Goal: Information Seeking & Learning: Learn about a topic

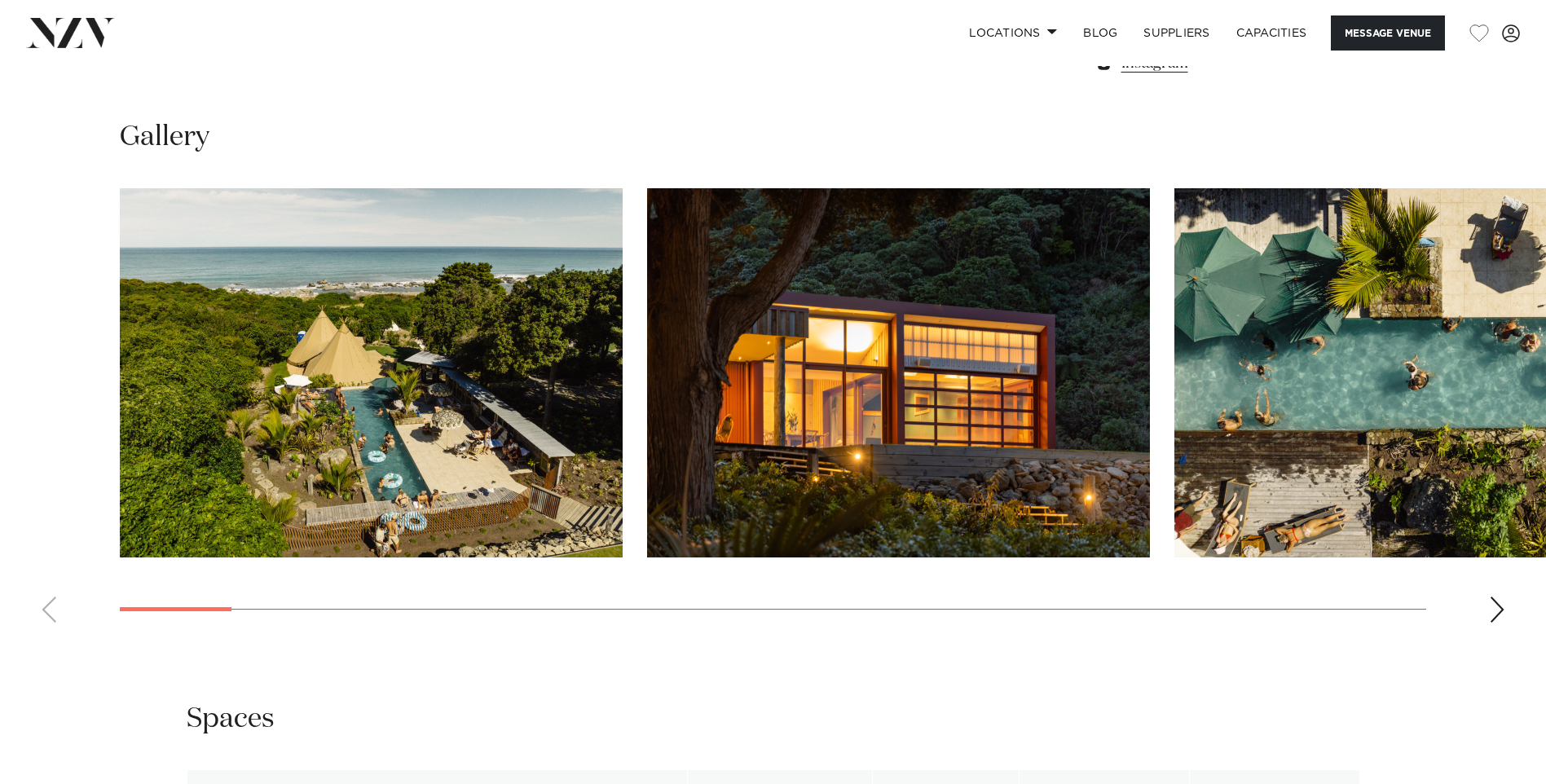
scroll to position [1548, 0]
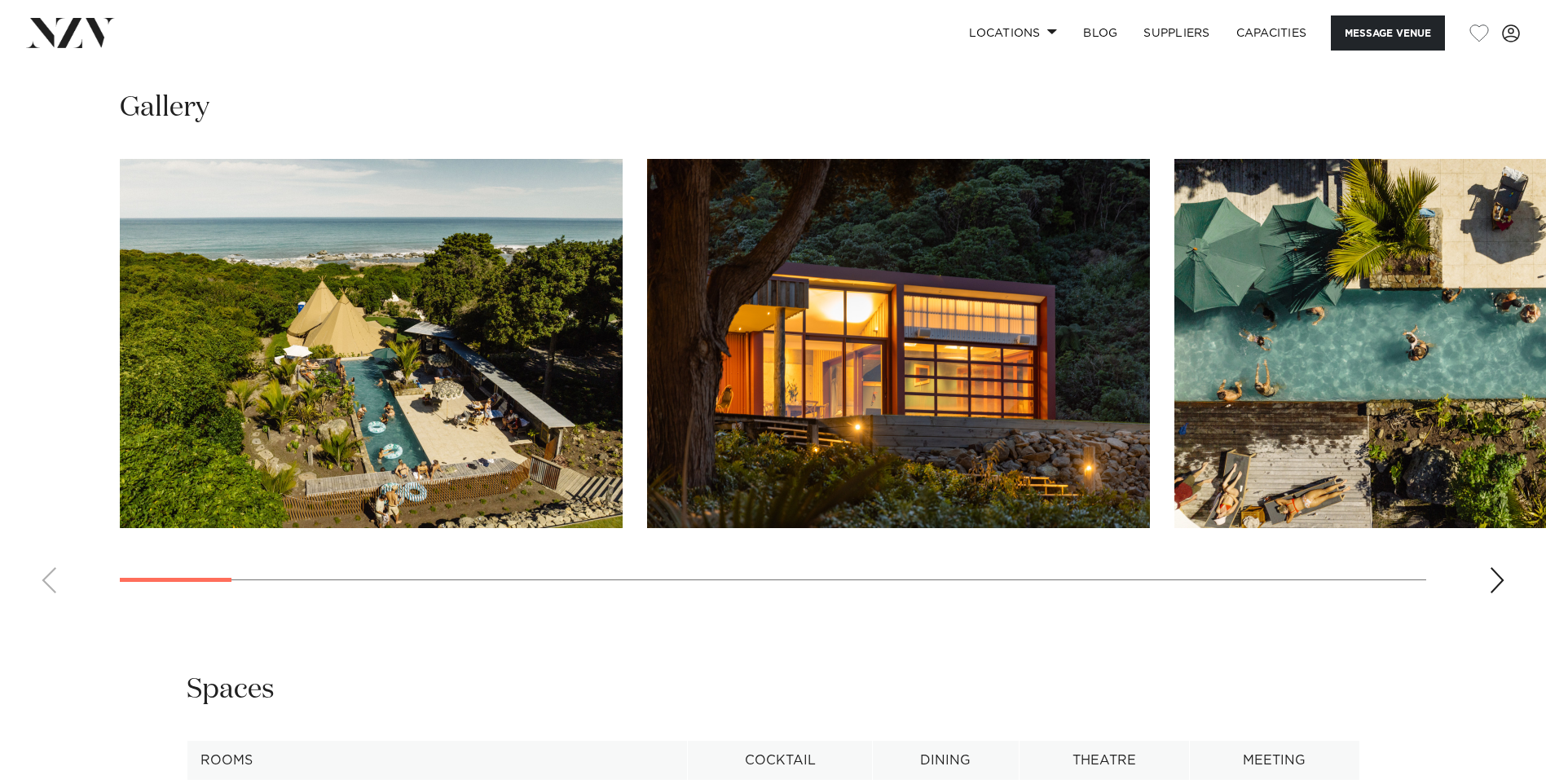
click at [1499, 582] on div "Next slide" at bounding box center [1496, 580] width 16 height 26
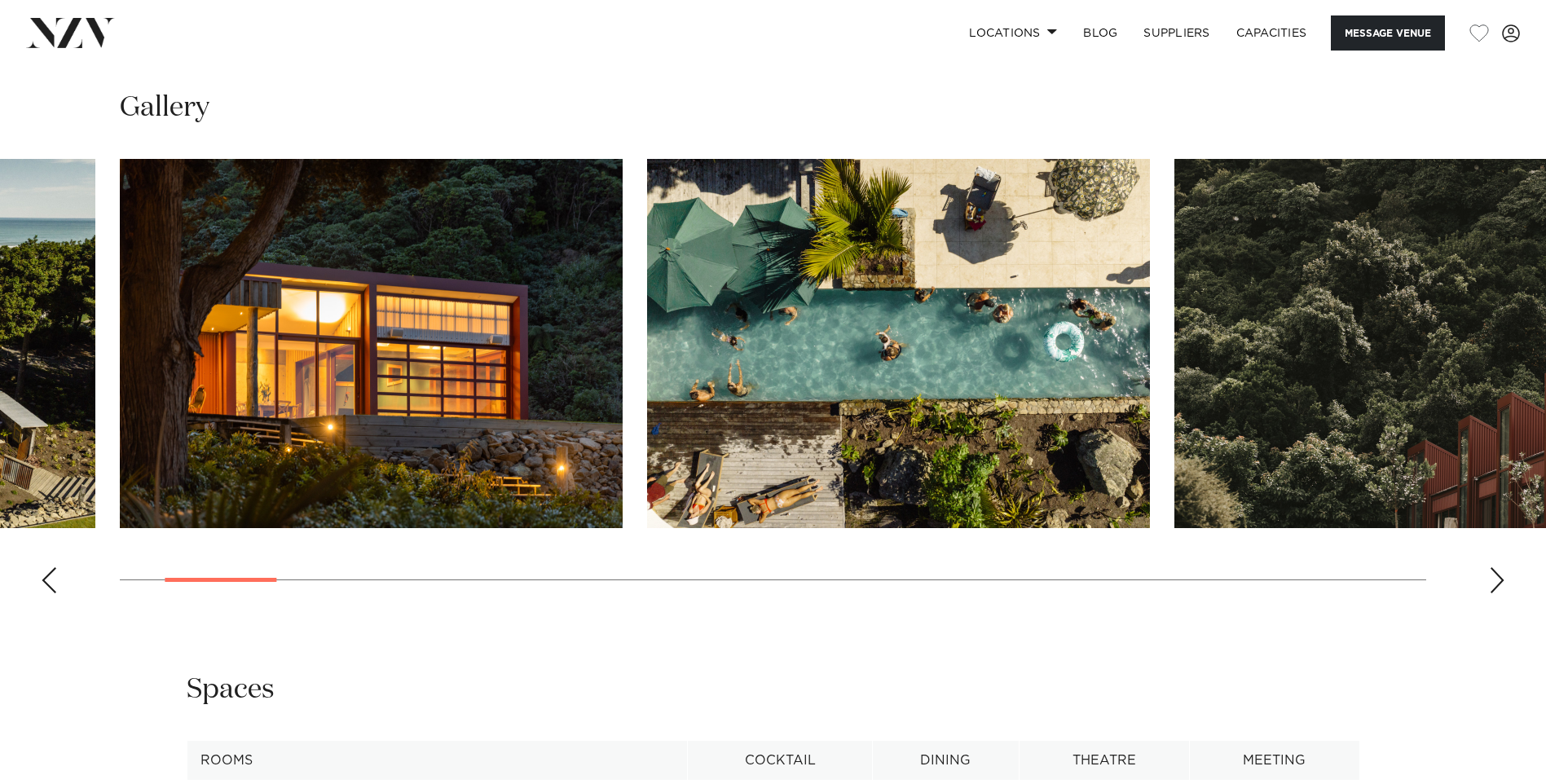
click at [1499, 582] on div "Next slide" at bounding box center [1496, 580] width 16 height 26
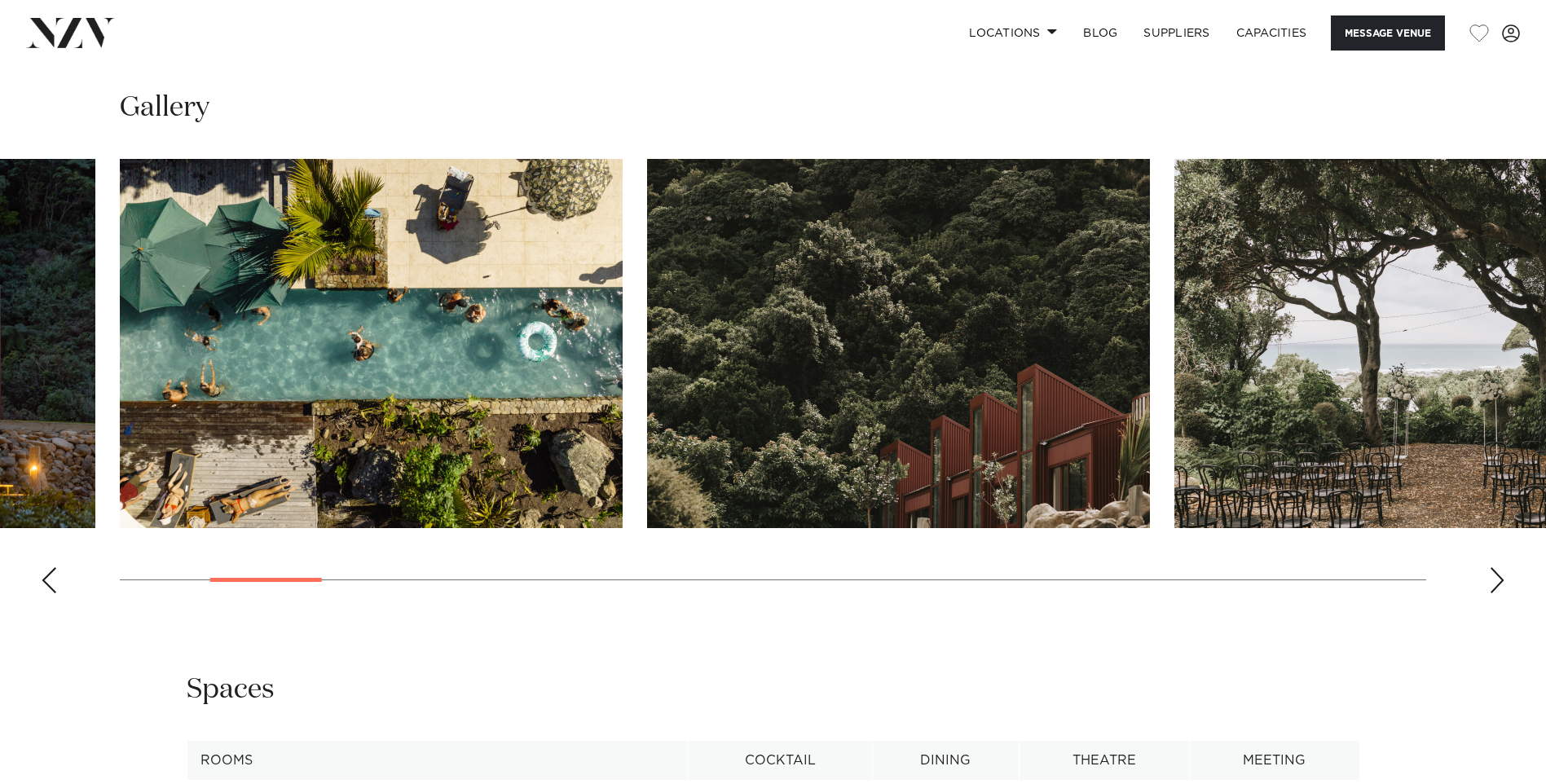
click at [1499, 582] on div "Next slide" at bounding box center [1496, 580] width 16 height 26
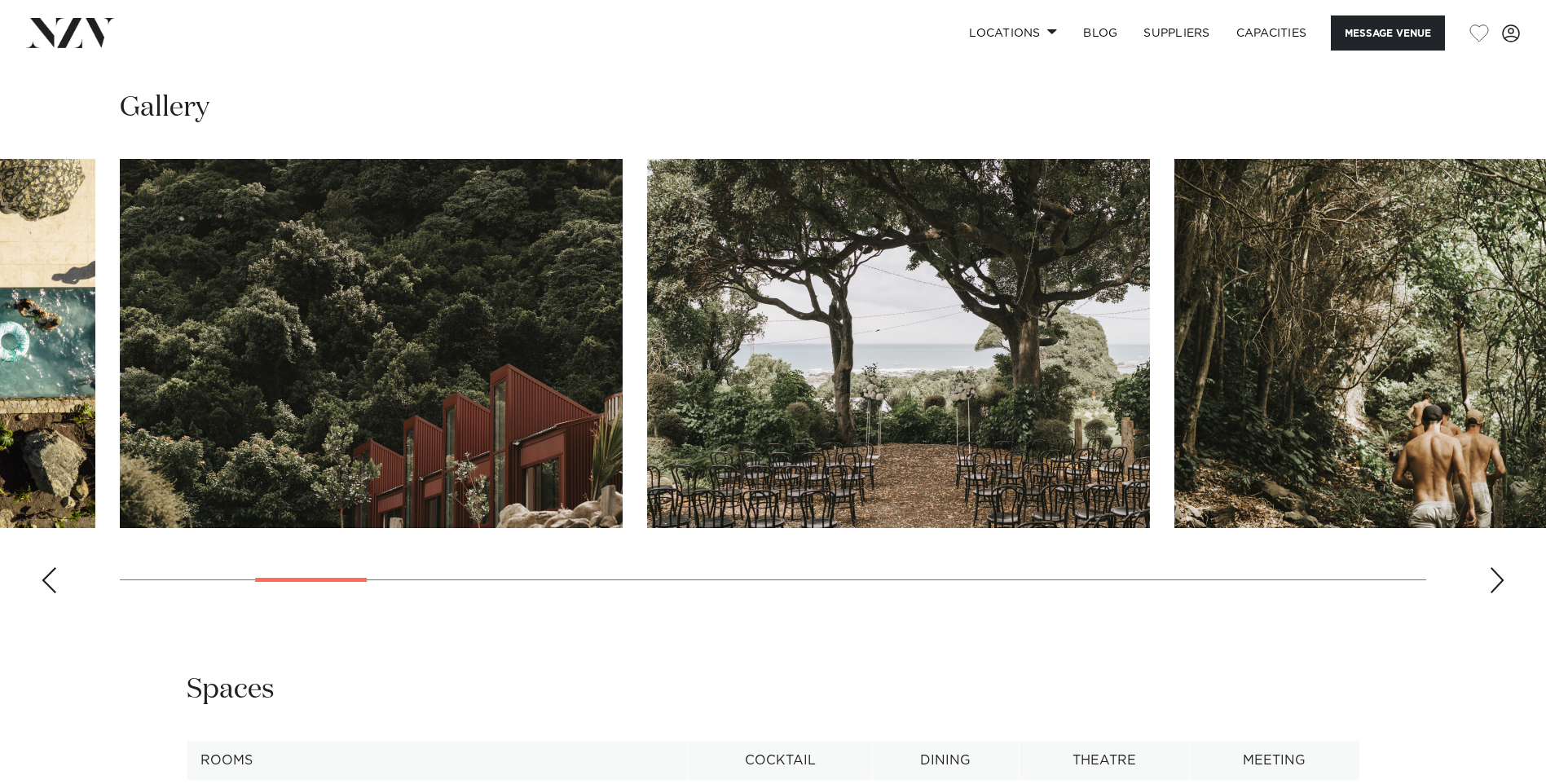
click at [1494, 577] on div "Next slide" at bounding box center [1496, 580] width 16 height 26
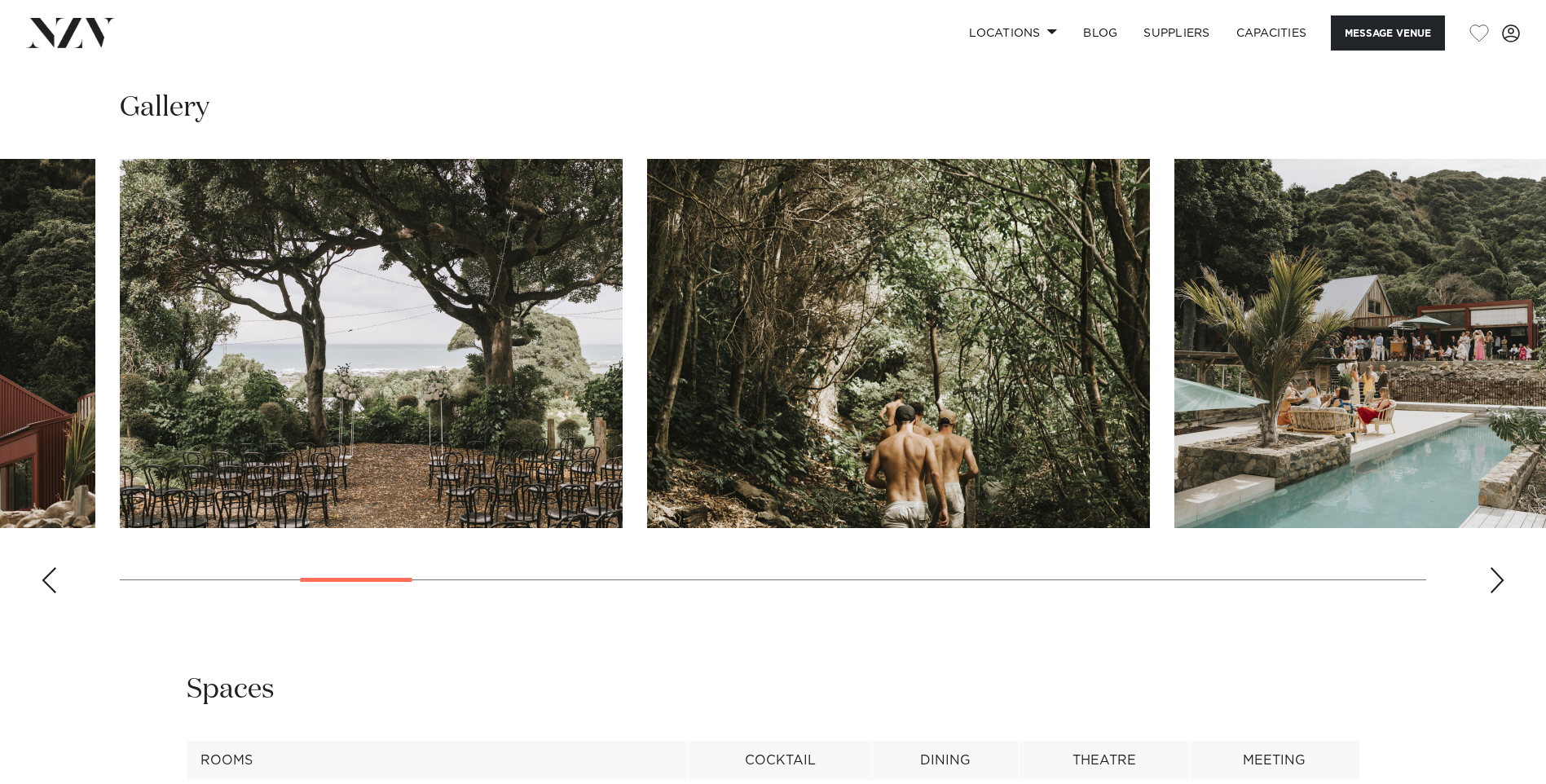
click at [1494, 577] on div "Next slide" at bounding box center [1496, 580] width 16 height 26
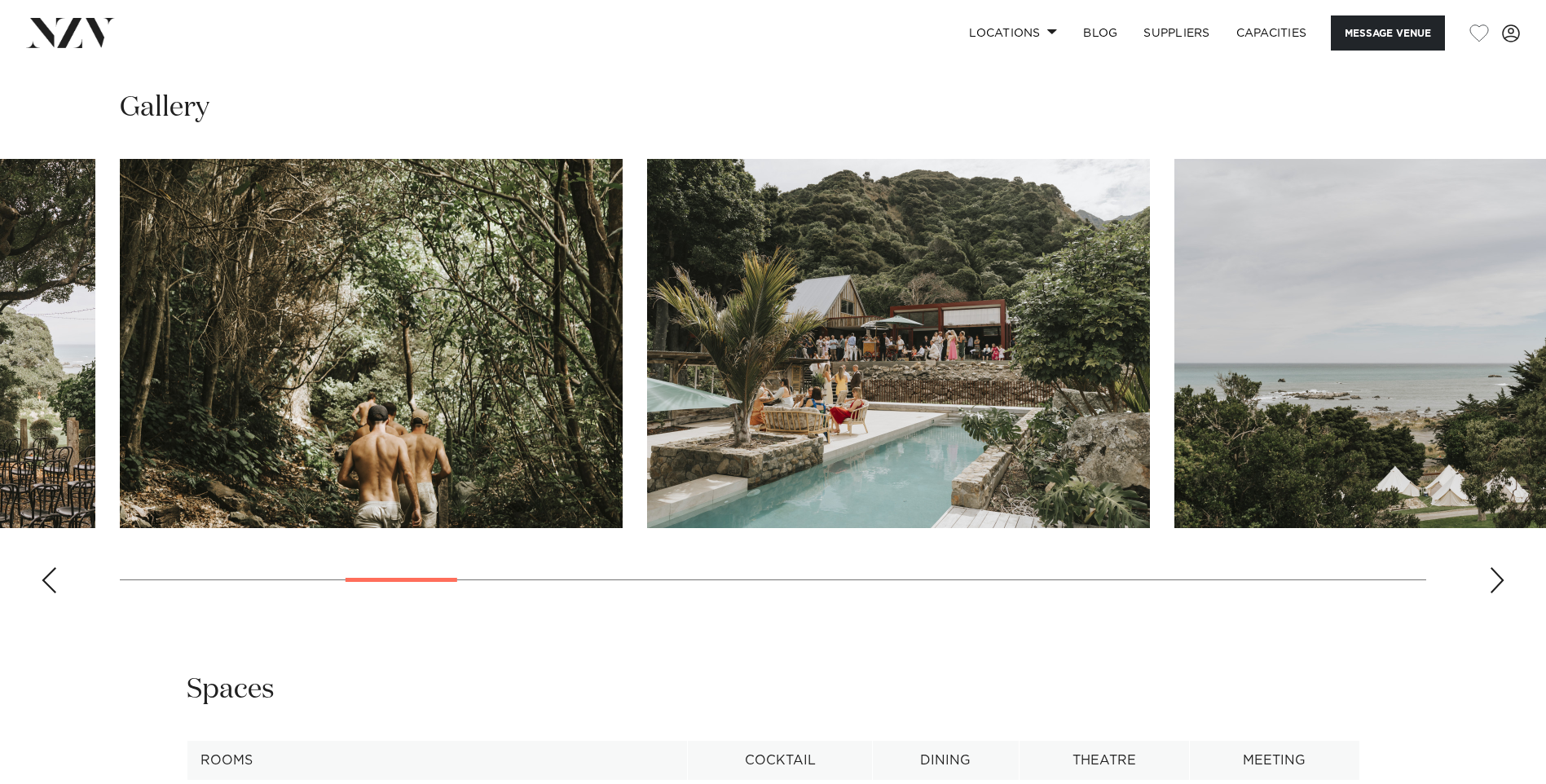
click at [1494, 577] on div "Next slide" at bounding box center [1496, 580] width 16 height 26
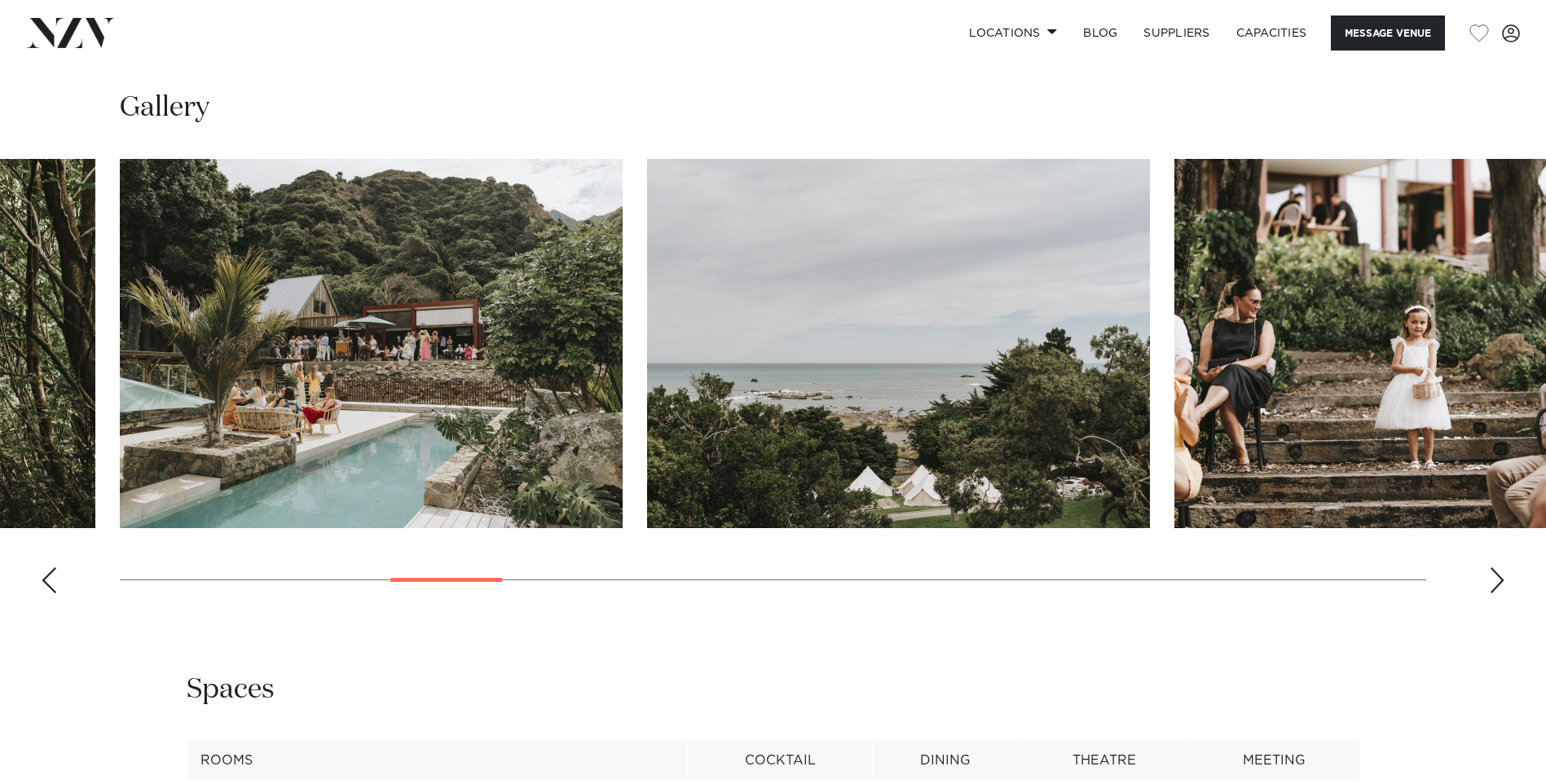
click at [1494, 577] on div "Next slide" at bounding box center [1496, 580] width 16 height 26
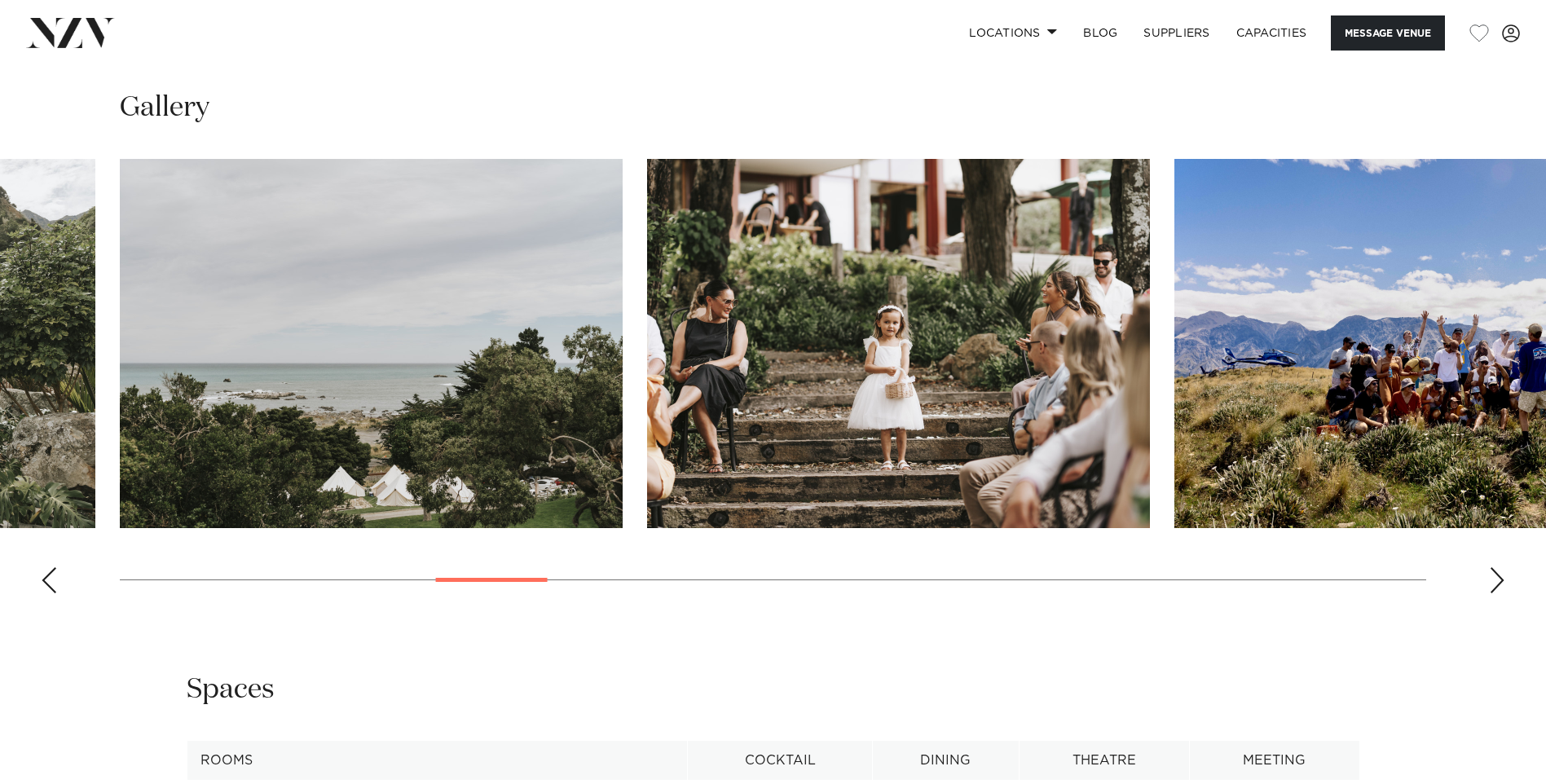
click at [1494, 577] on div "Next slide" at bounding box center [1496, 580] width 16 height 26
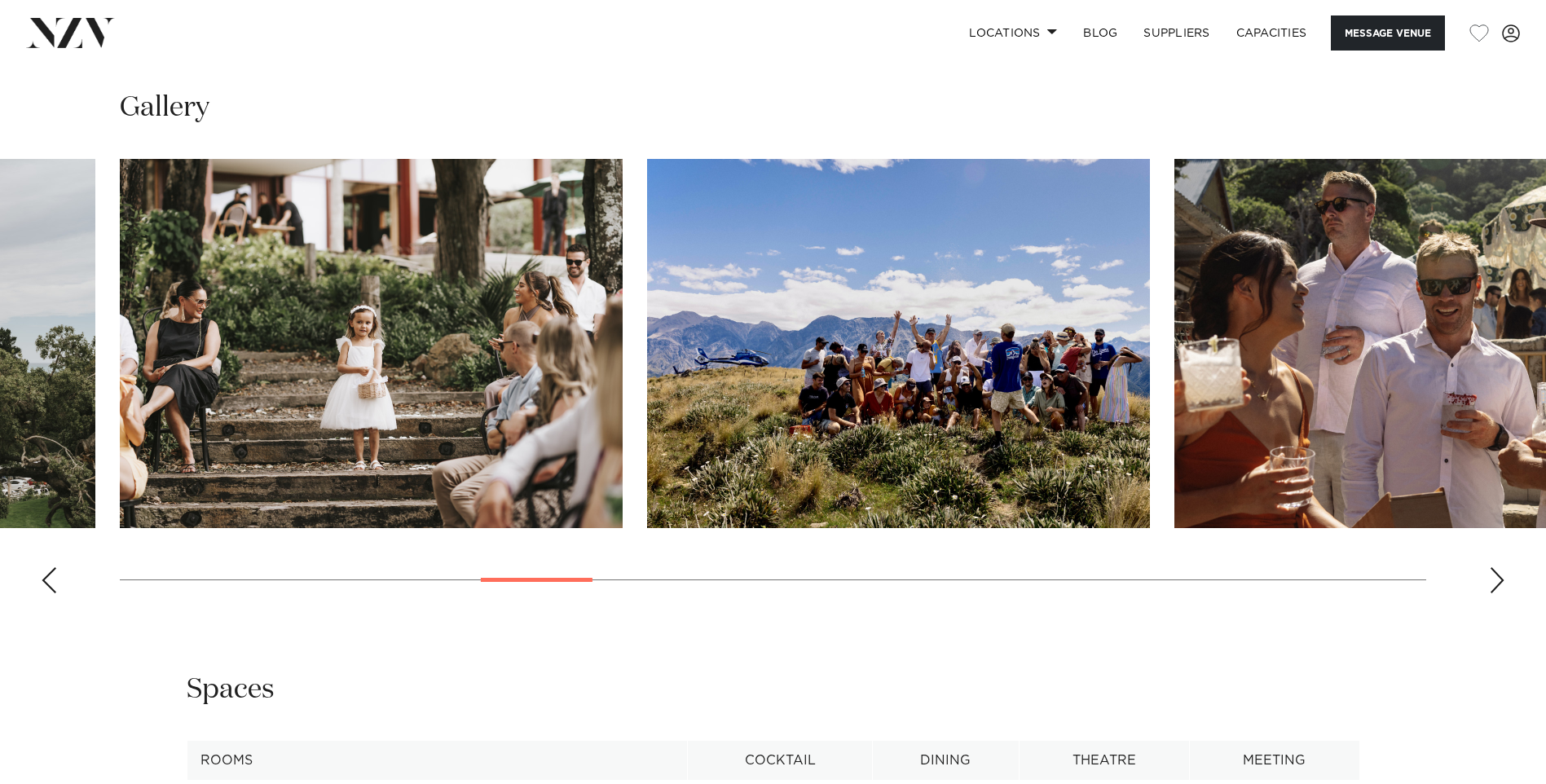
click at [1494, 577] on div "Next slide" at bounding box center [1496, 580] width 16 height 26
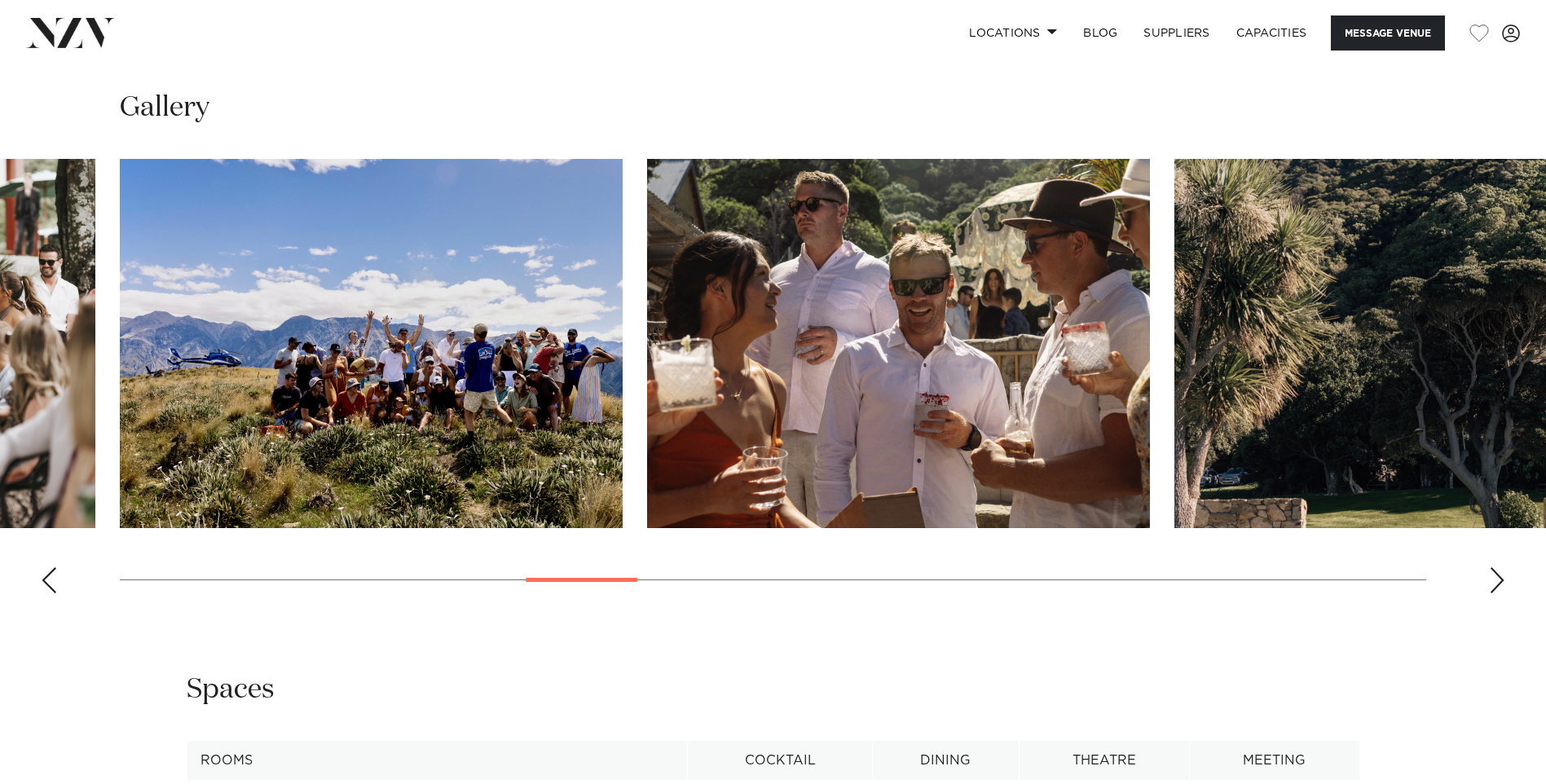
click at [1494, 577] on div "Next slide" at bounding box center [1496, 580] width 16 height 26
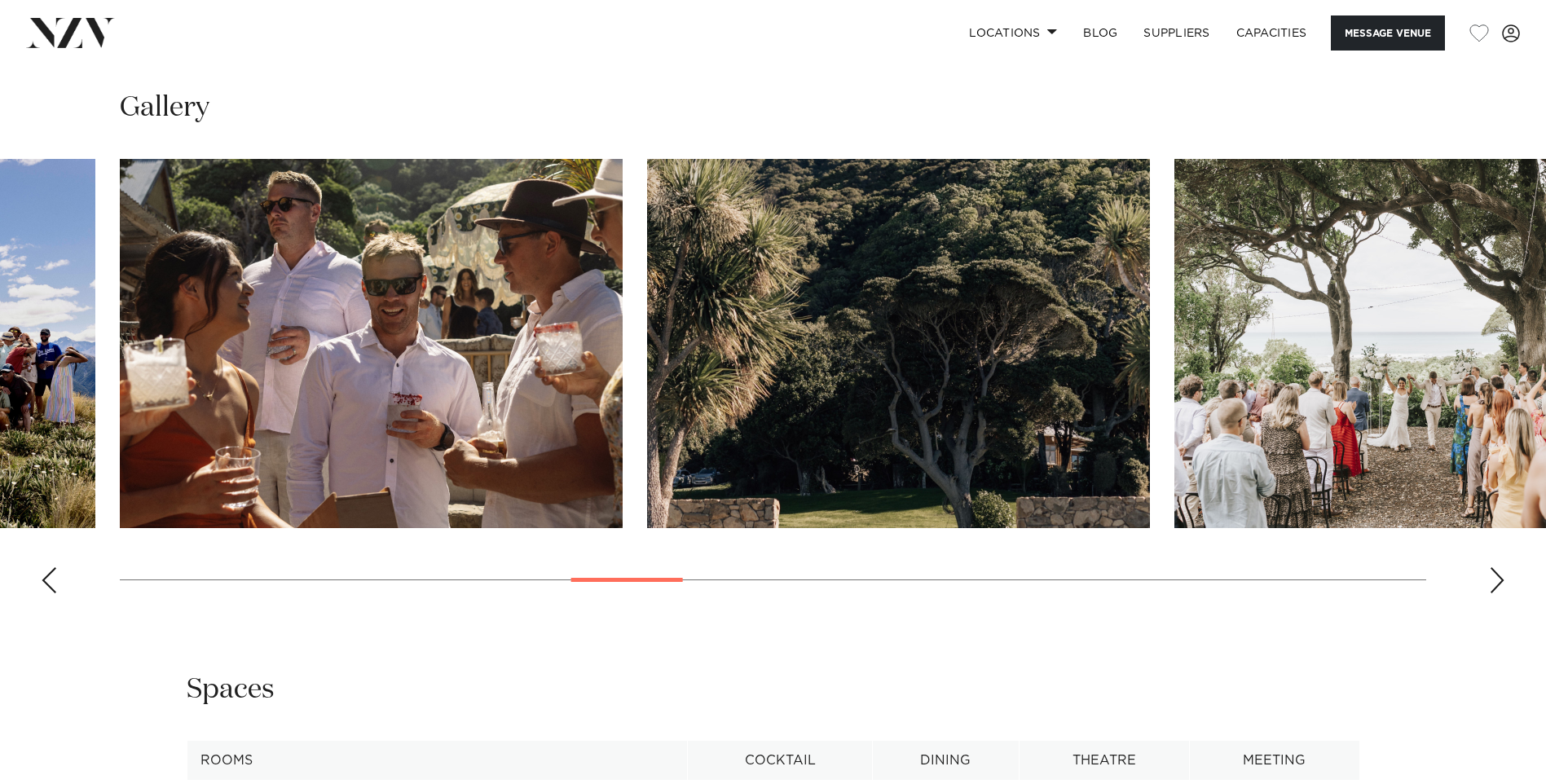
click at [1494, 577] on div "Next slide" at bounding box center [1496, 580] width 16 height 26
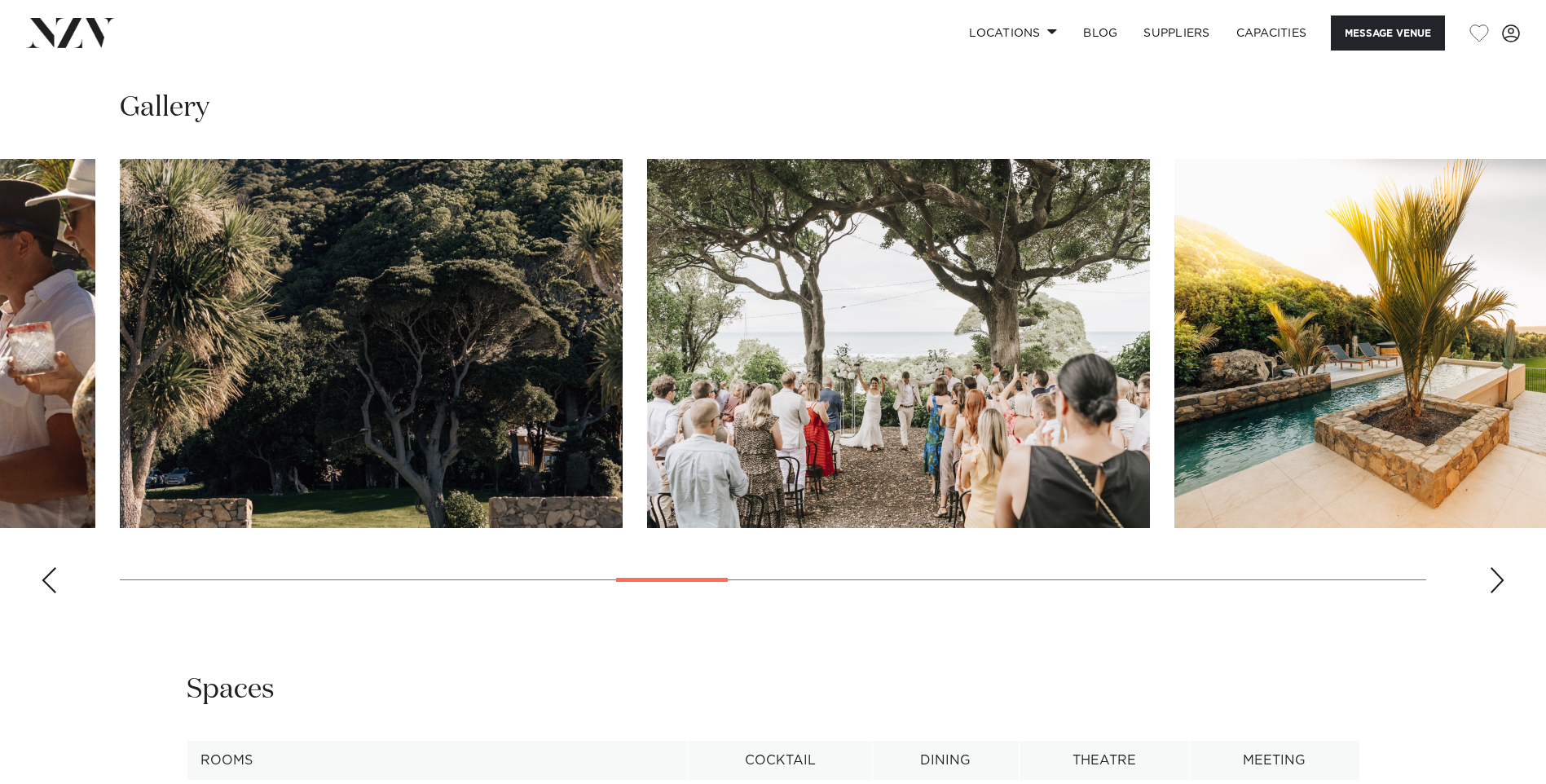
click at [1494, 577] on div "Next slide" at bounding box center [1496, 580] width 16 height 26
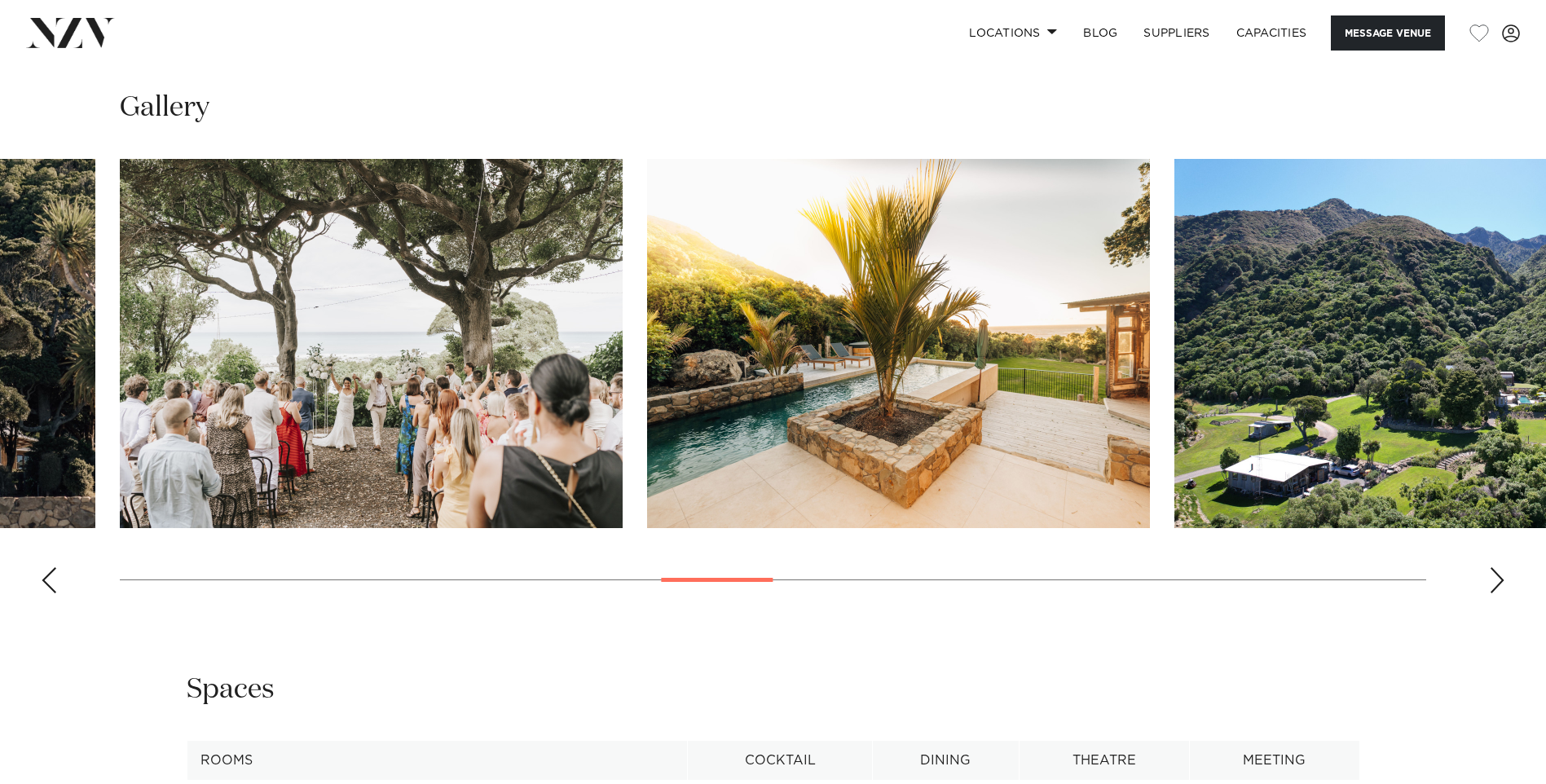
click at [1494, 577] on div "Next slide" at bounding box center [1496, 580] width 16 height 26
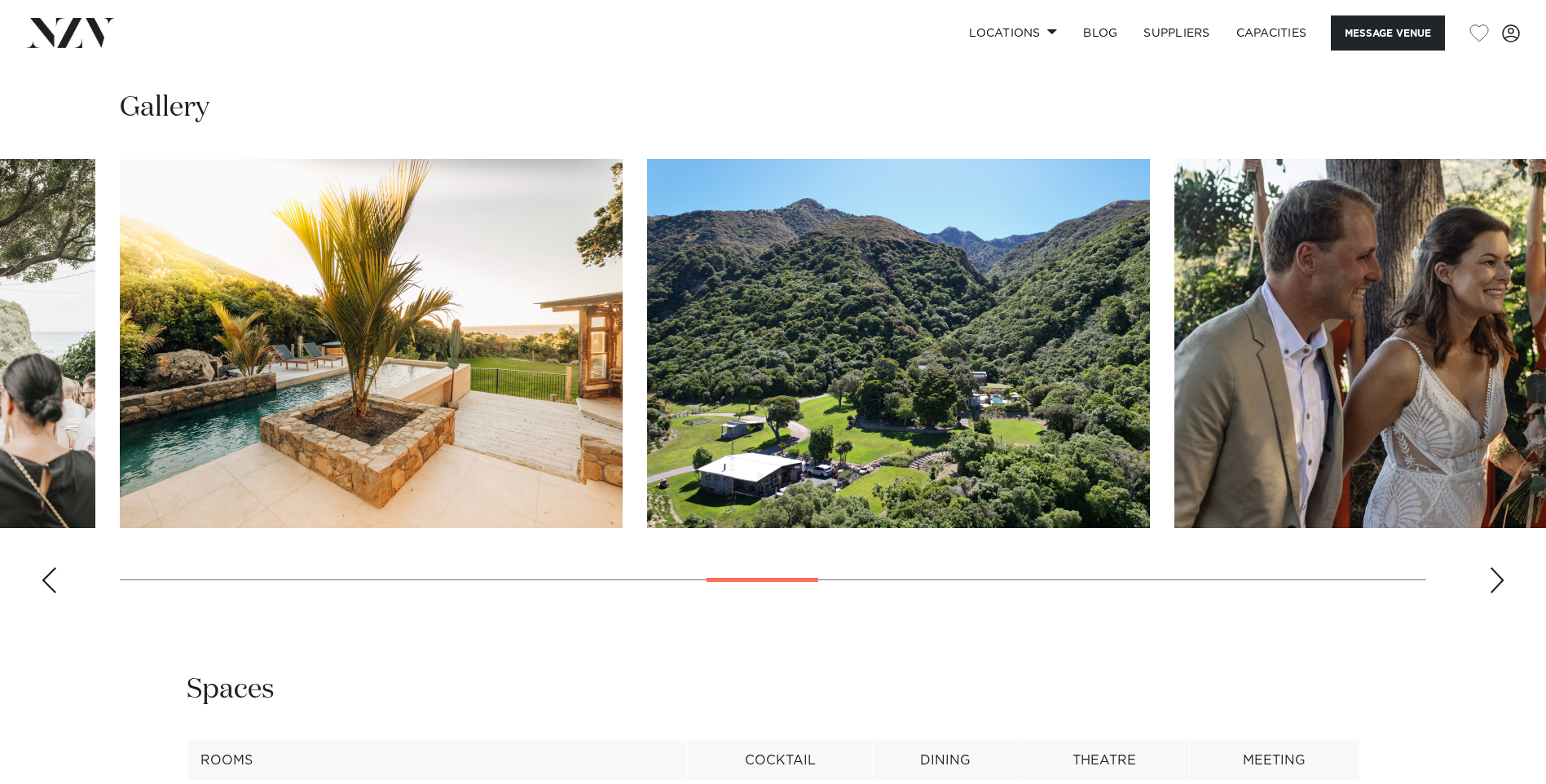
click at [1494, 577] on div "Next slide" at bounding box center [1496, 580] width 16 height 26
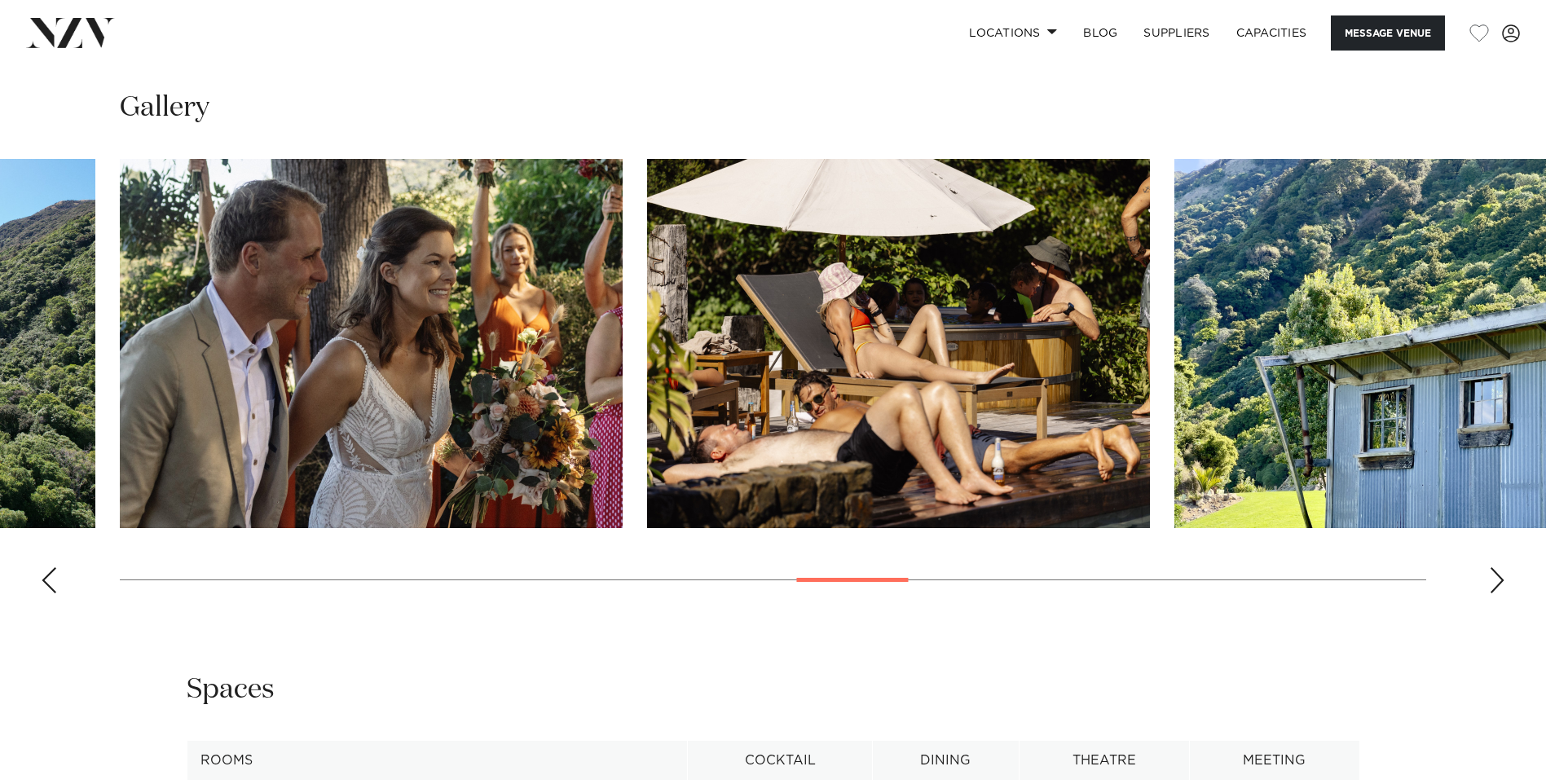
click at [1494, 577] on div "Next slide" at bounding box center [1496, 580] width 16 height 26
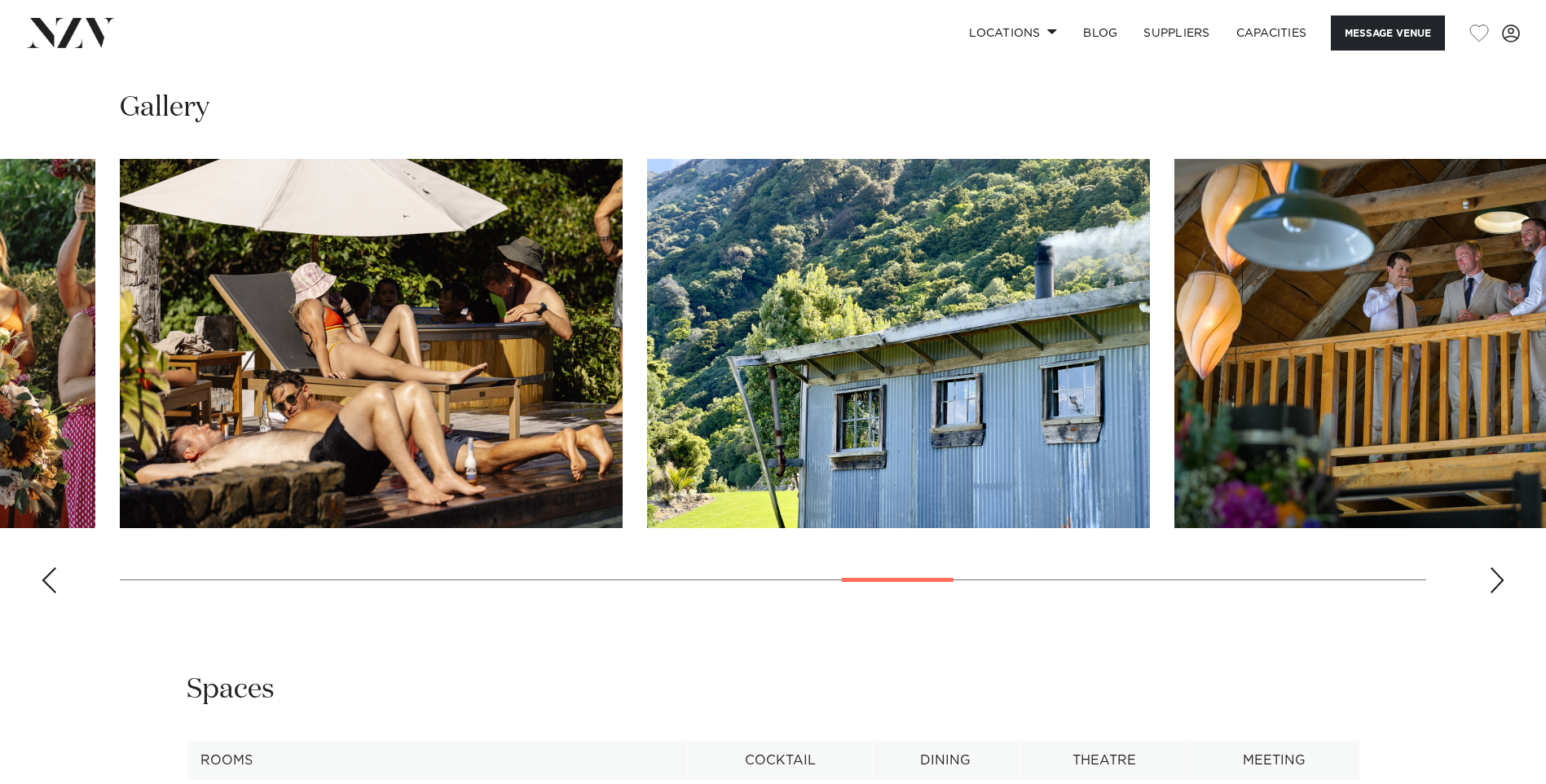
click at [1494, 577] on div "Next slide" at bounding box center [1496, 580] width 16 height 26
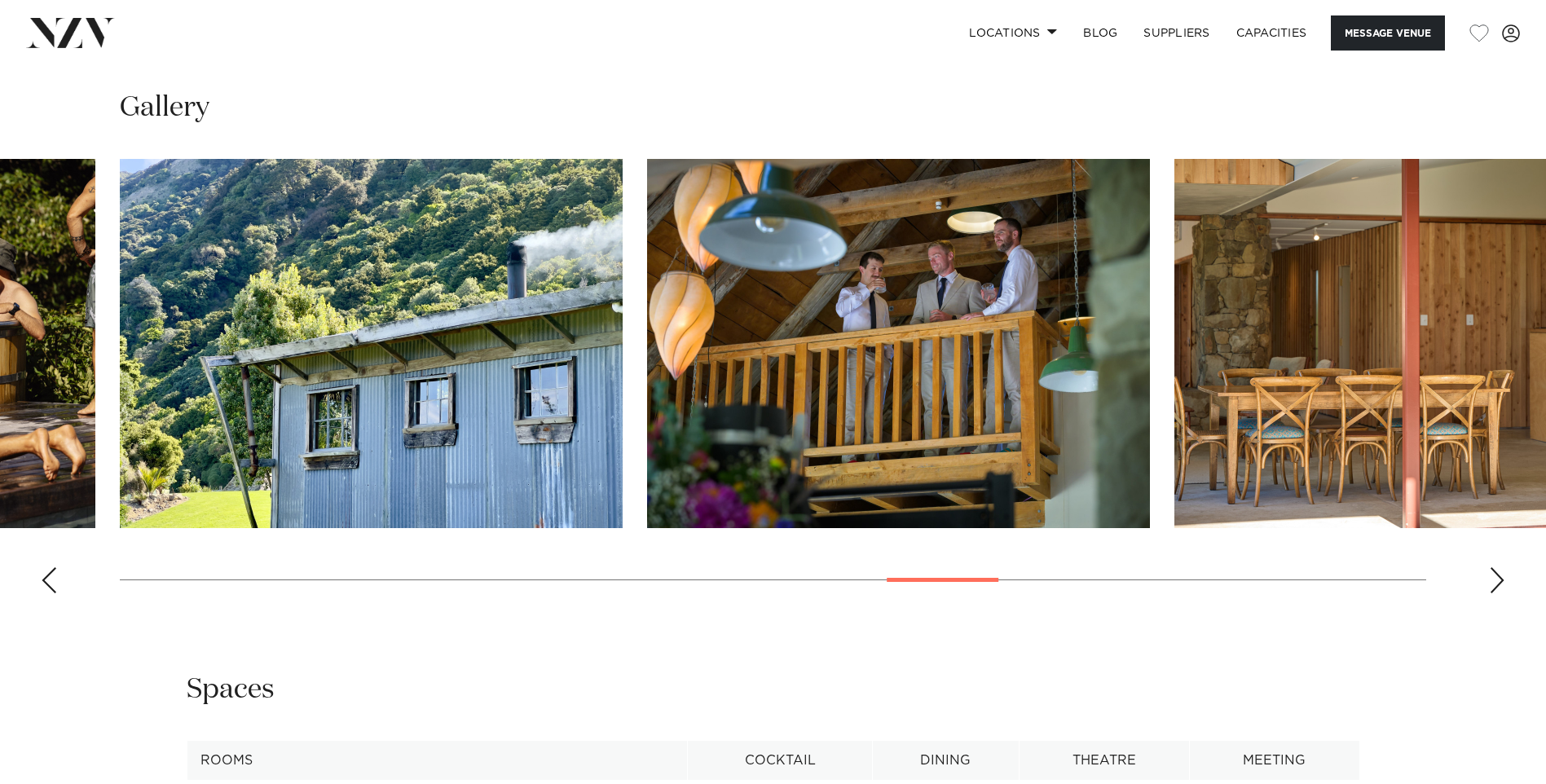
click at [1494, 577] on div "Next slide" at bounding box center [1496, 580] width 16 height 26
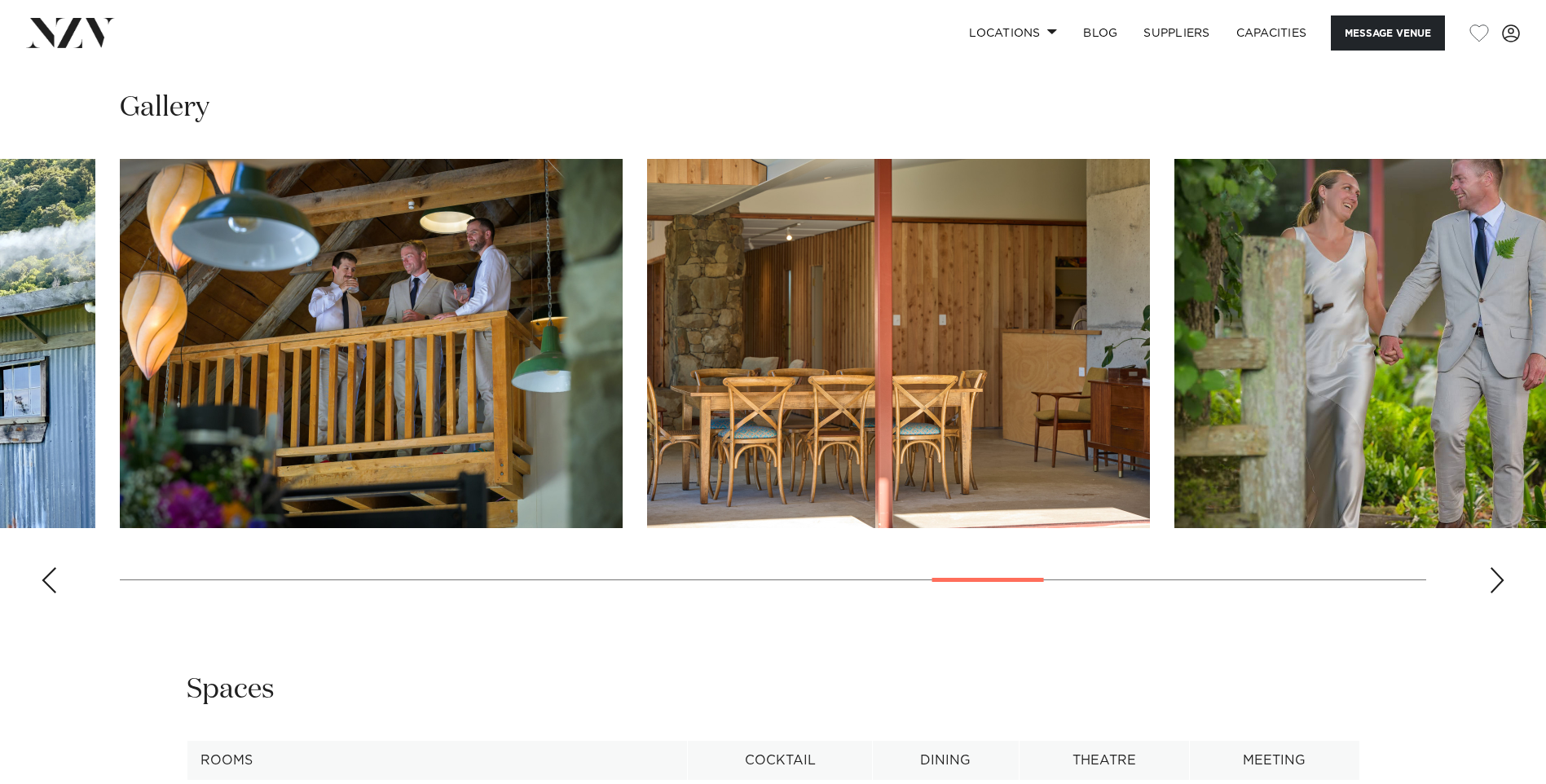
click at [1494, 577] on div "Next slide" at bounding box center [1496, 580] width 16 height 26
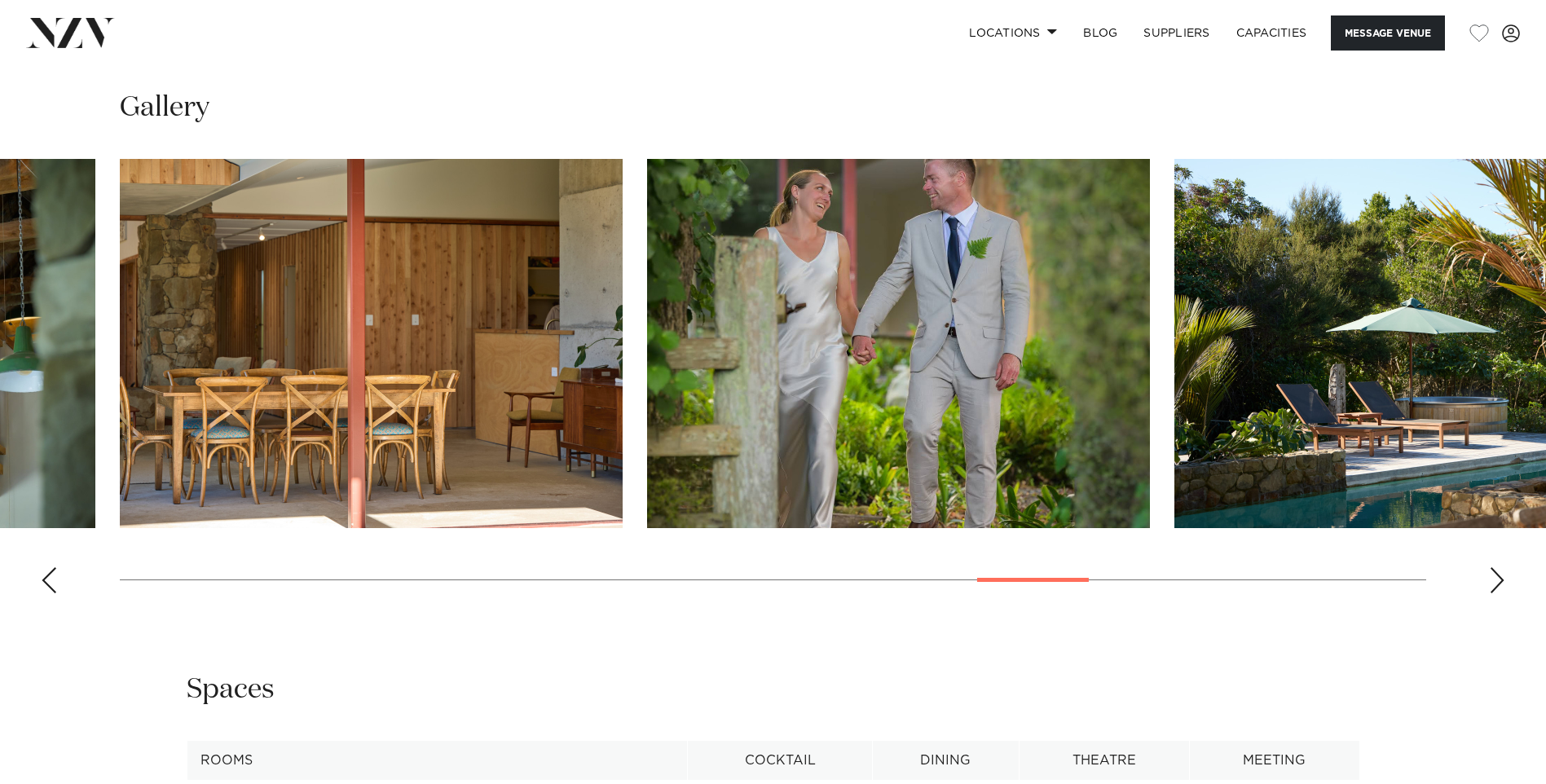
click at [1494, 577] on div "Next slide" at bounding box center [1496, 580] width 16 height 26
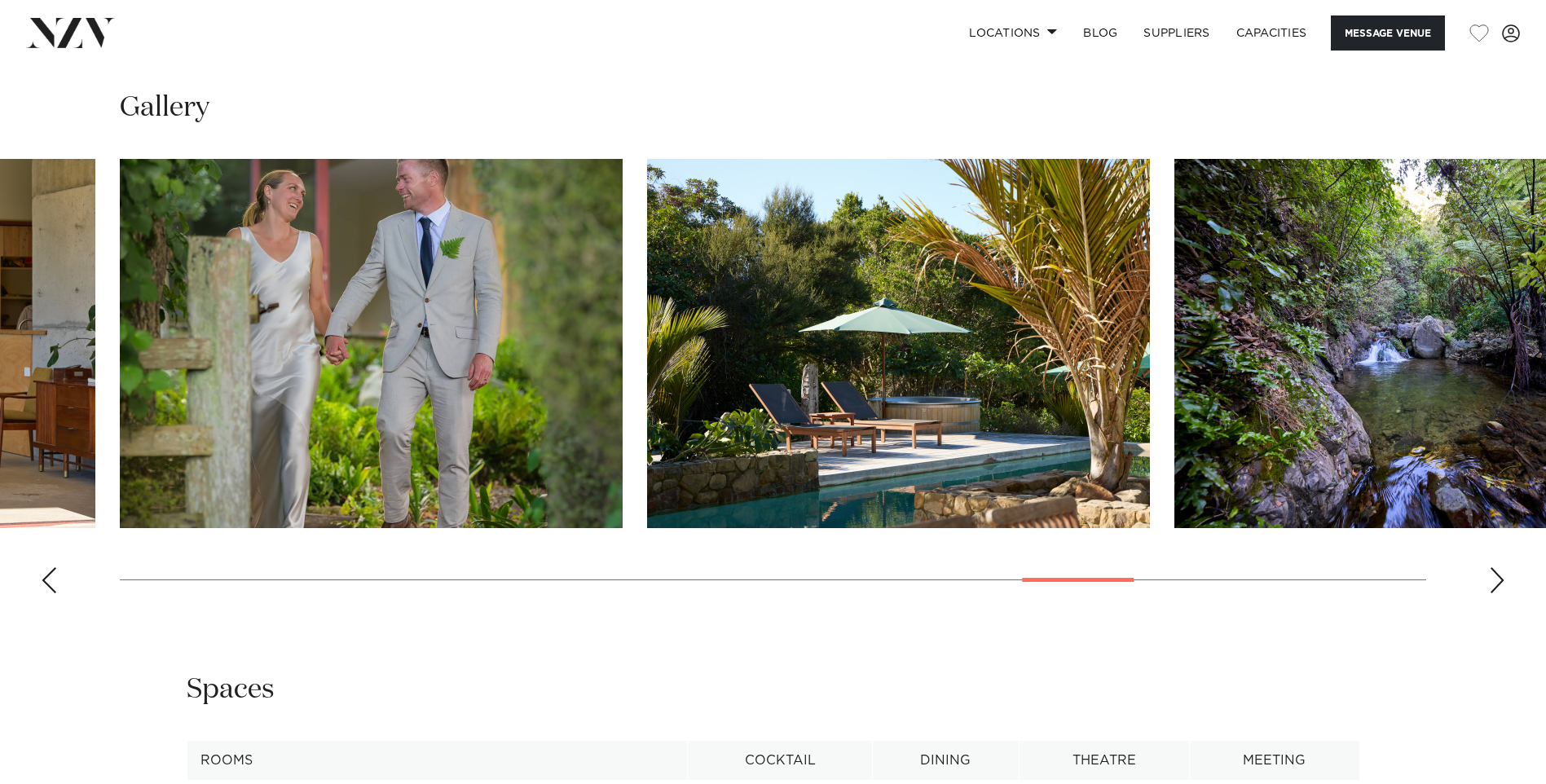
click at [1494, 577] on div "Next slide" at bounding box center [1496, 580] width 16 height 26
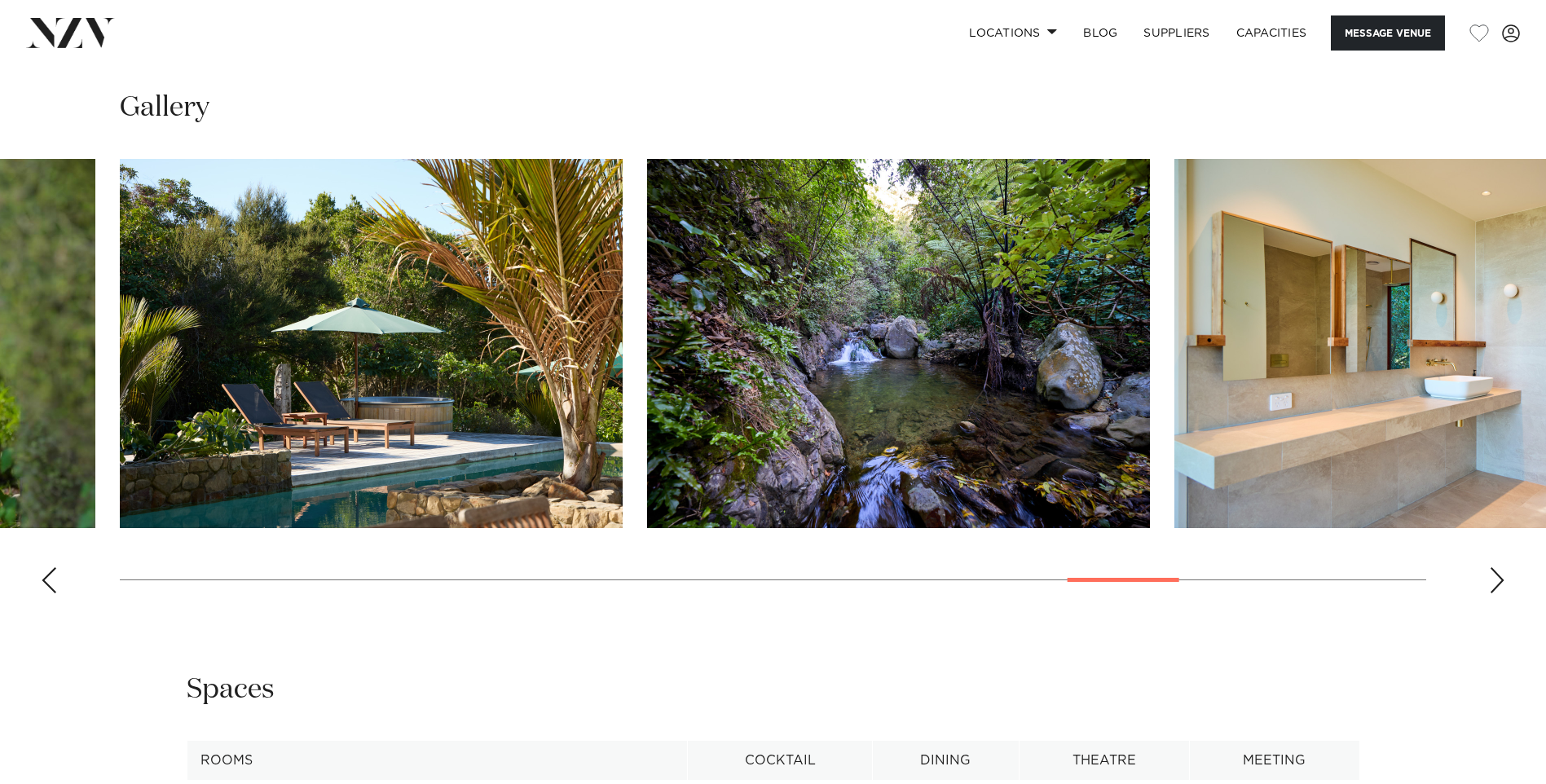
click at [1494, 577] on div "Next slide" at bounding box center [1496, 580] width 16 height 26
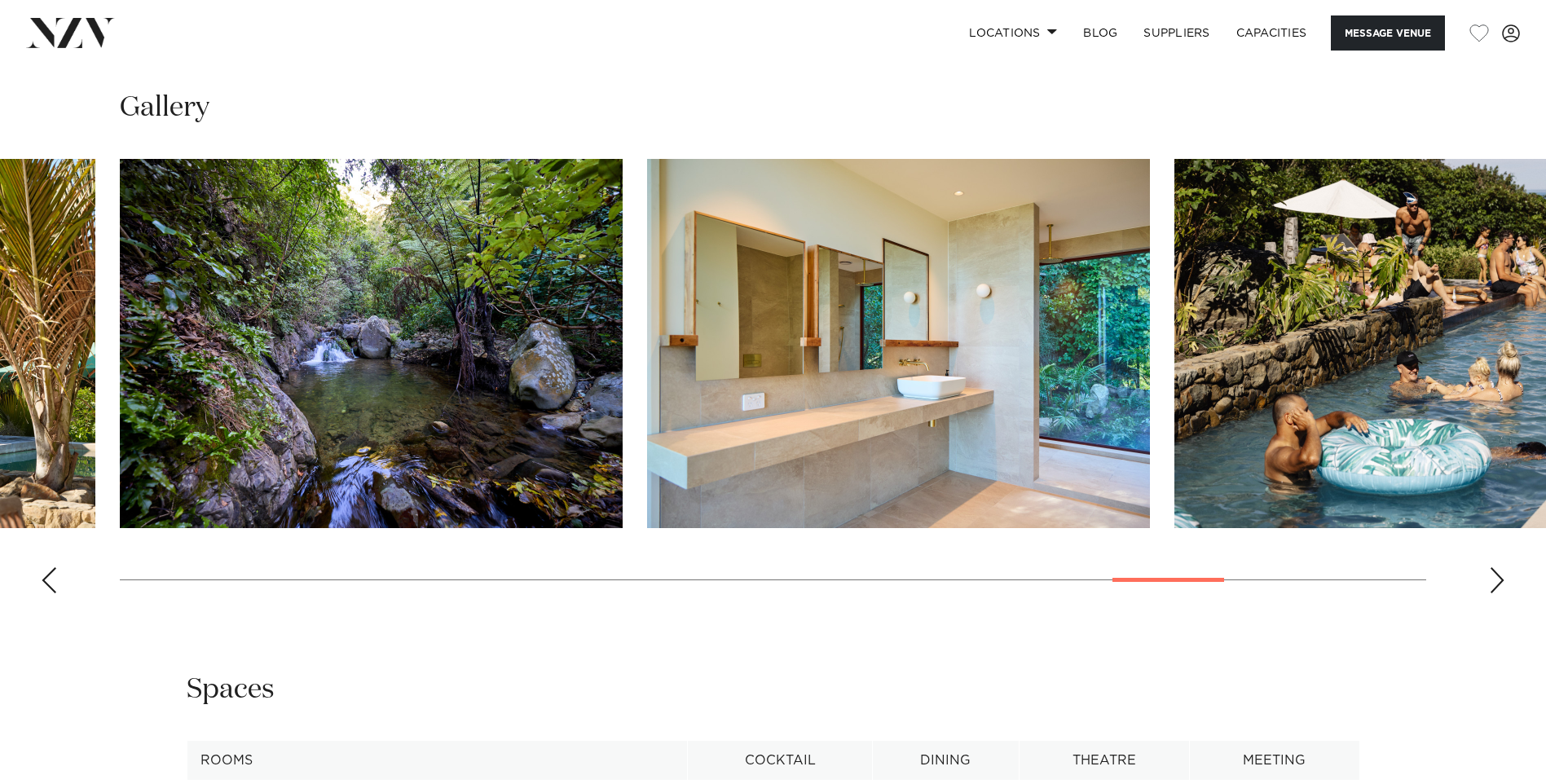
click at [1494, 577] on div "Next slide" at bounding box center [1496, 580] width 16 height 26
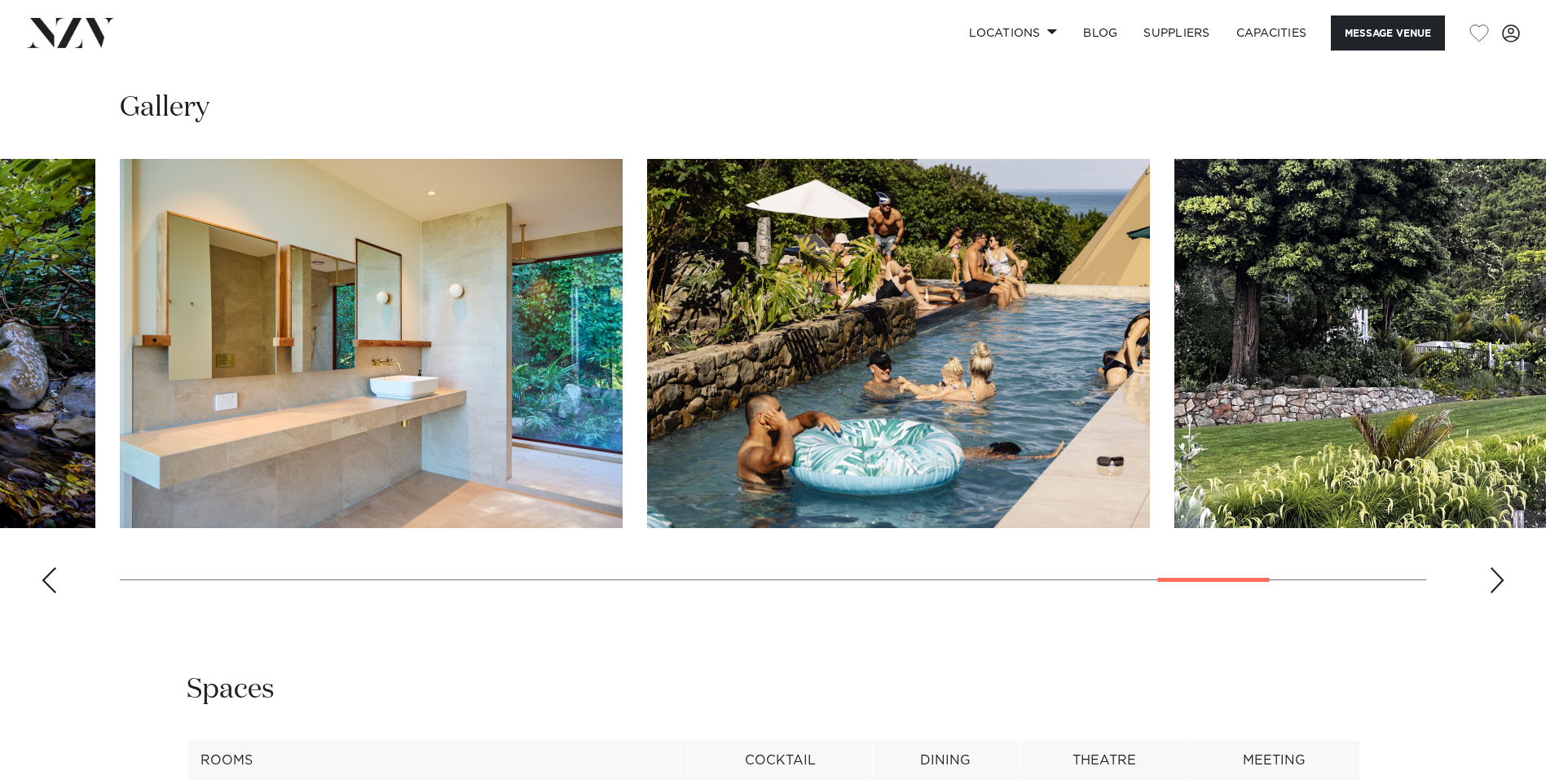
click at [1494, 577] on div "Next slide" at bounding box center [1496, 580] width 16 height 26
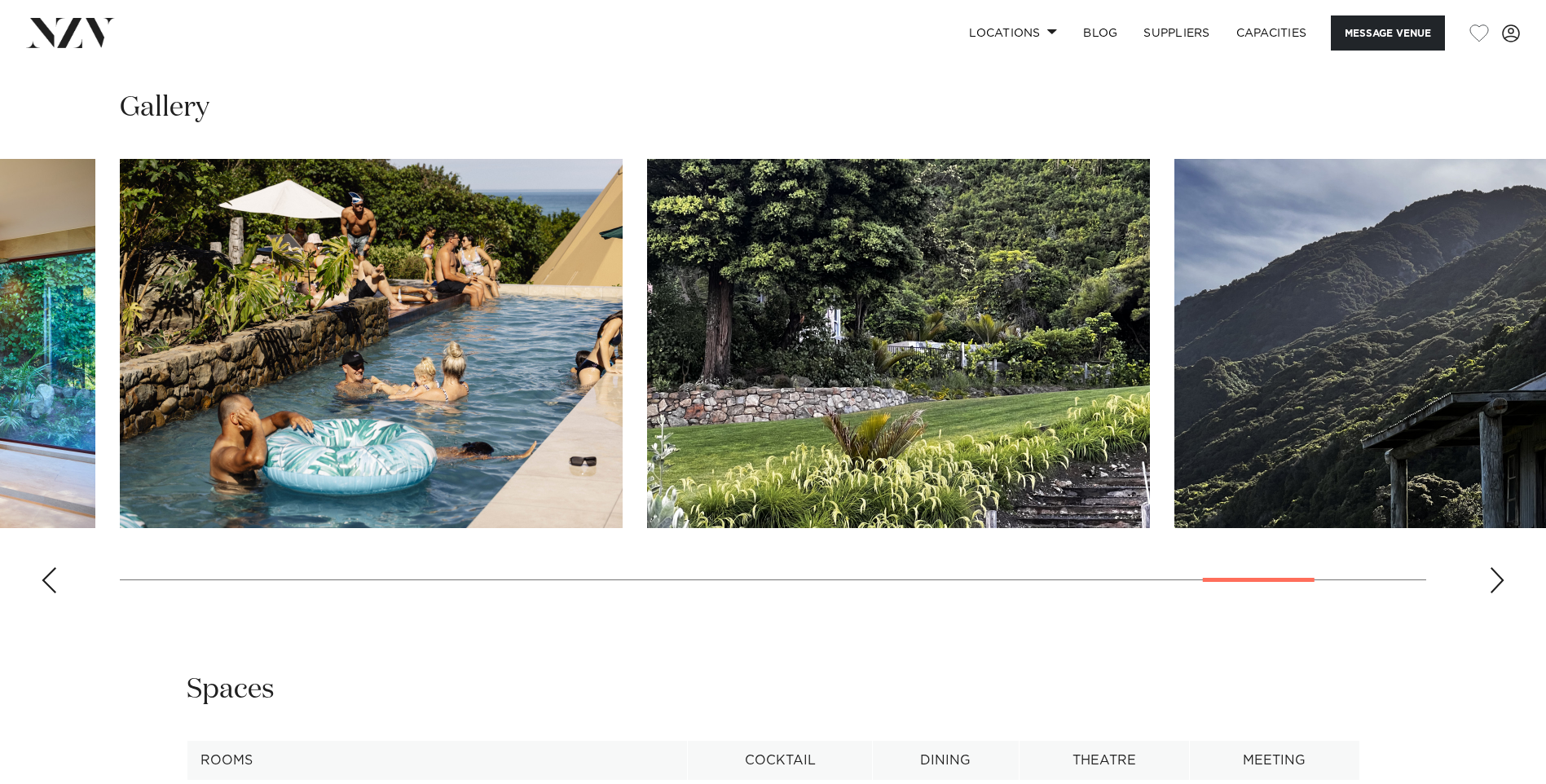
click at [1494, 577] on div "Next slide" at bounding box center [1496, 580] width 16 height 26
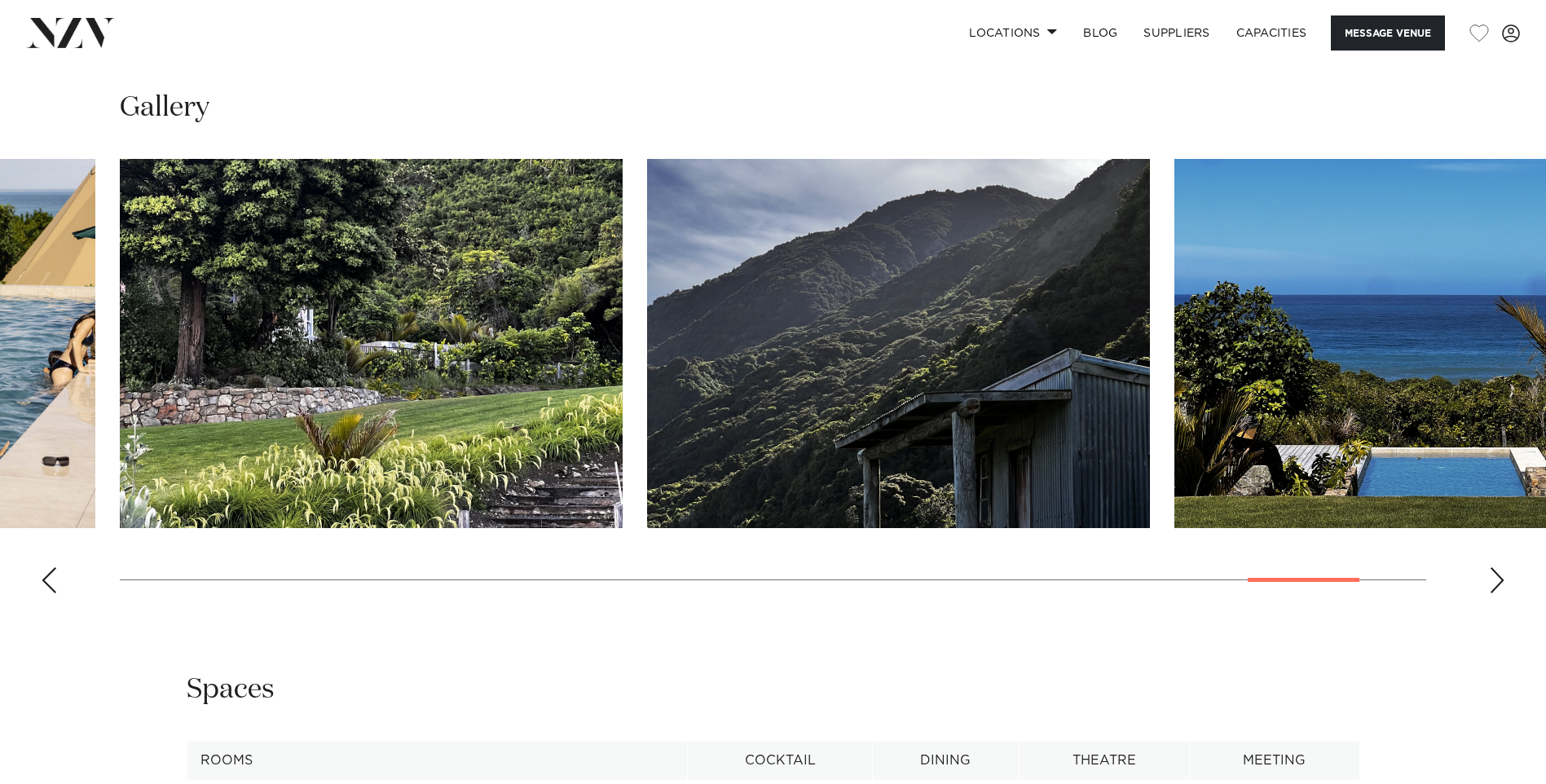
click at [1494, 577] on div "Next slide" at bounding box center [1496, 580] width 16 height 26
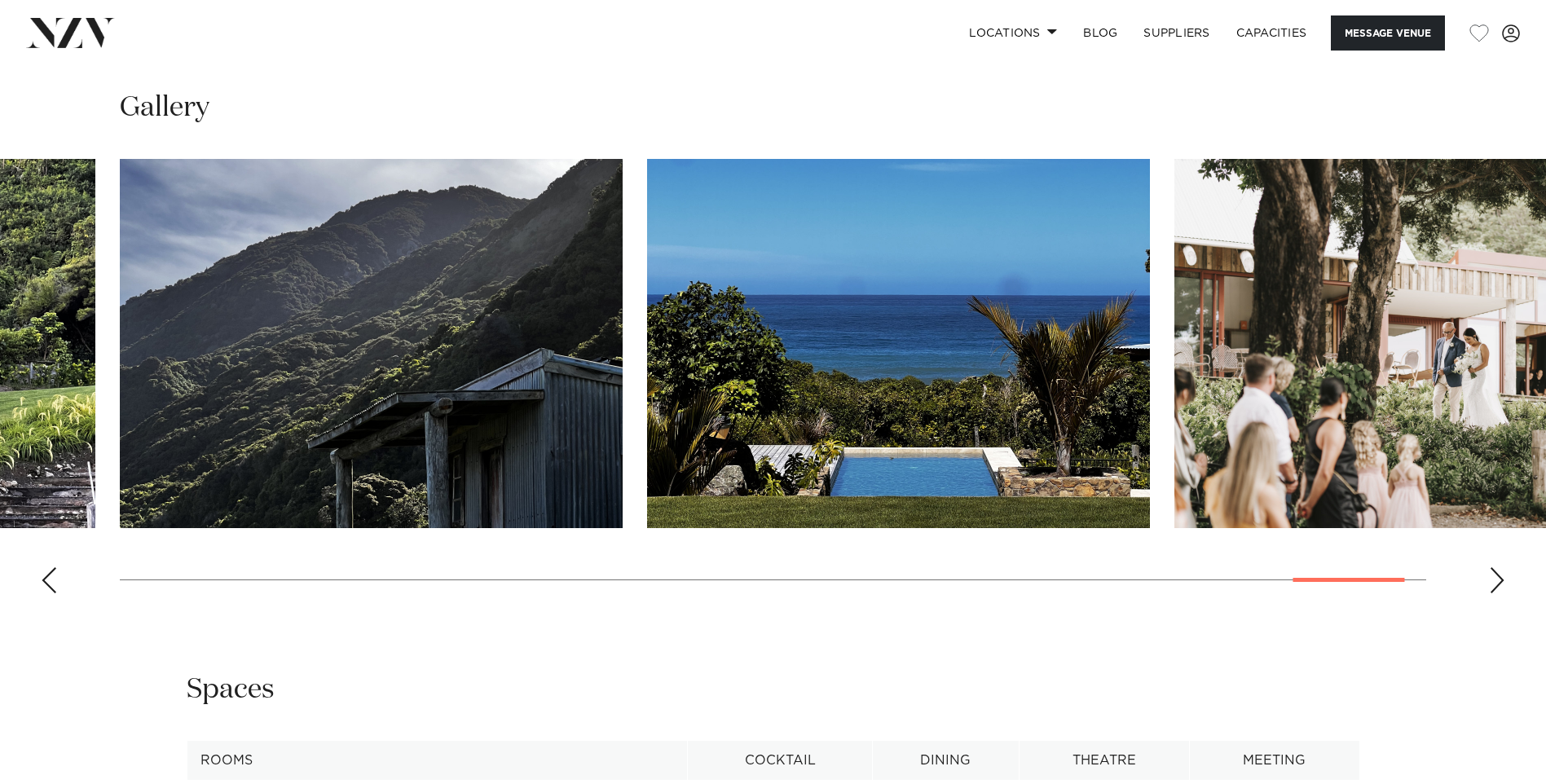
click at [1494, 577] on div "Next slide" at bounding box center [1496, 580] width 16 height 26
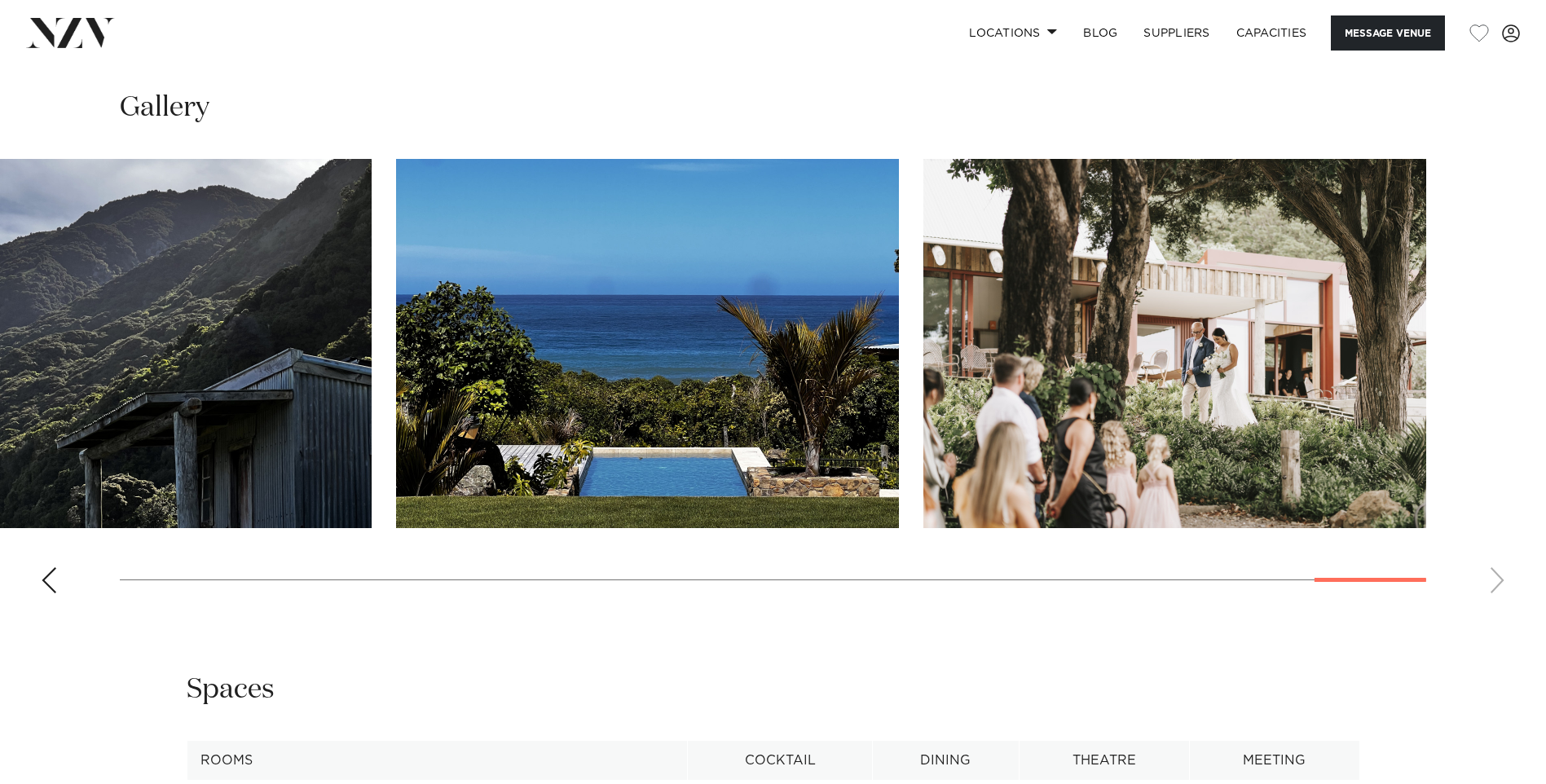
click at [1494, 577] on swiper-container at bounding box center [773, 382] width 1546 height 447
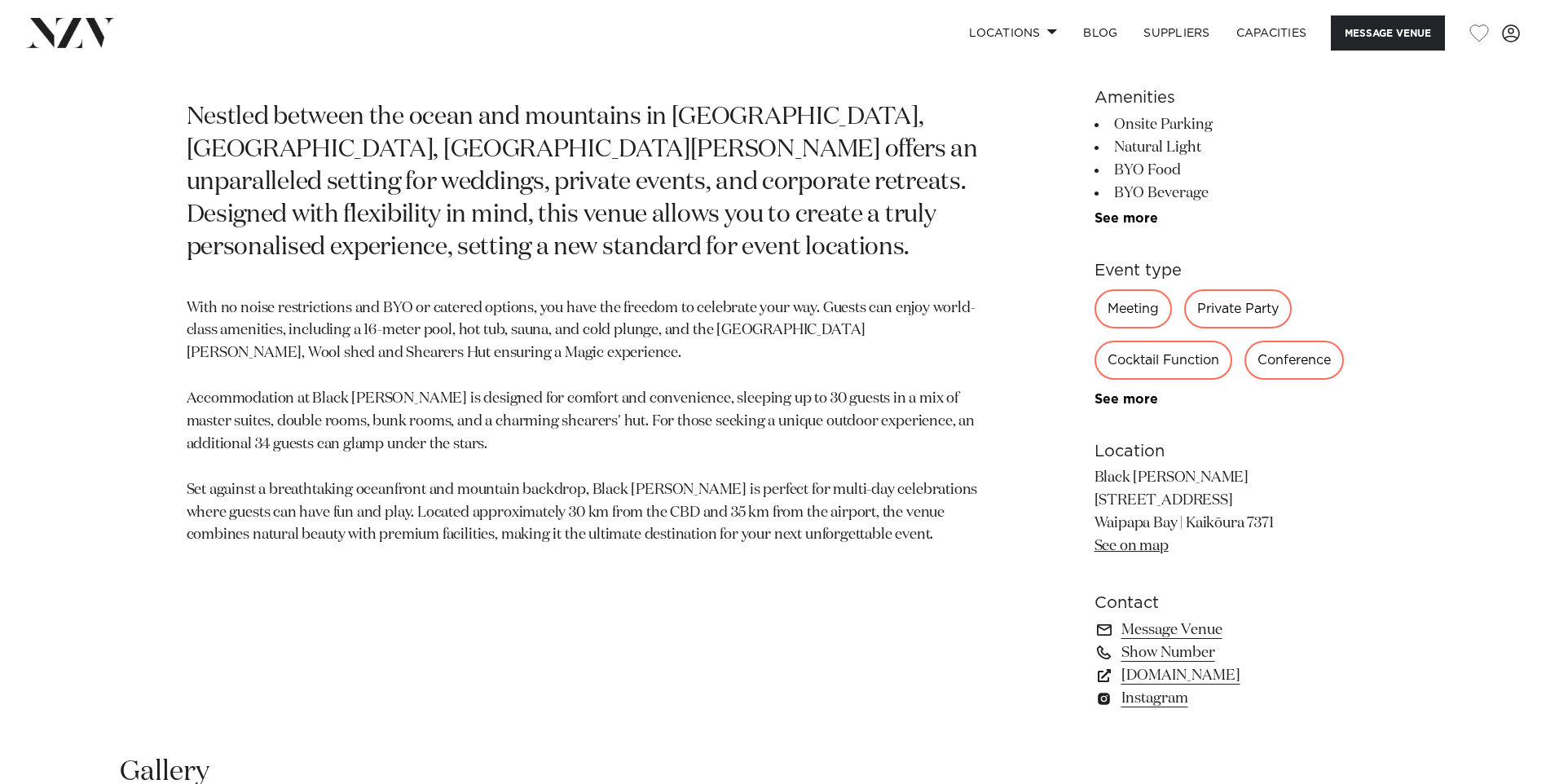
scroll to position [558, 0]
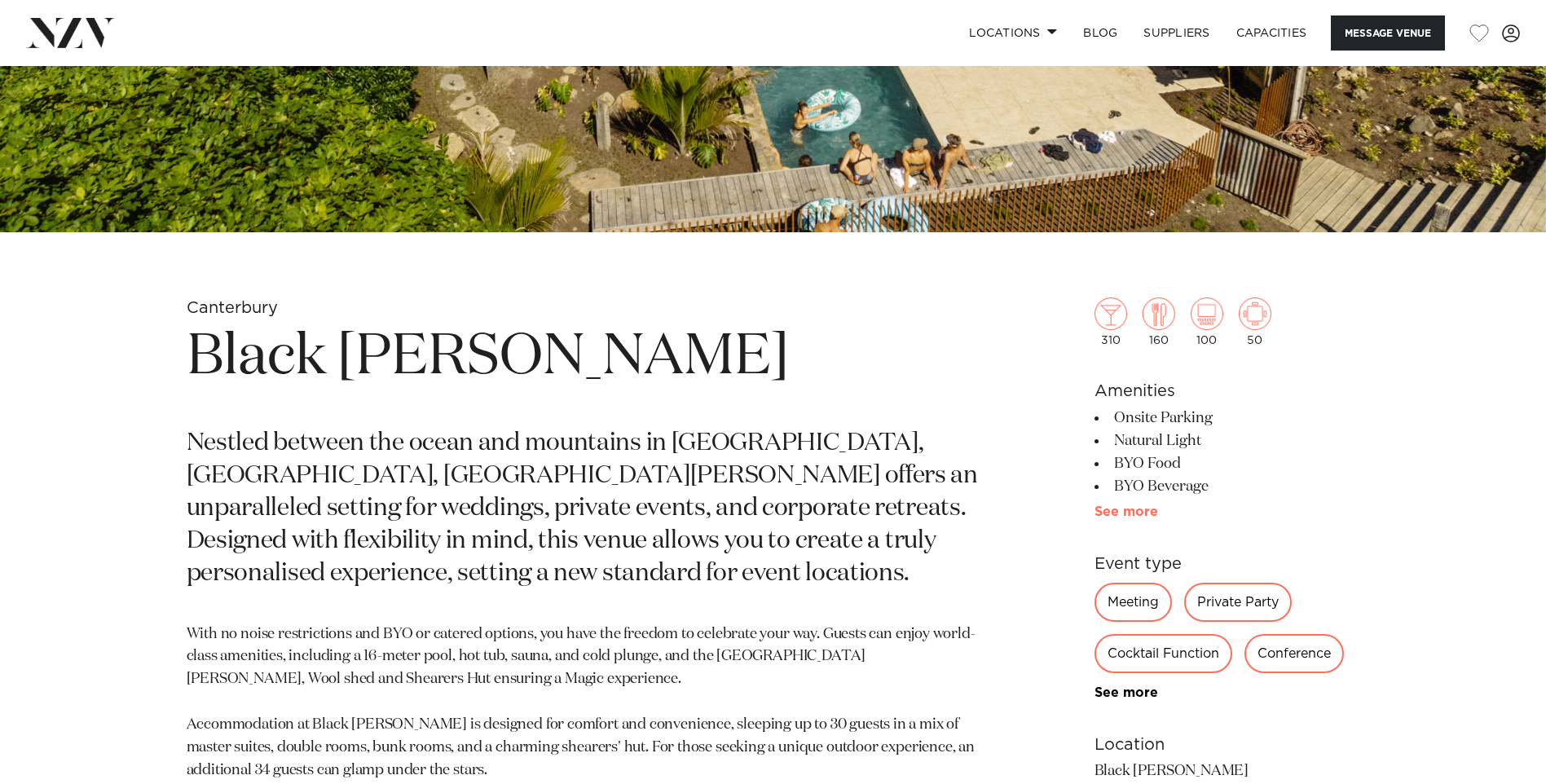
click at [1134, 511] on link "See more" at bounding box center [1158, 511] width 127 height 13
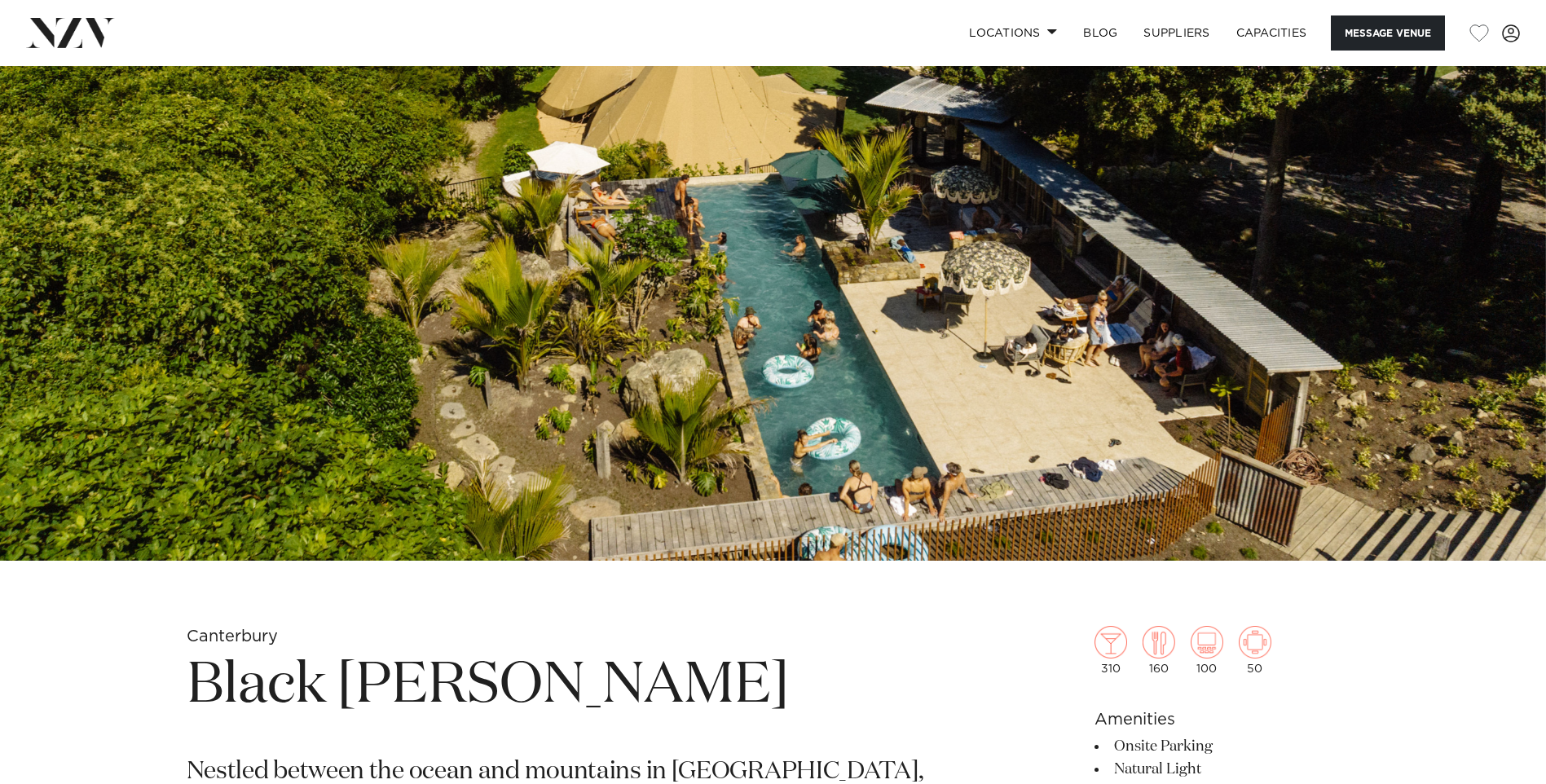
scroll to position [69, 0]
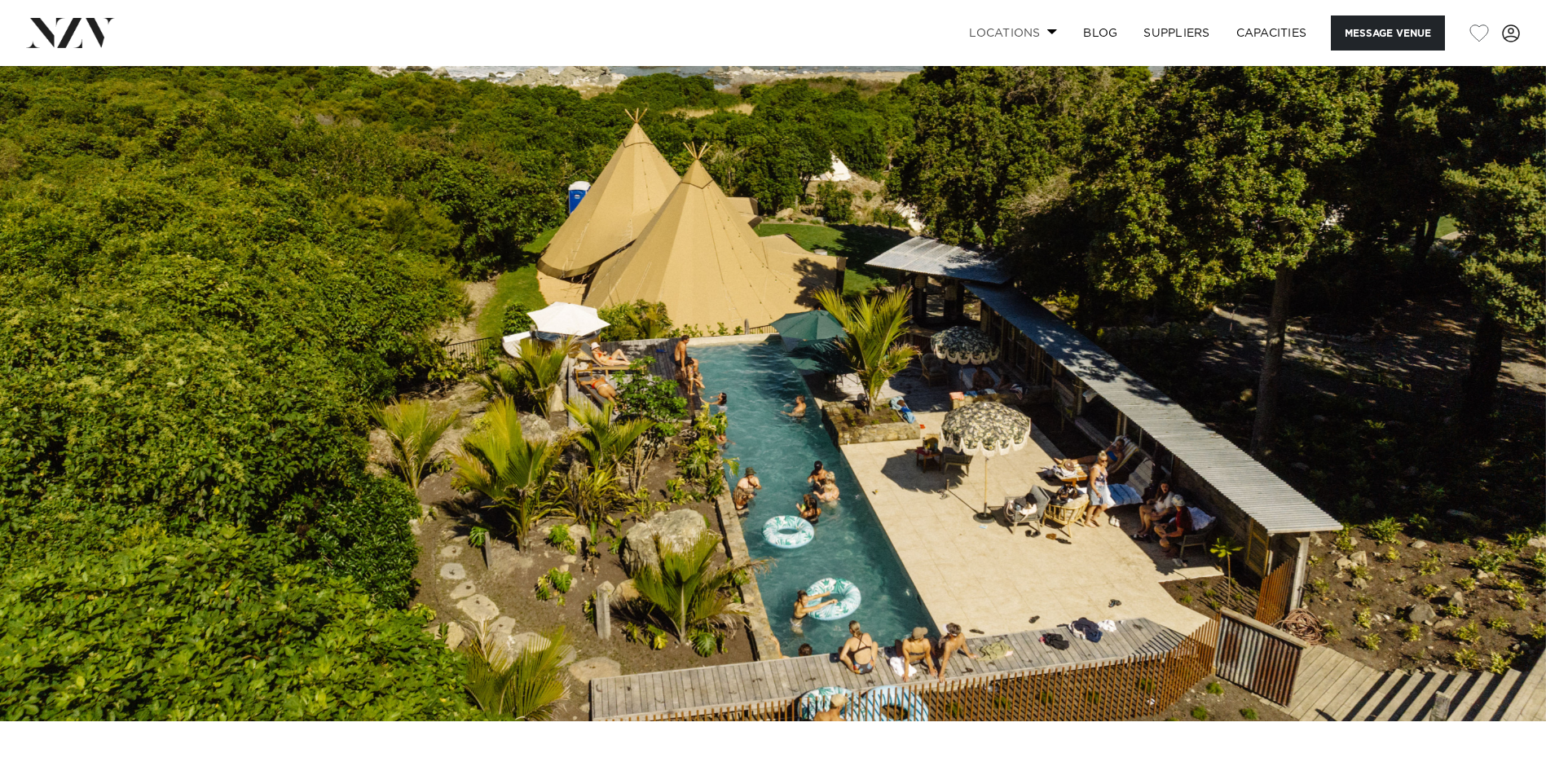
click at [1019, 29] on link "Locations" at bounding box center [1012, 33] width 114 height 35
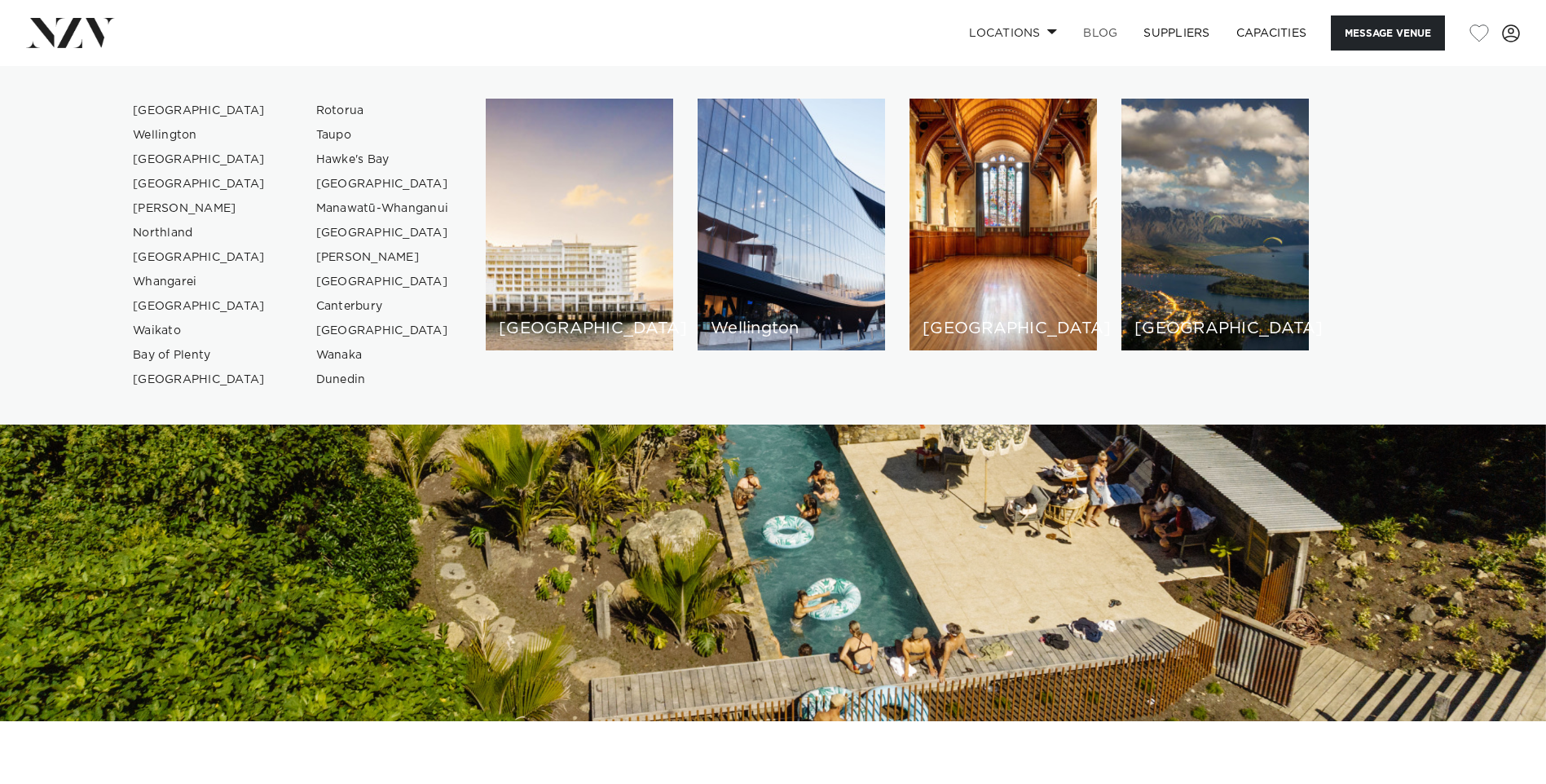
click at [1105, 35] on link "BLOG" at bounding box center [1100, 33] width 60 height 35
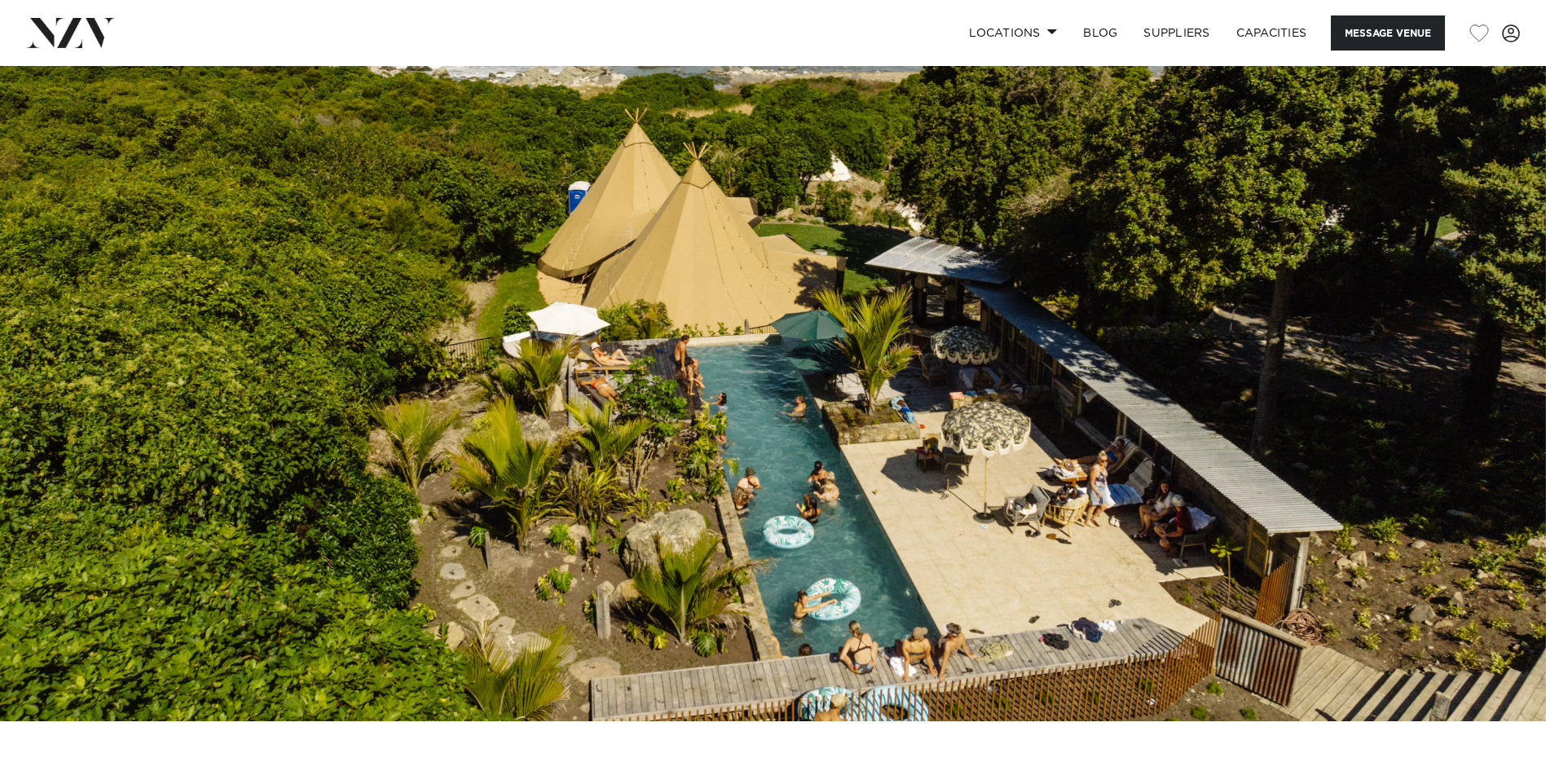
scroll to position [0, 0]
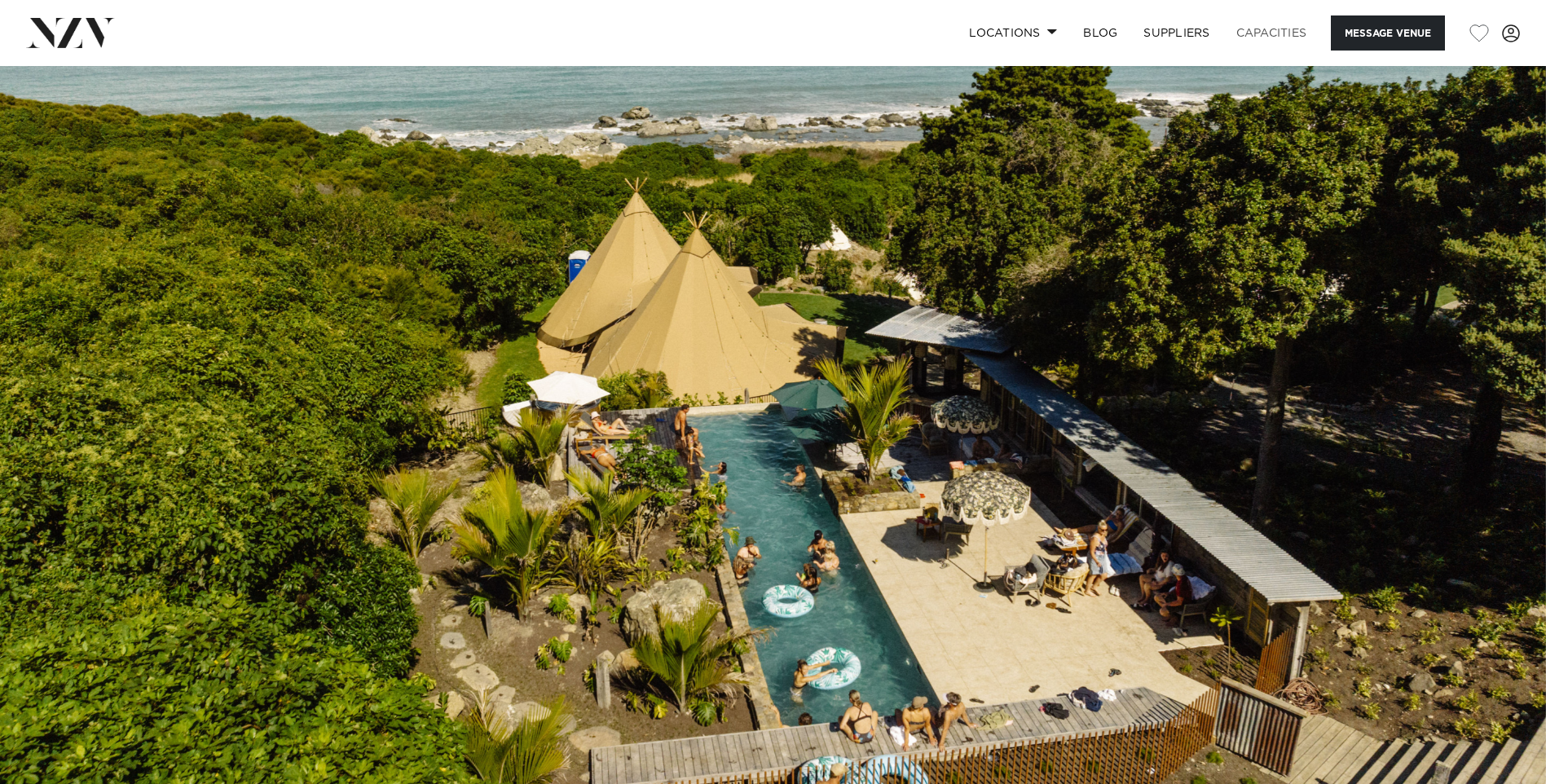
click at [1268, 30] on link "Capacities" at bounding box center [1272, 33] width 97 height 35
click at [1272, 31] on link "Capacities" at bounding box center [1272, 33] width 97 height 35
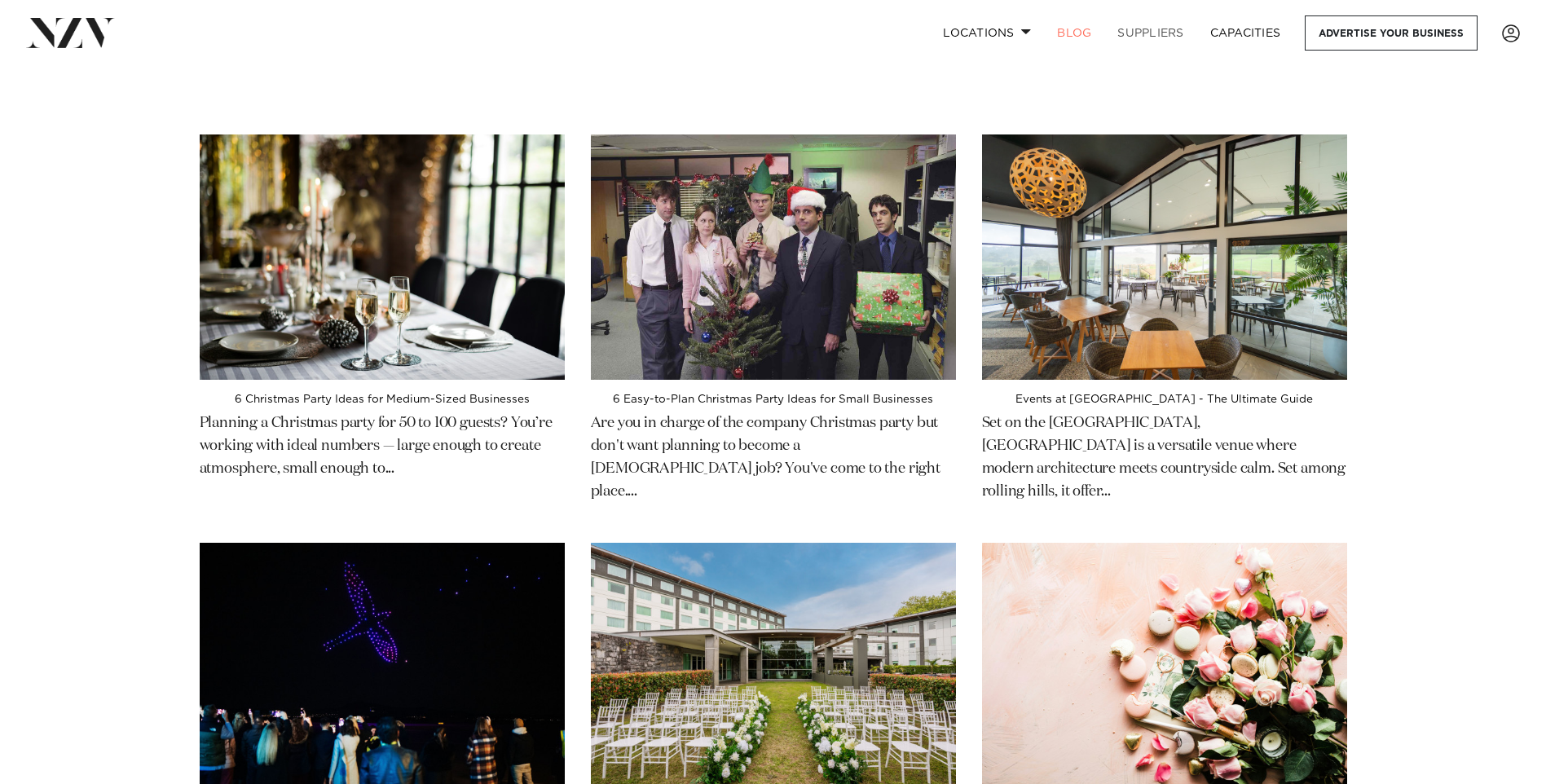
click at [1158, 30] on link "SUPPLIERS" at bounding box center [1150, 33] width 92 height 35
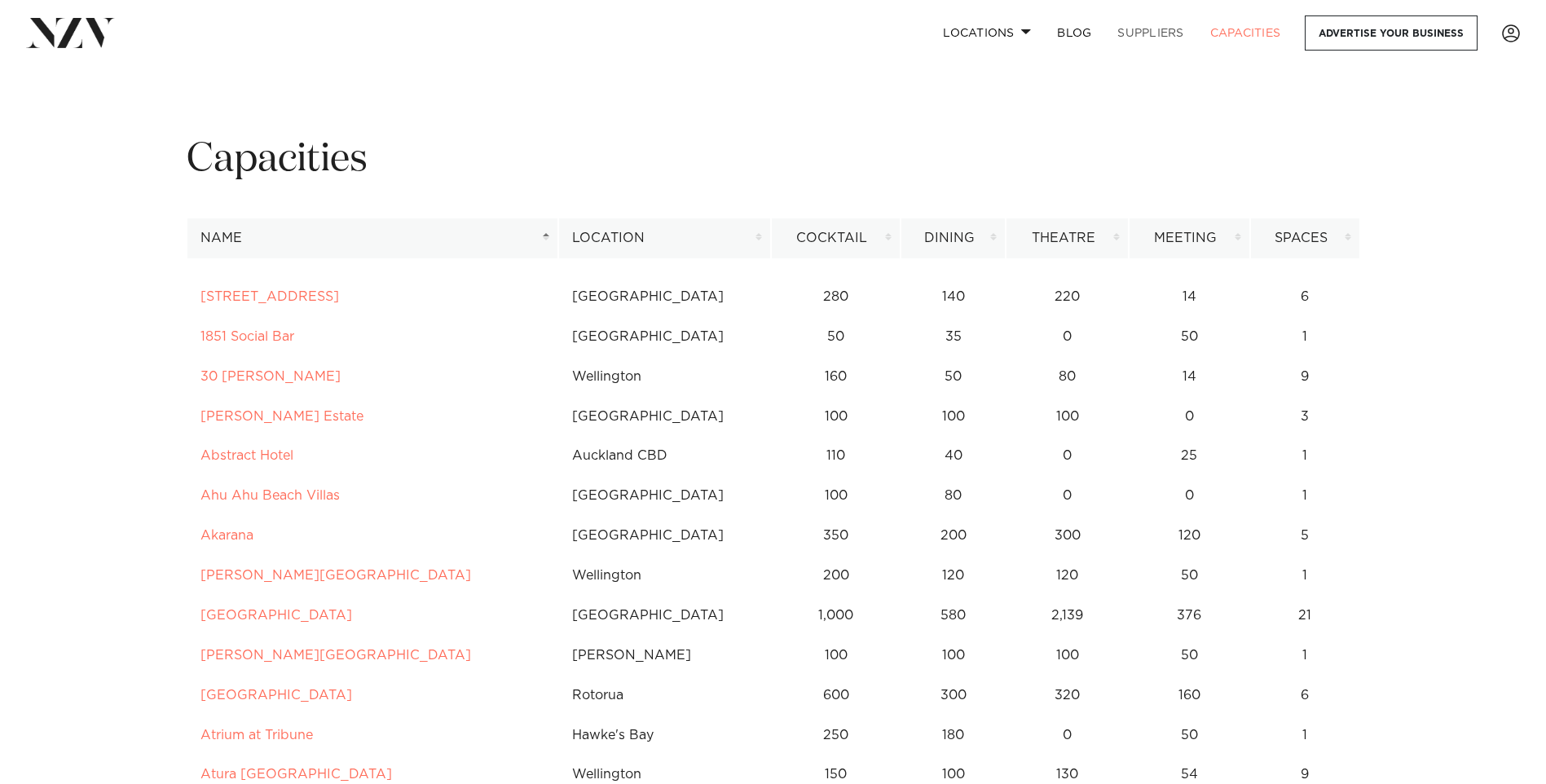
click at [1149, 32] on link "SUPPLIERS" at bounding box center [1150, 33] width 92 height 35
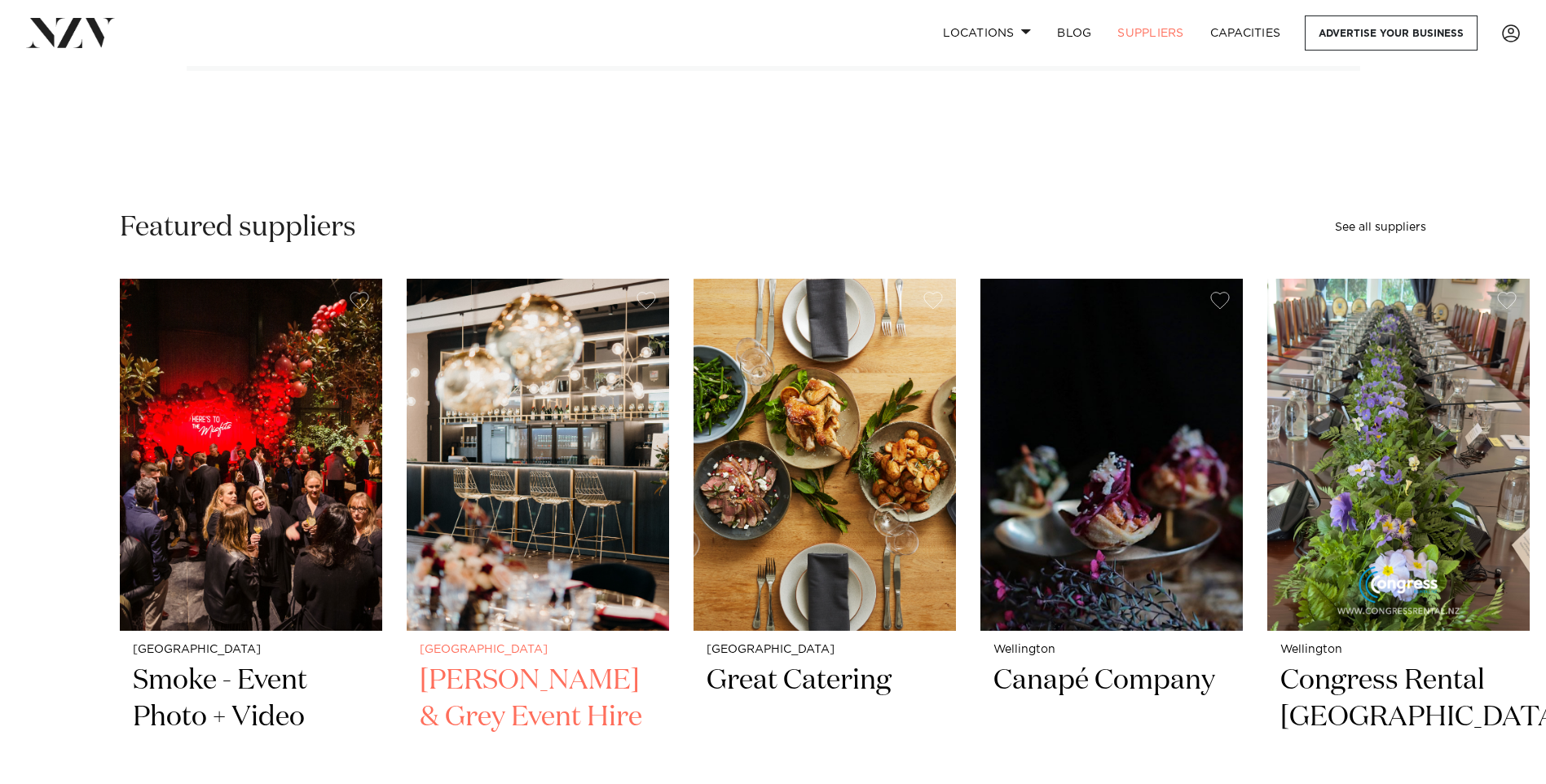
scroll to position [163, 0]
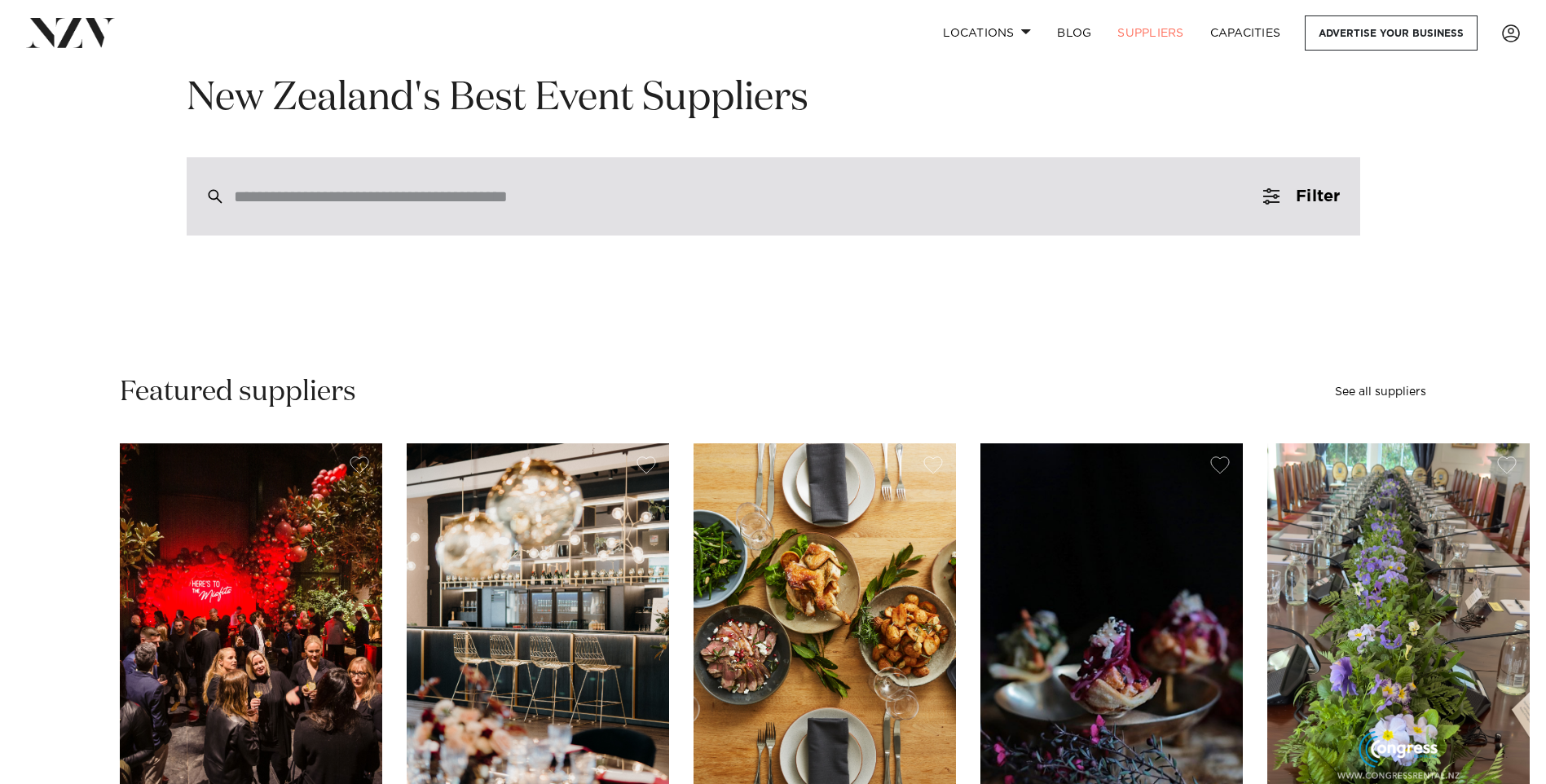
click at [297, 201] on input "search" at bounding box center [739, 196] width 1010 height 18
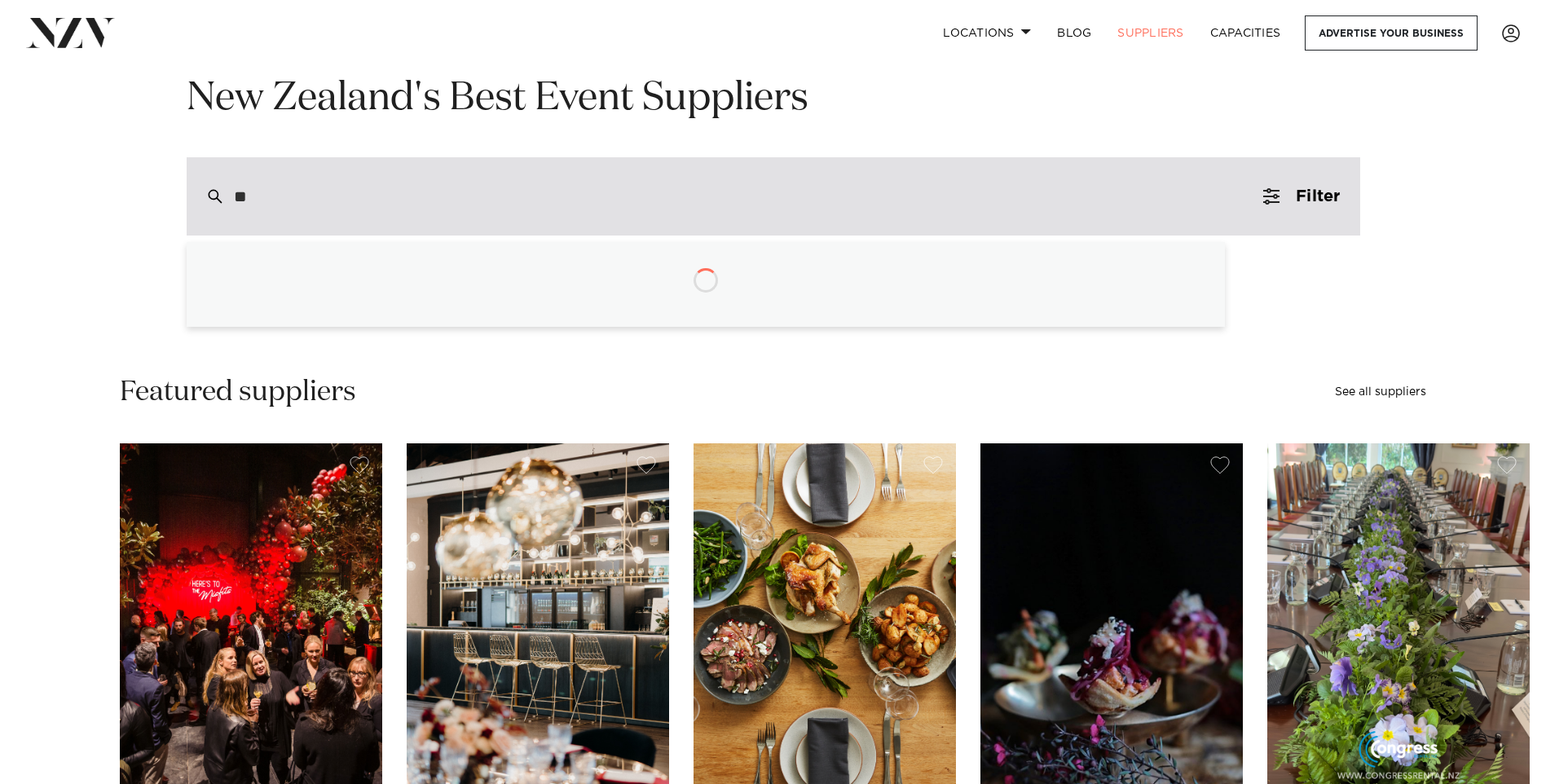
type input "*"
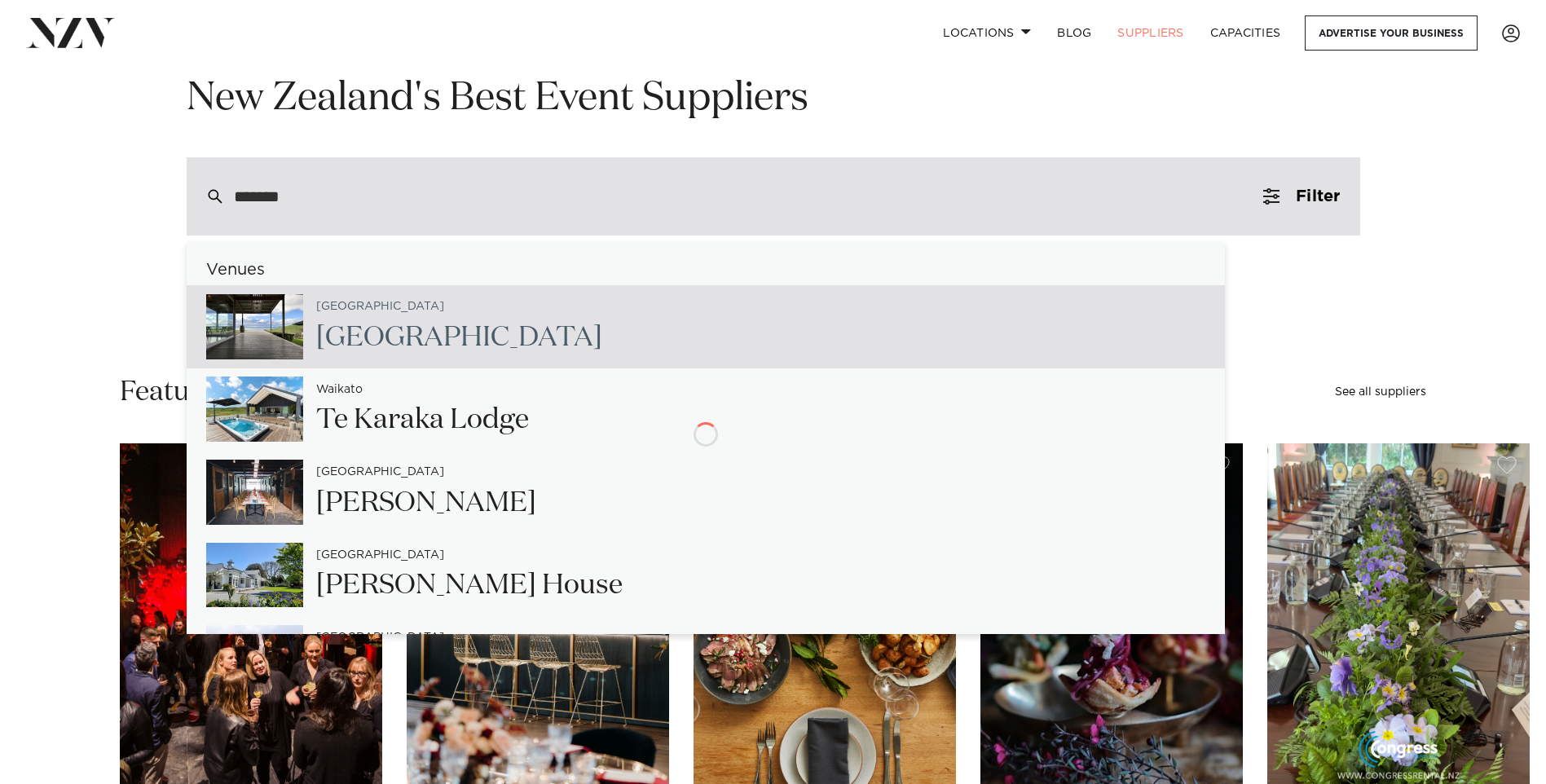
type input "********"
type input "**********"
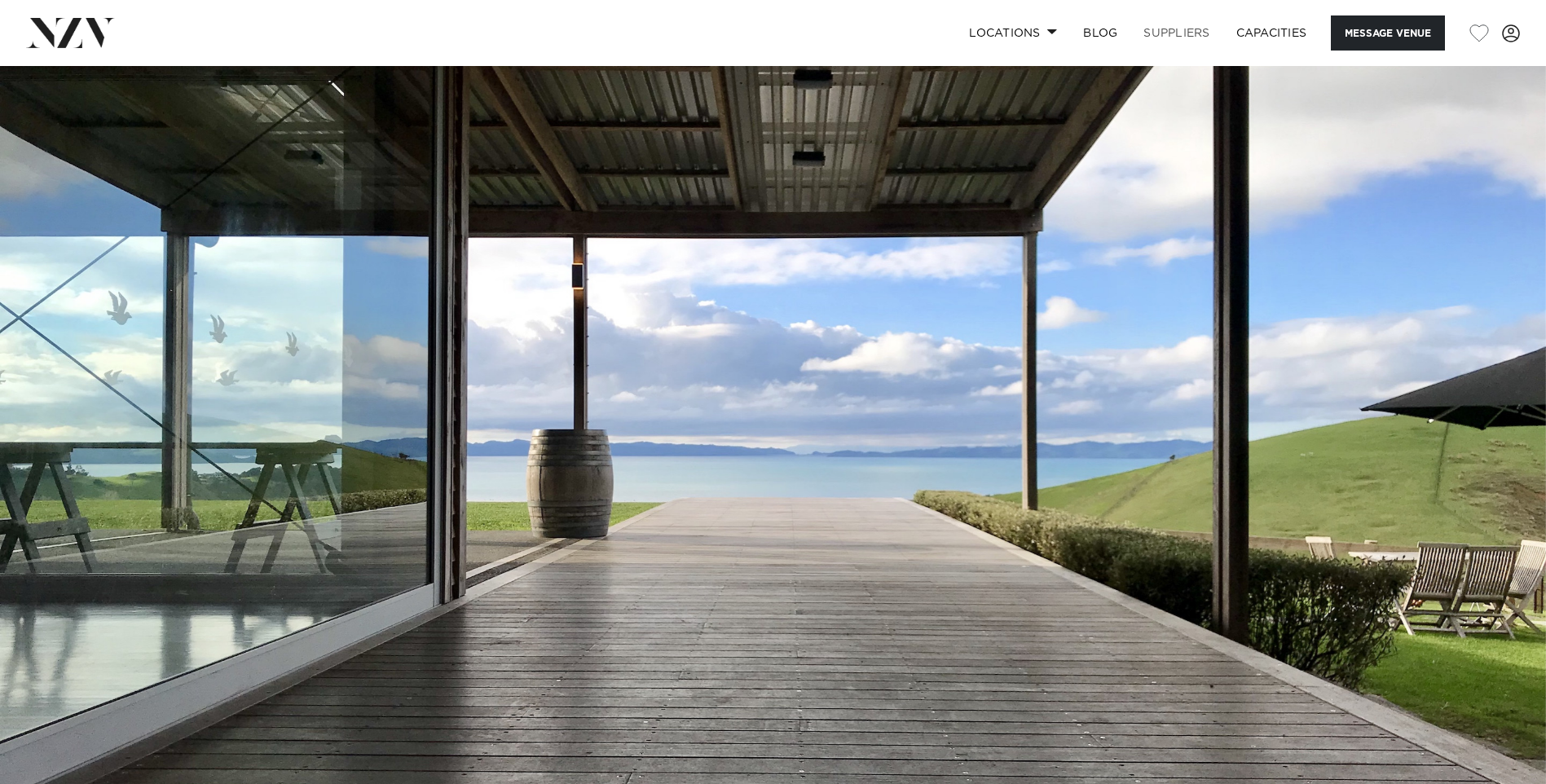
click at [1161, 28] on link "SUPPLIERS" at bounding box center [1176, 33] width 92 height 35
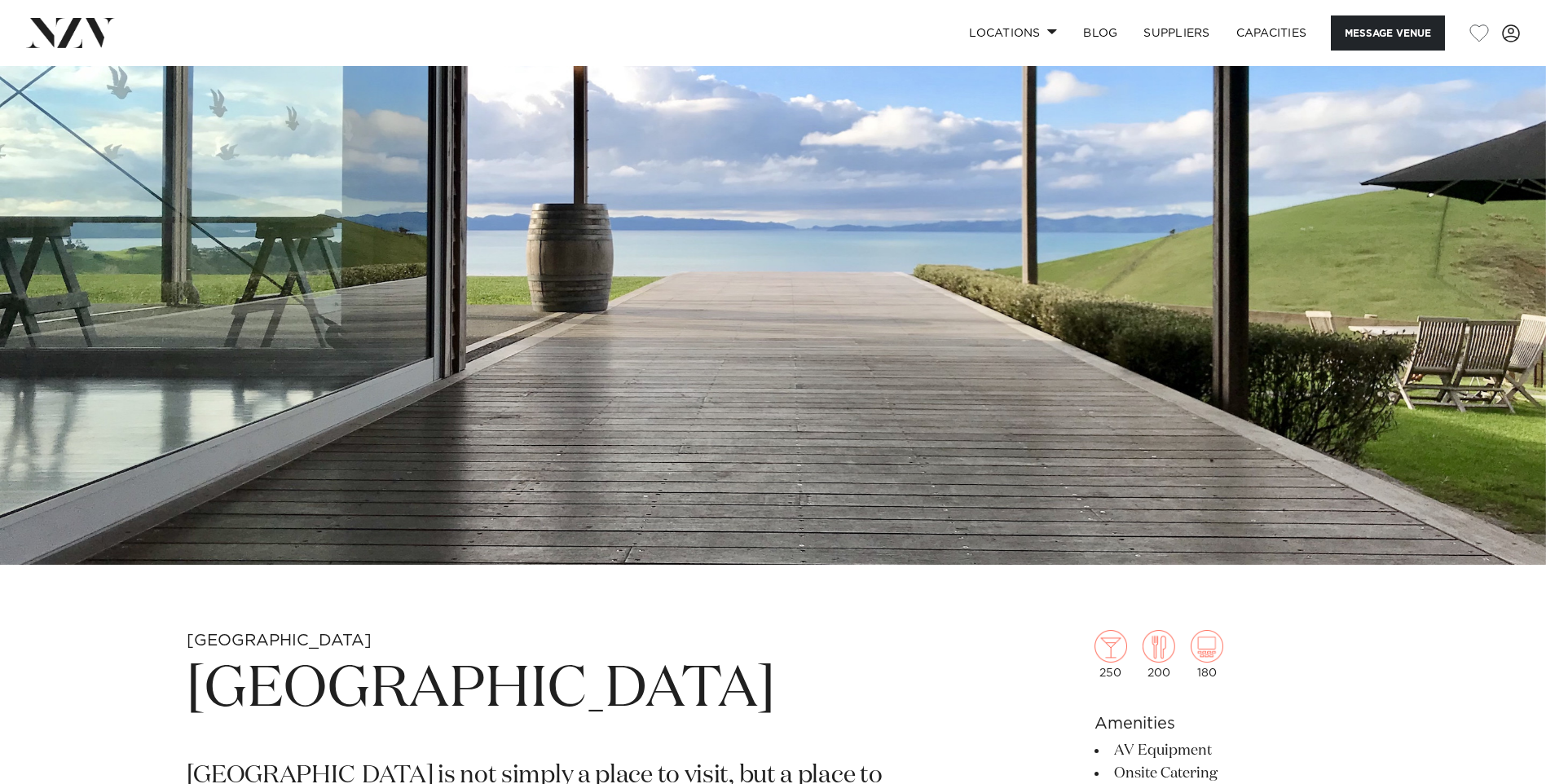
scroll to position [81, 0]
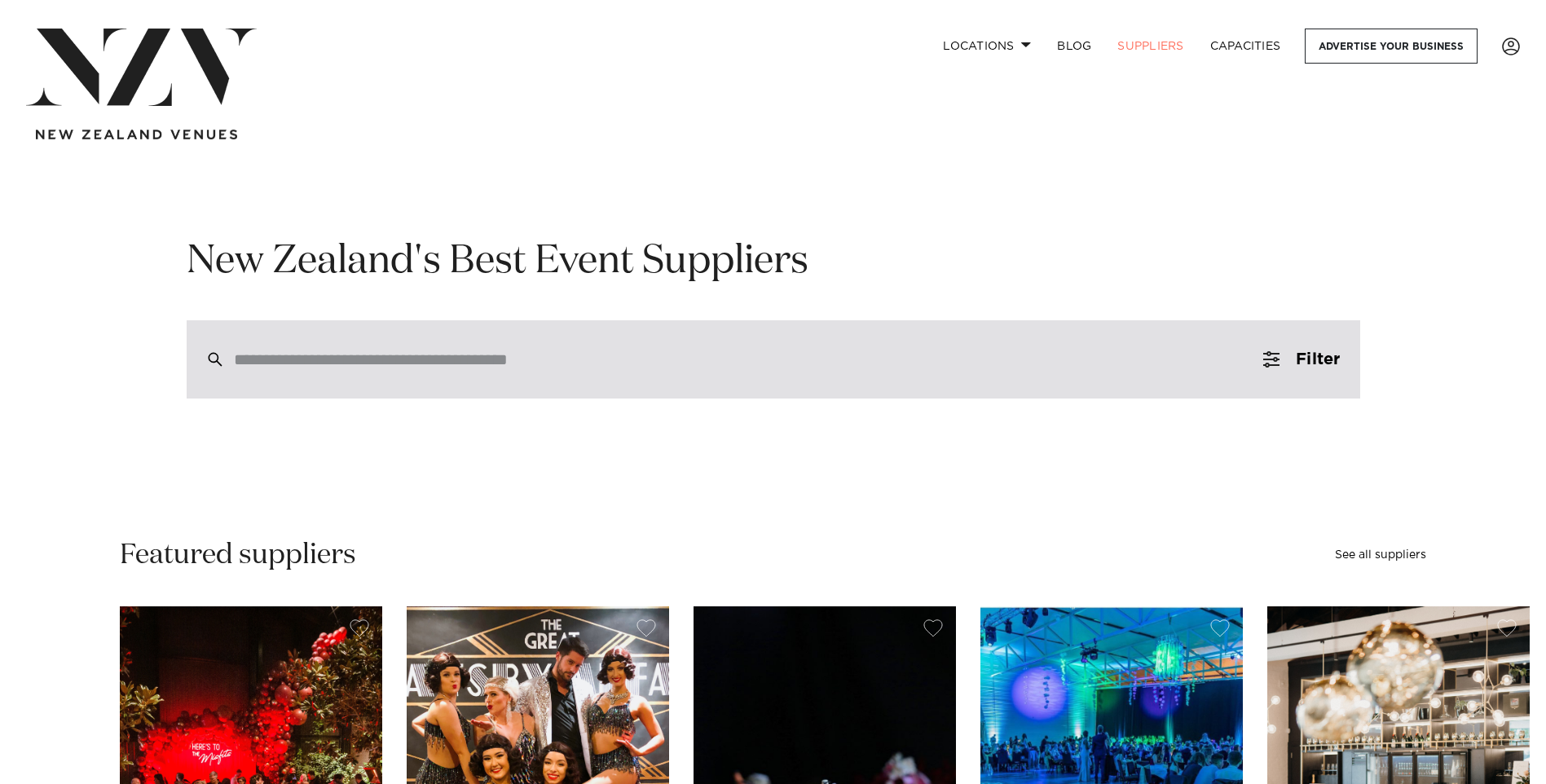
click at [338, 365] on input "search" at bounding box center [739, 359] width 1010 height 18
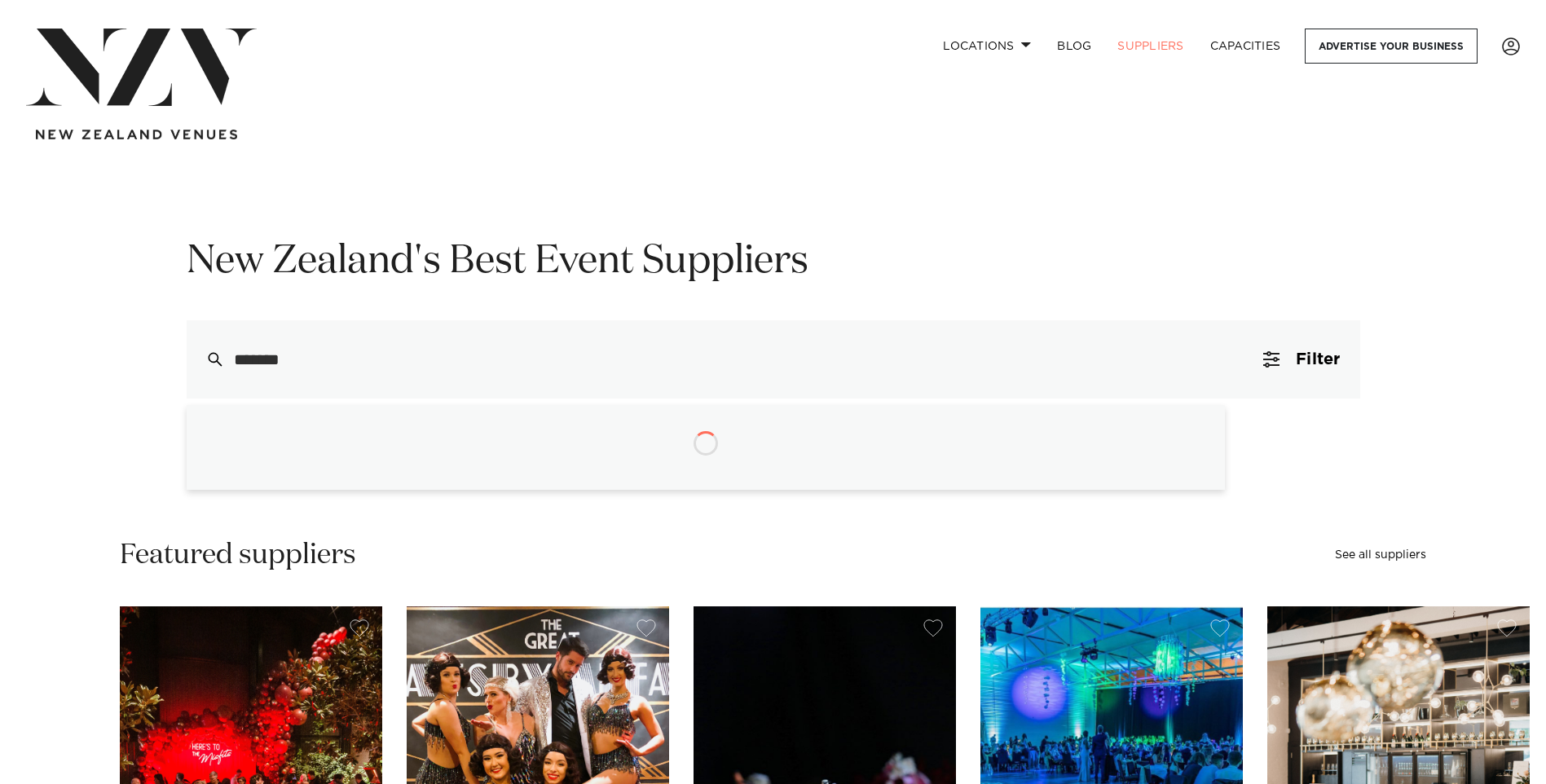
type input "********"
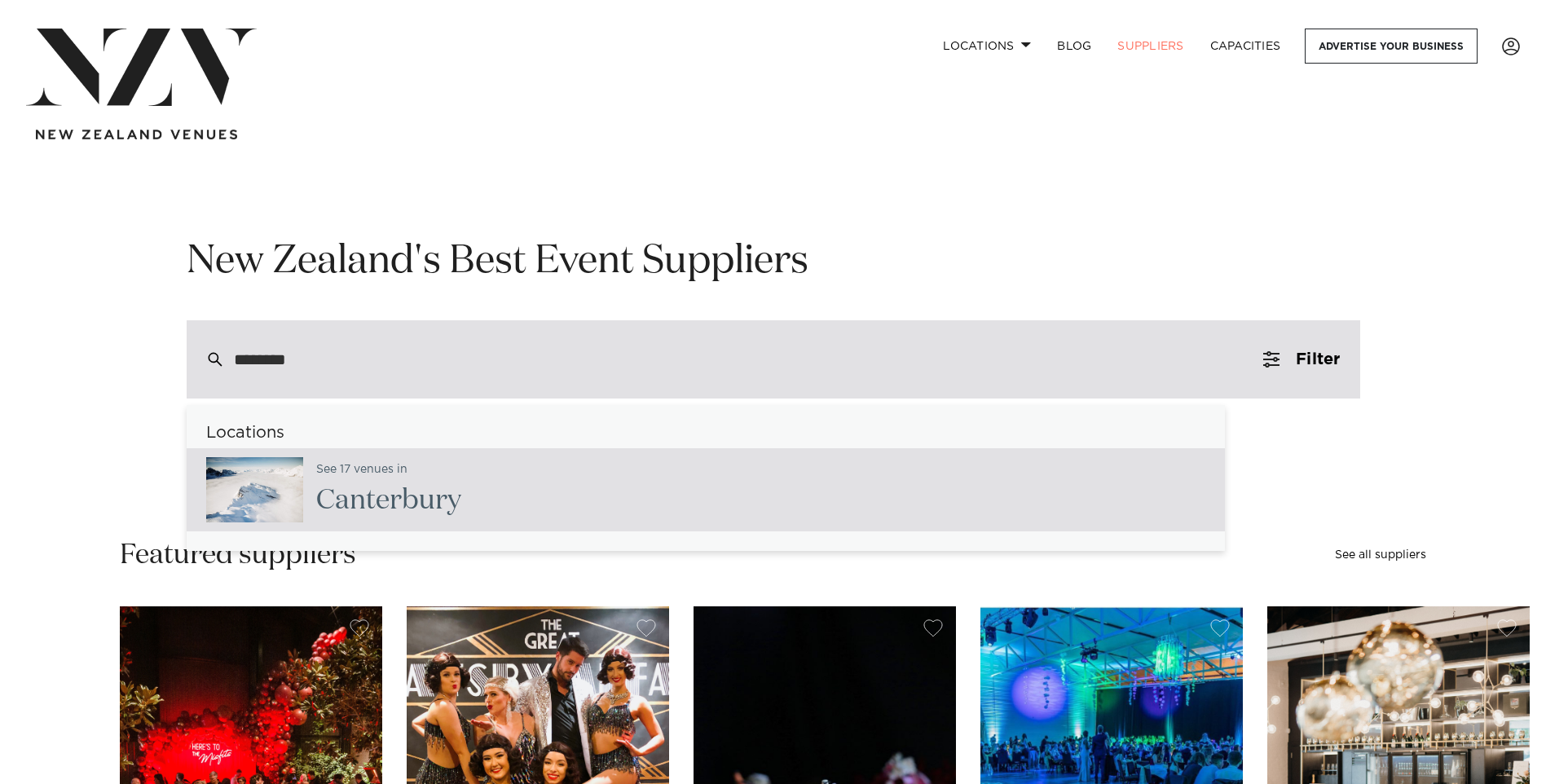
click at [386, 501] on h2 "Canterbury" at bounding box center [388, 500] width 145 height 37
type input "**********"
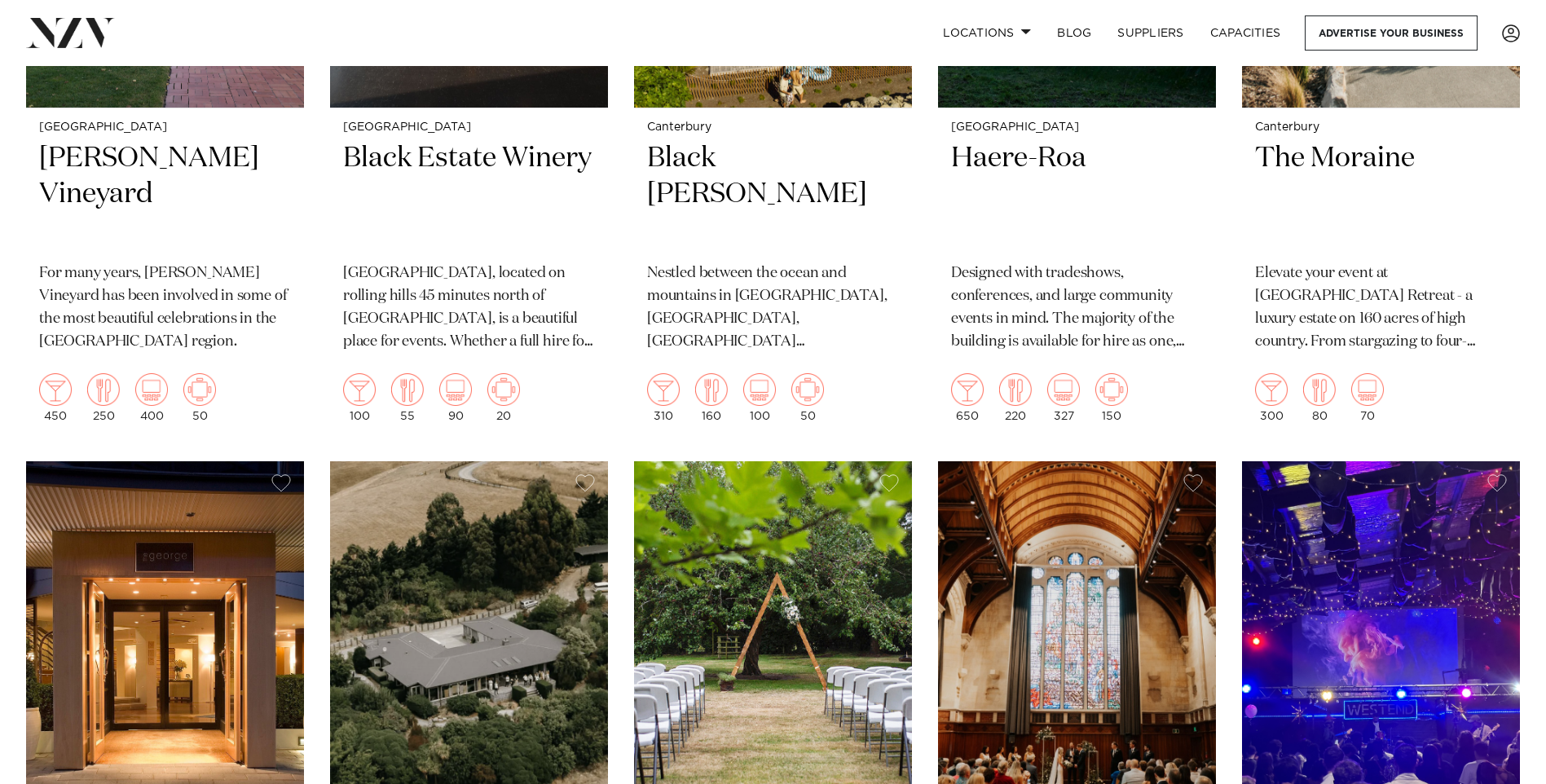
scroll to position [651, 0]
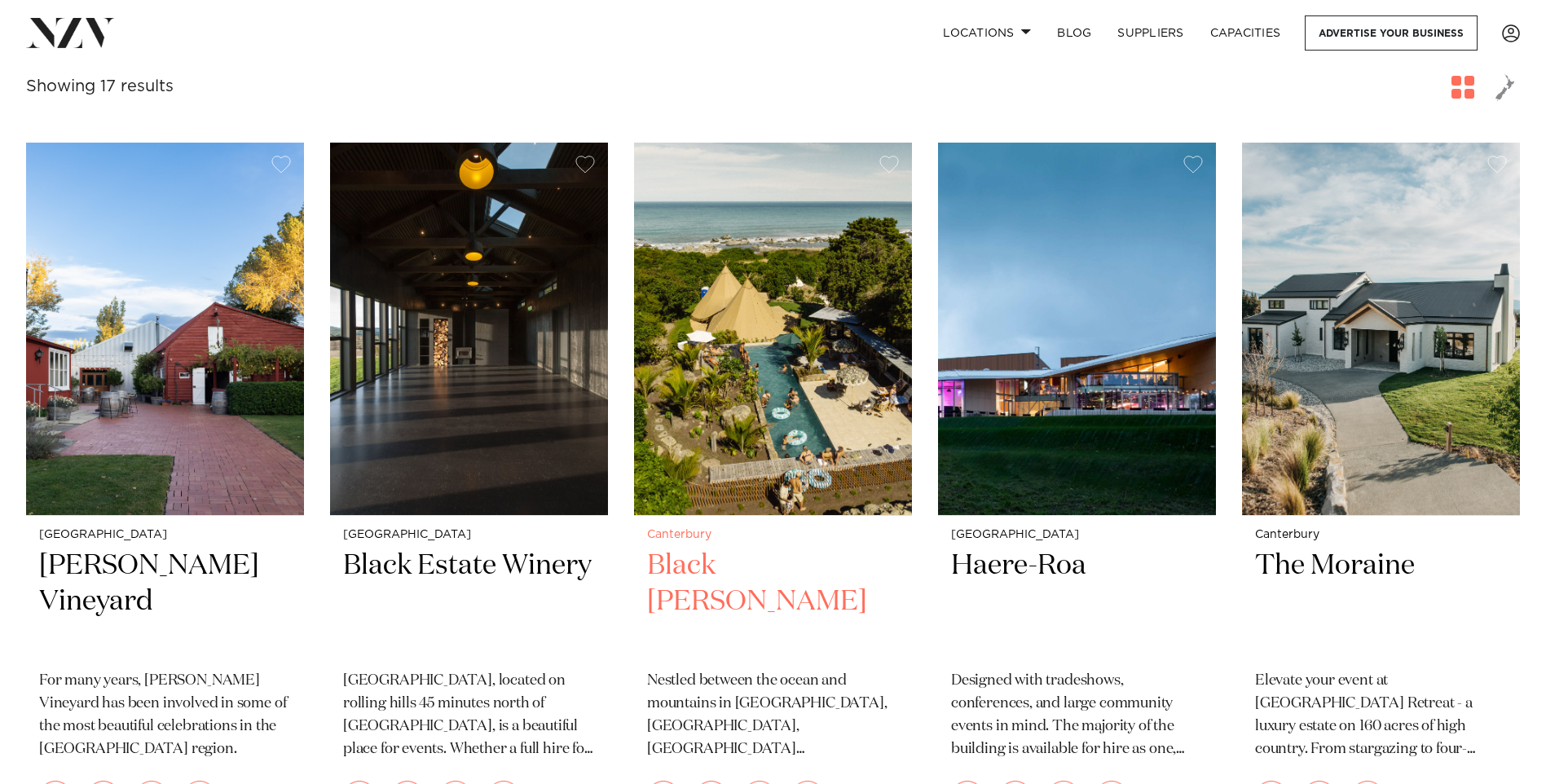
click at [752, 220] on img at bounding box center [773, 329] width 278 height 372
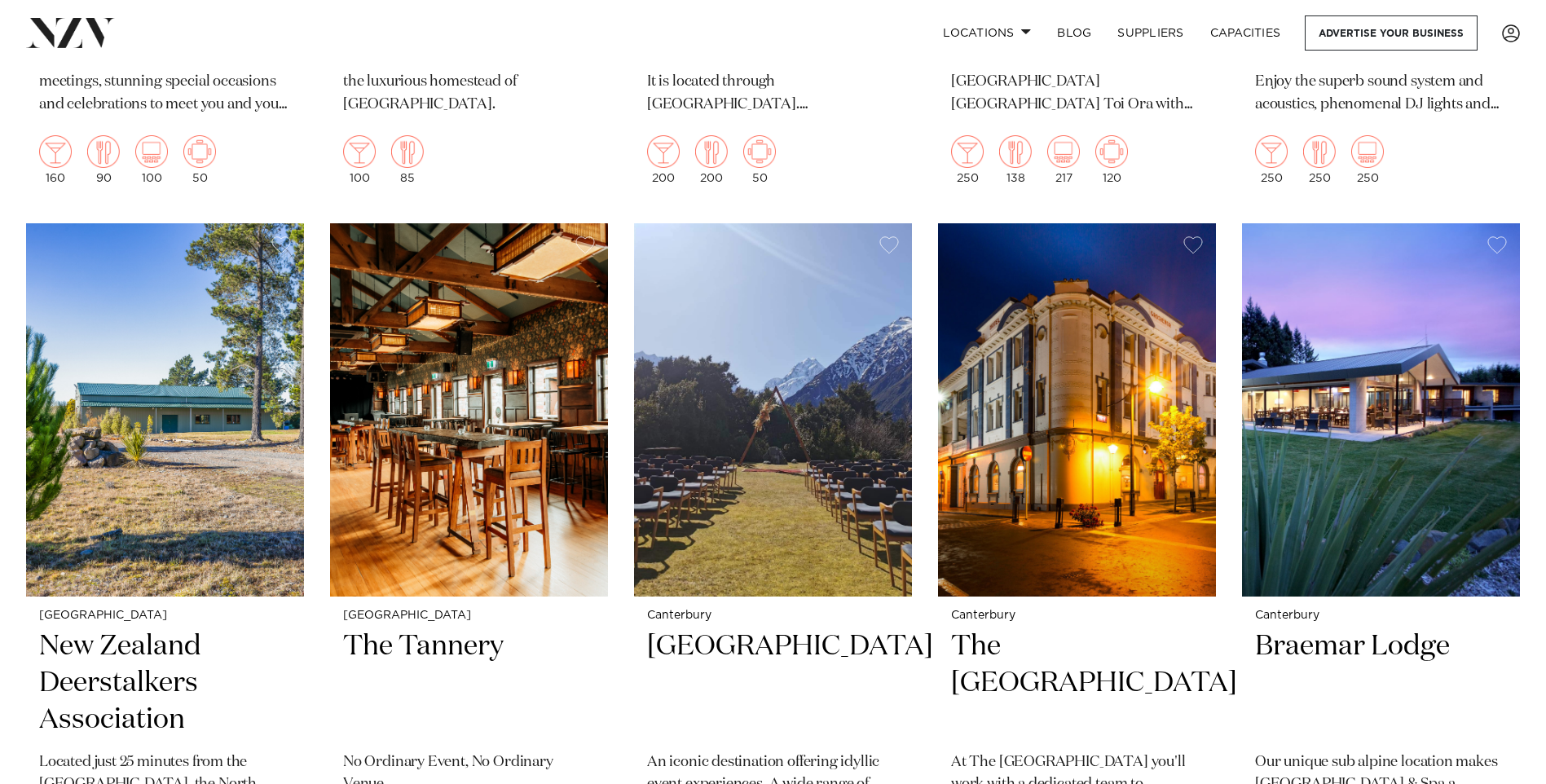
scroll to position [2036, 0]
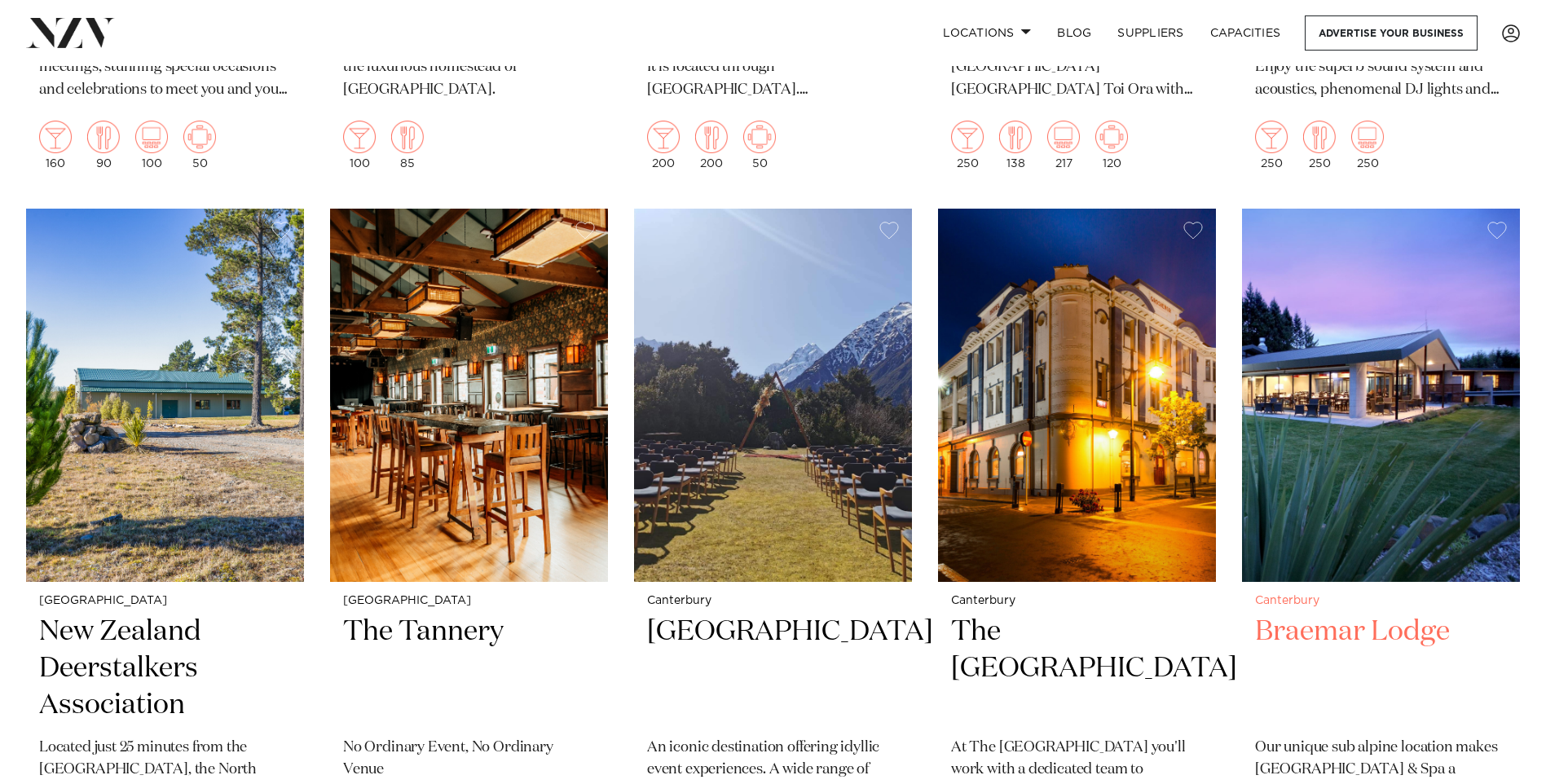
click at [1415, 396] on img at bounding box center [1381, 395] width 278 height 372
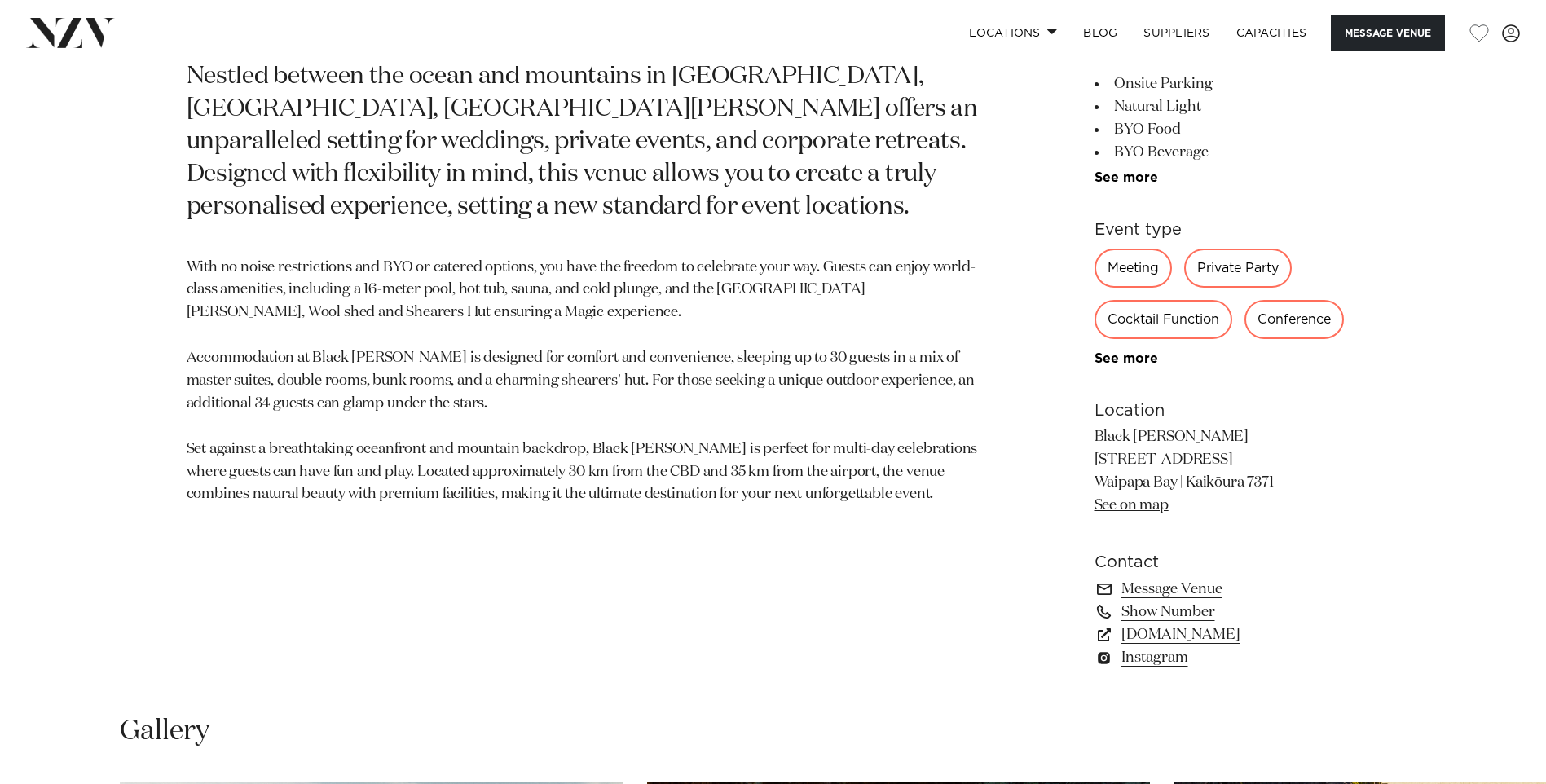
scroll to position [896, 0]
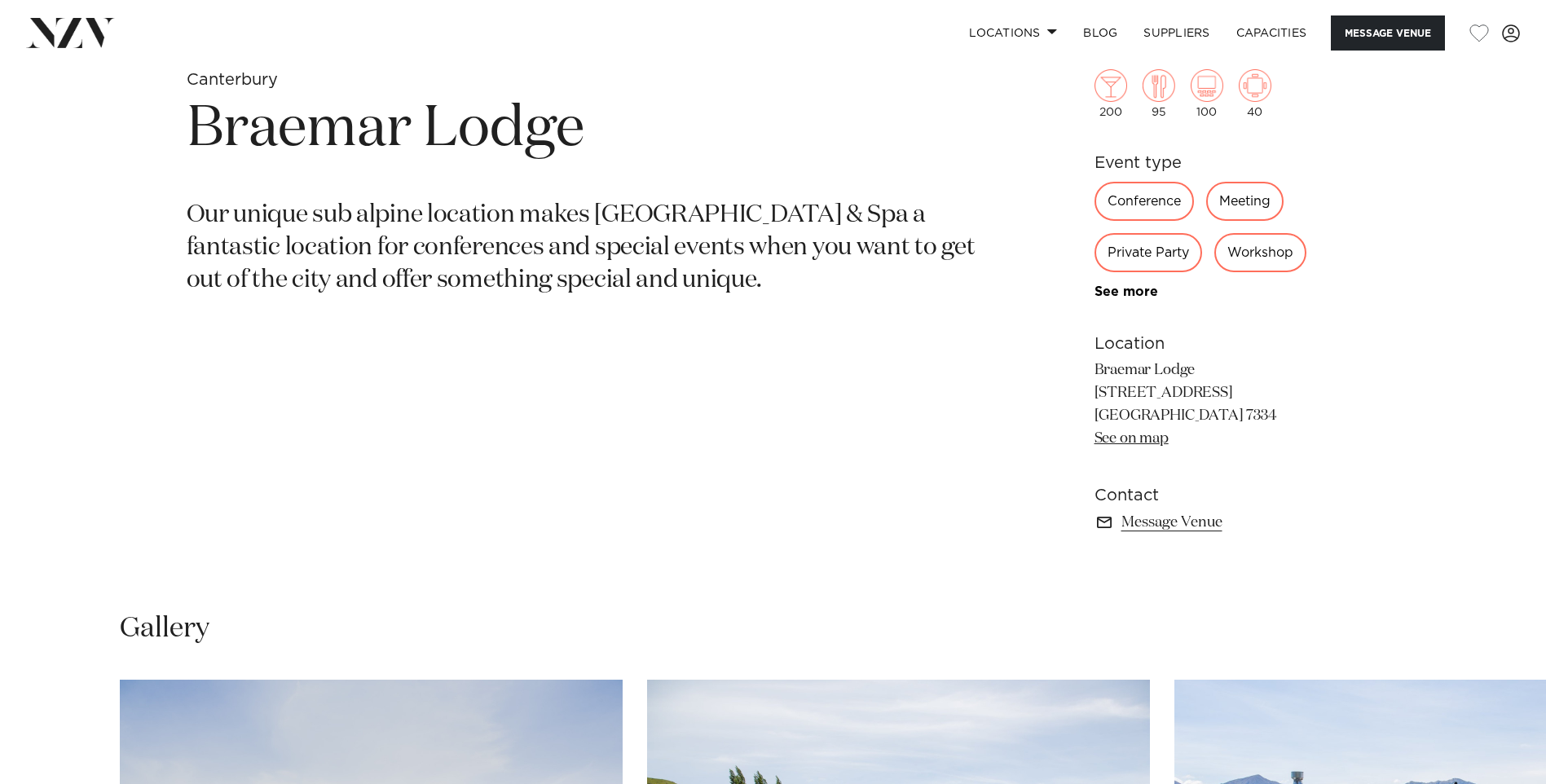
scroll to position [558, 0]
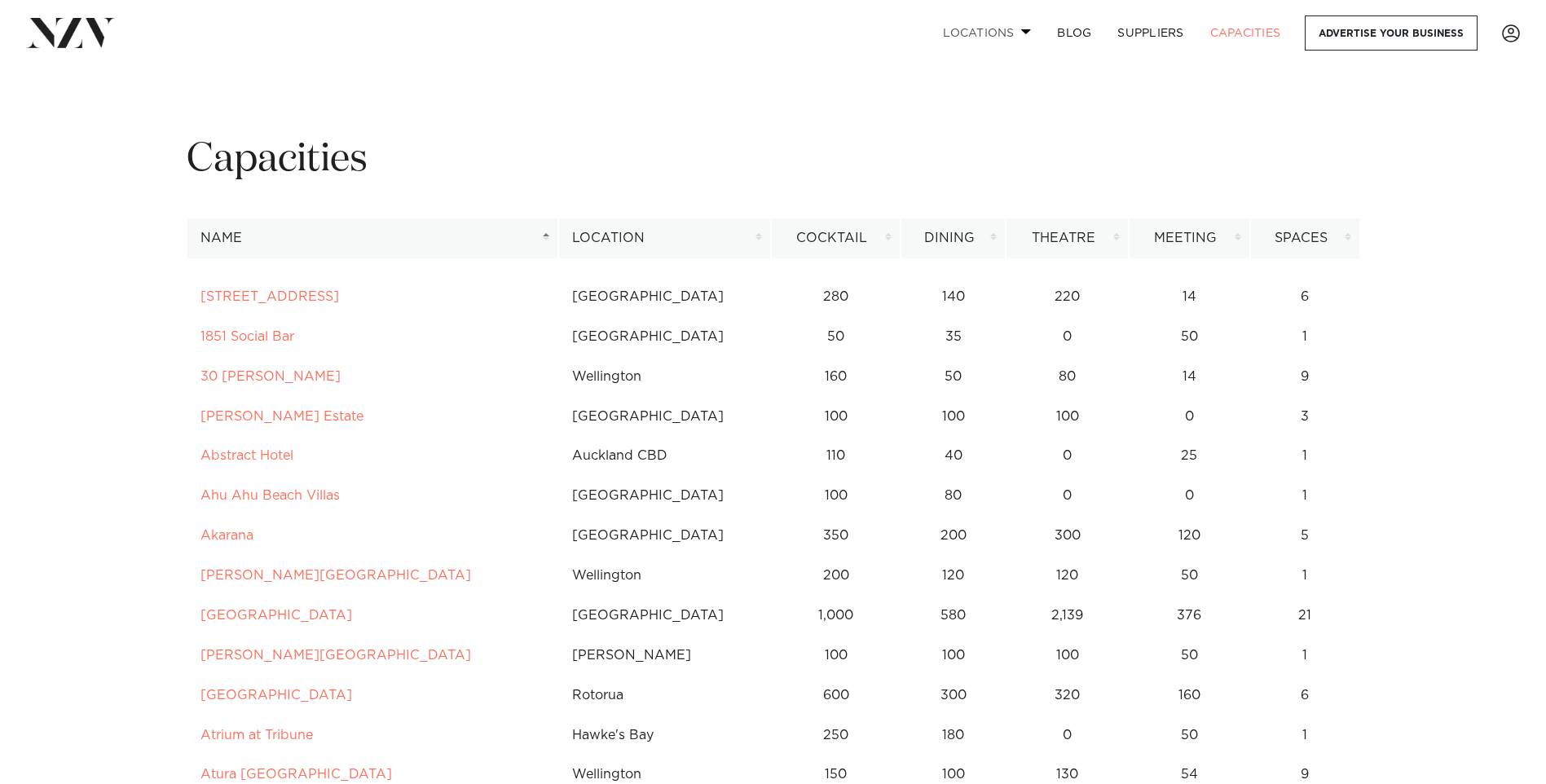
click at [1024, 28] on link "Locations" at bounding box center [986, 33] width 114 height 35
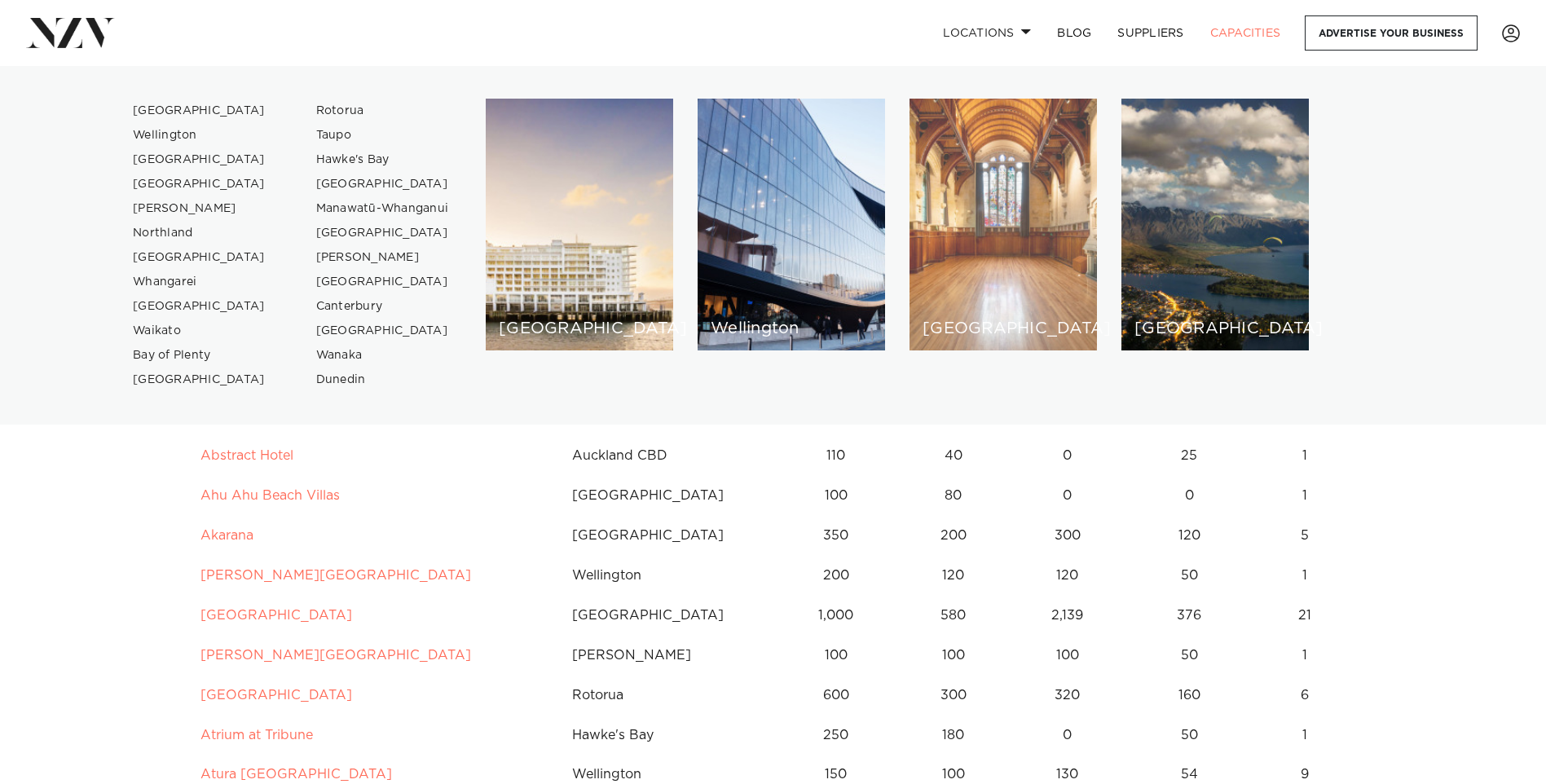
click at [1002, 251] on div "[GEOGRAPHIC_DATA]" at bounding box center [1002, 225] width 187 height 251
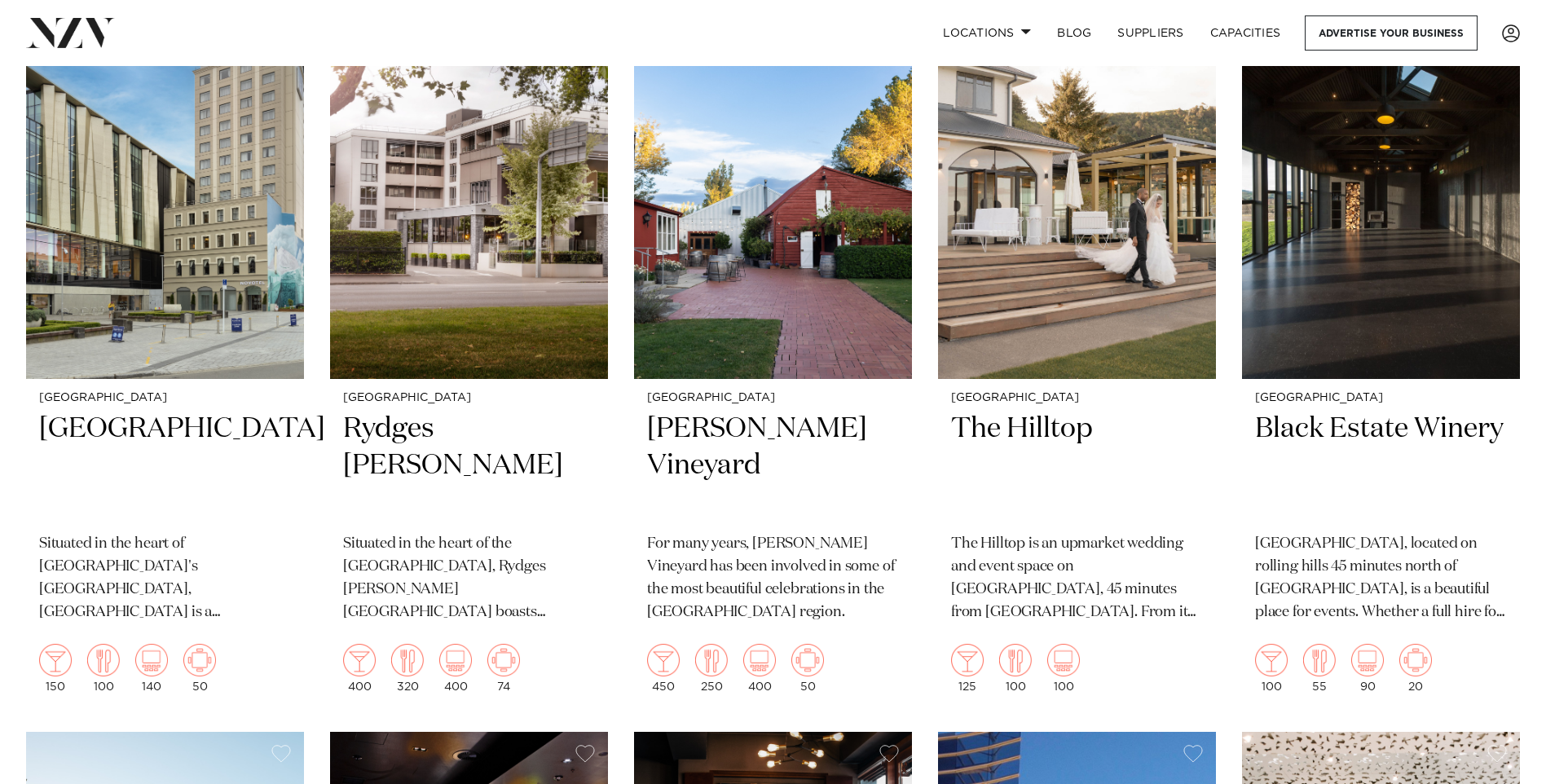
scroll to position [734, 0]
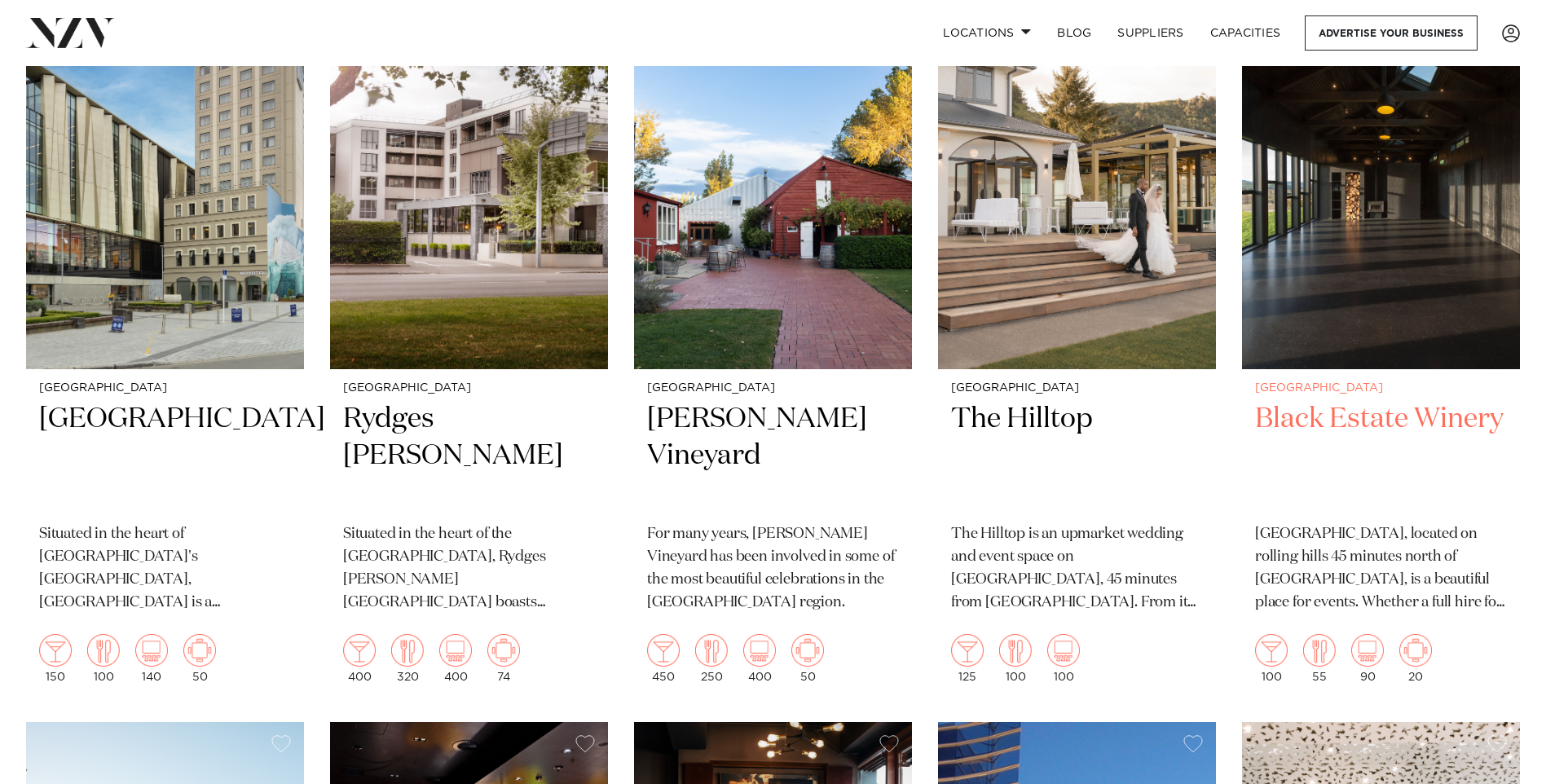
click at [1386, 266] on img at bounding box center [1381, 182] width 278 height 372
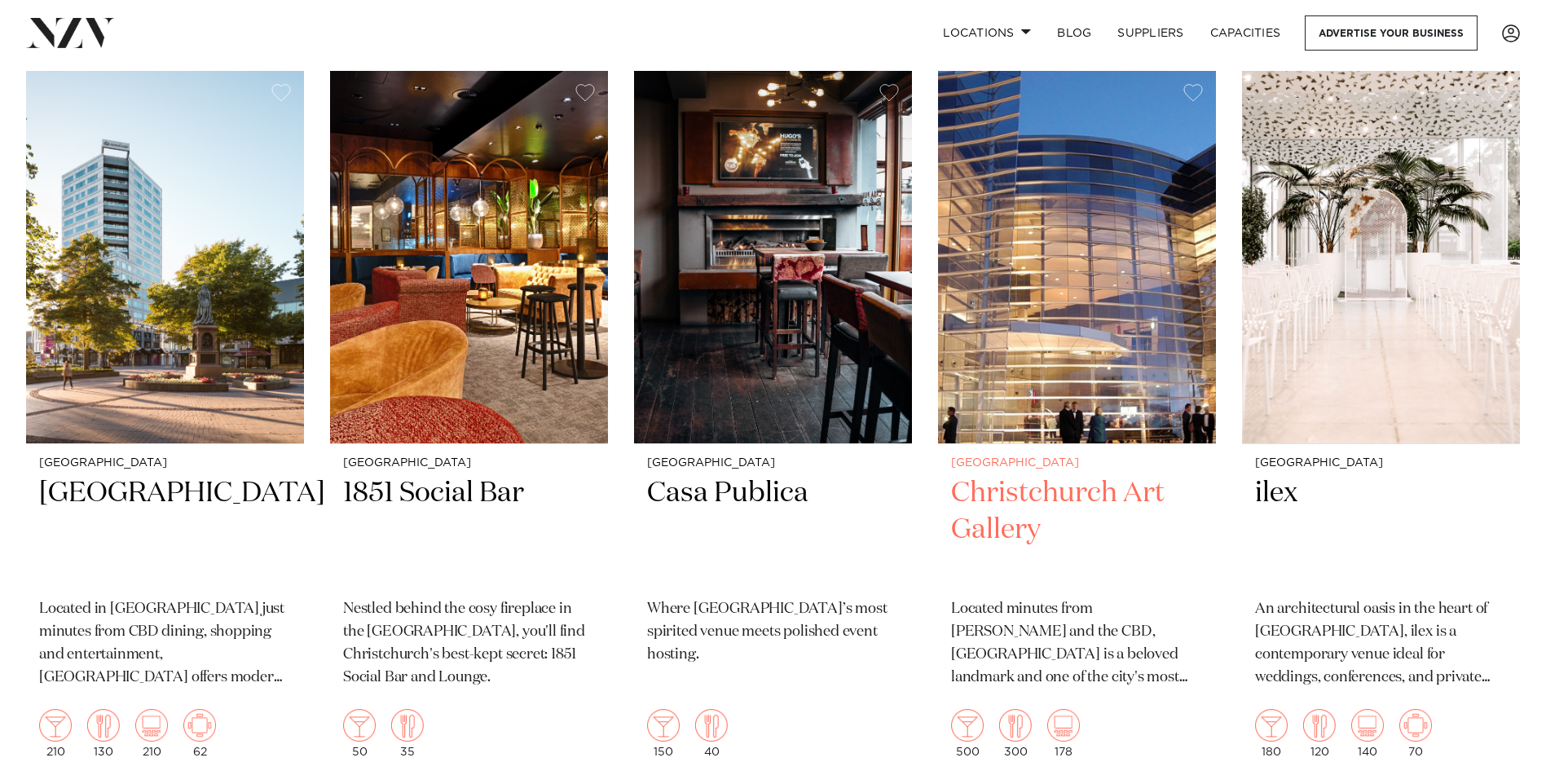
scroll to position [1385, 0]
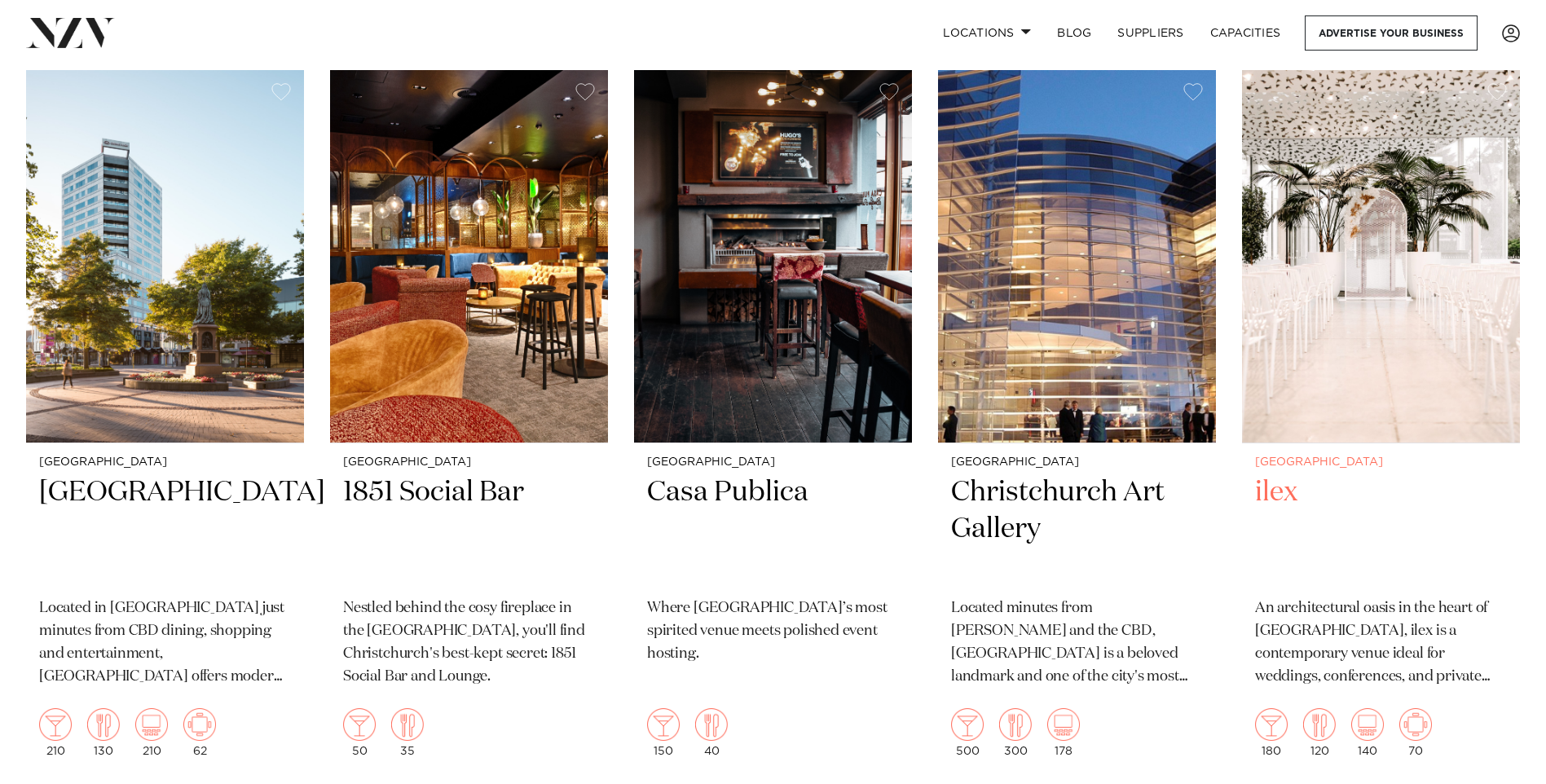
click at [1422, 292] on img at bounding box center [1381, 256] width 278 height 372
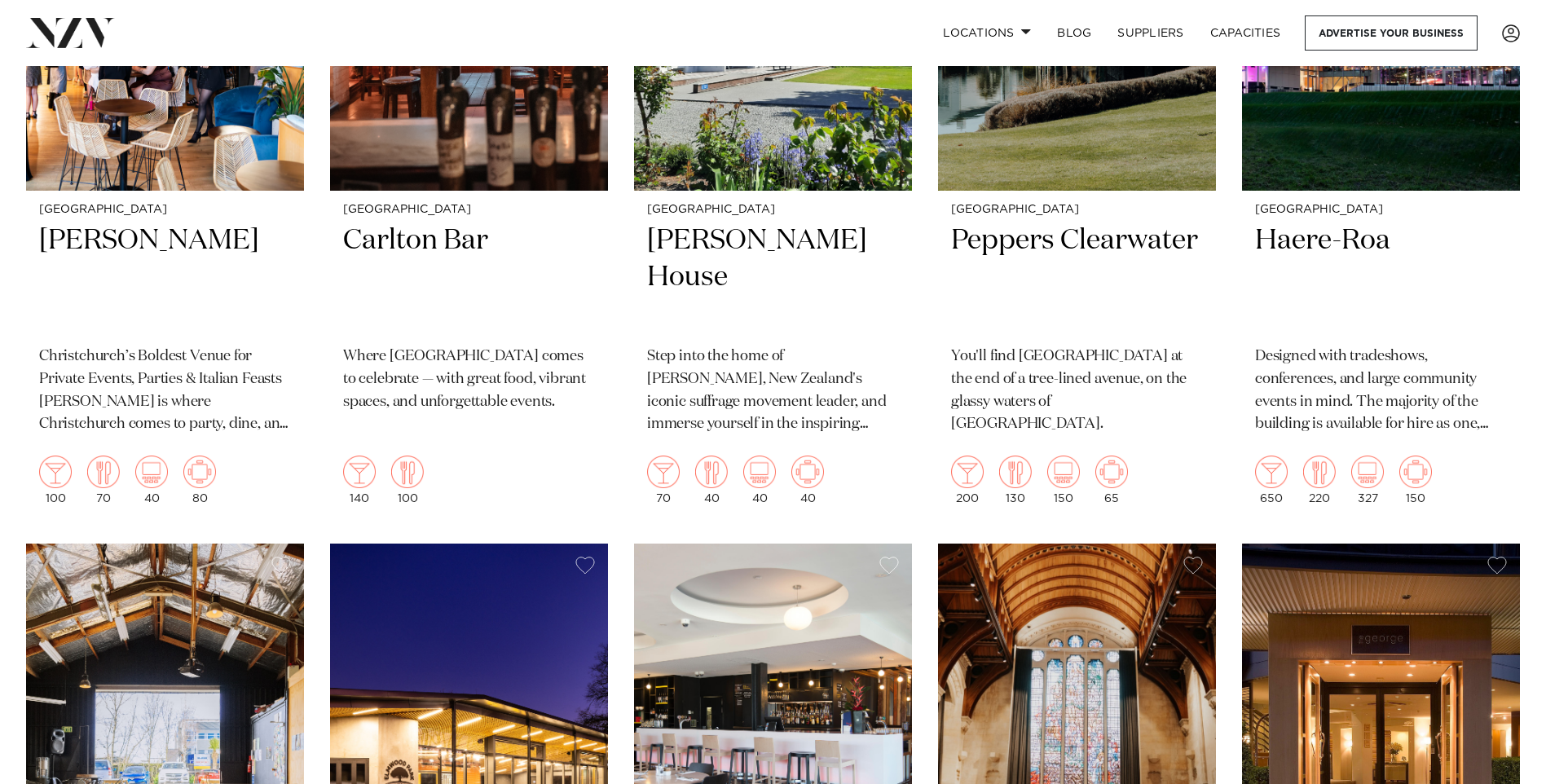
scroll to position [2281, 0]
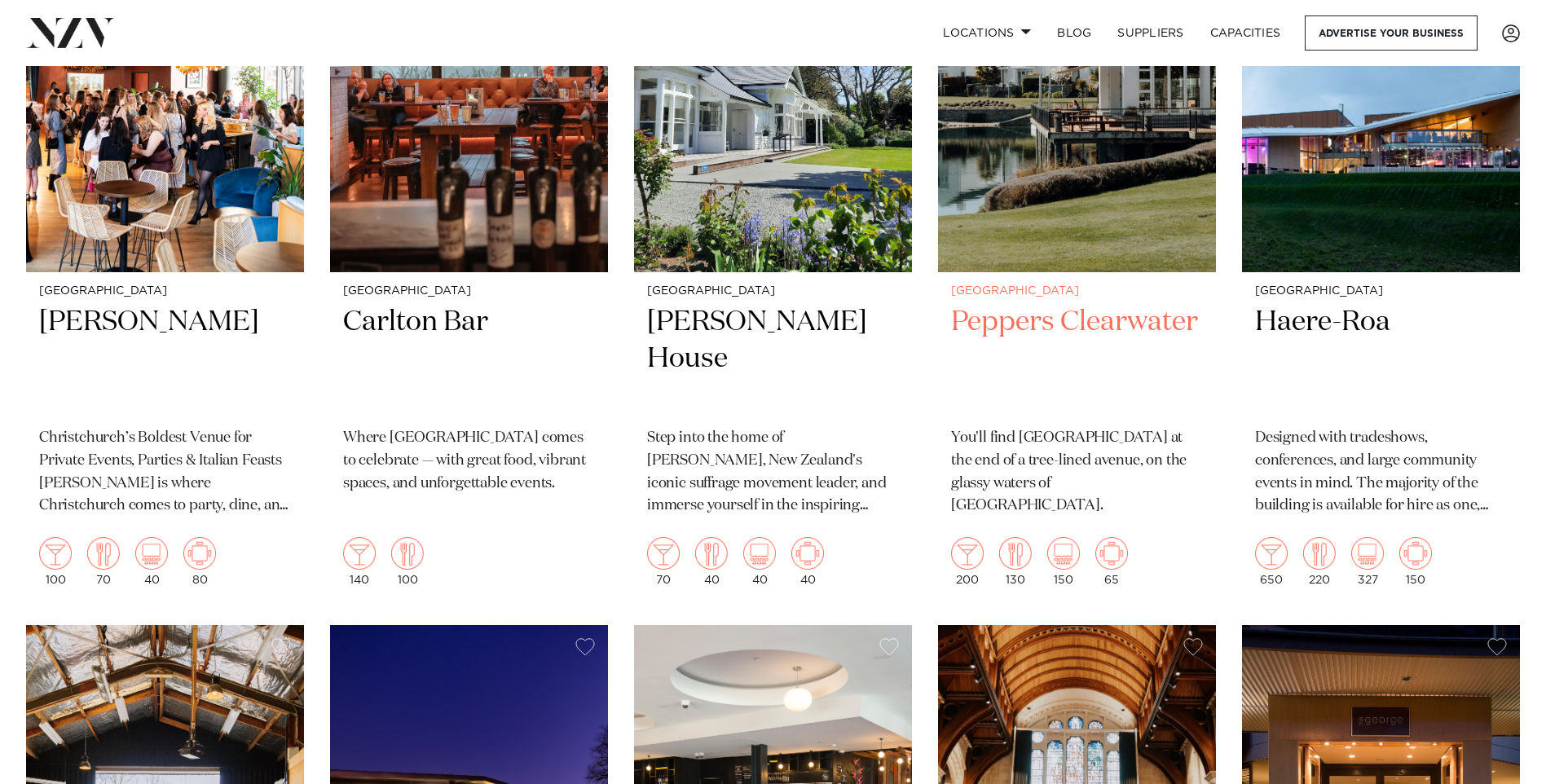
click at [1060, 203] on img at bounding box center [1077, 86] width 278 height 372
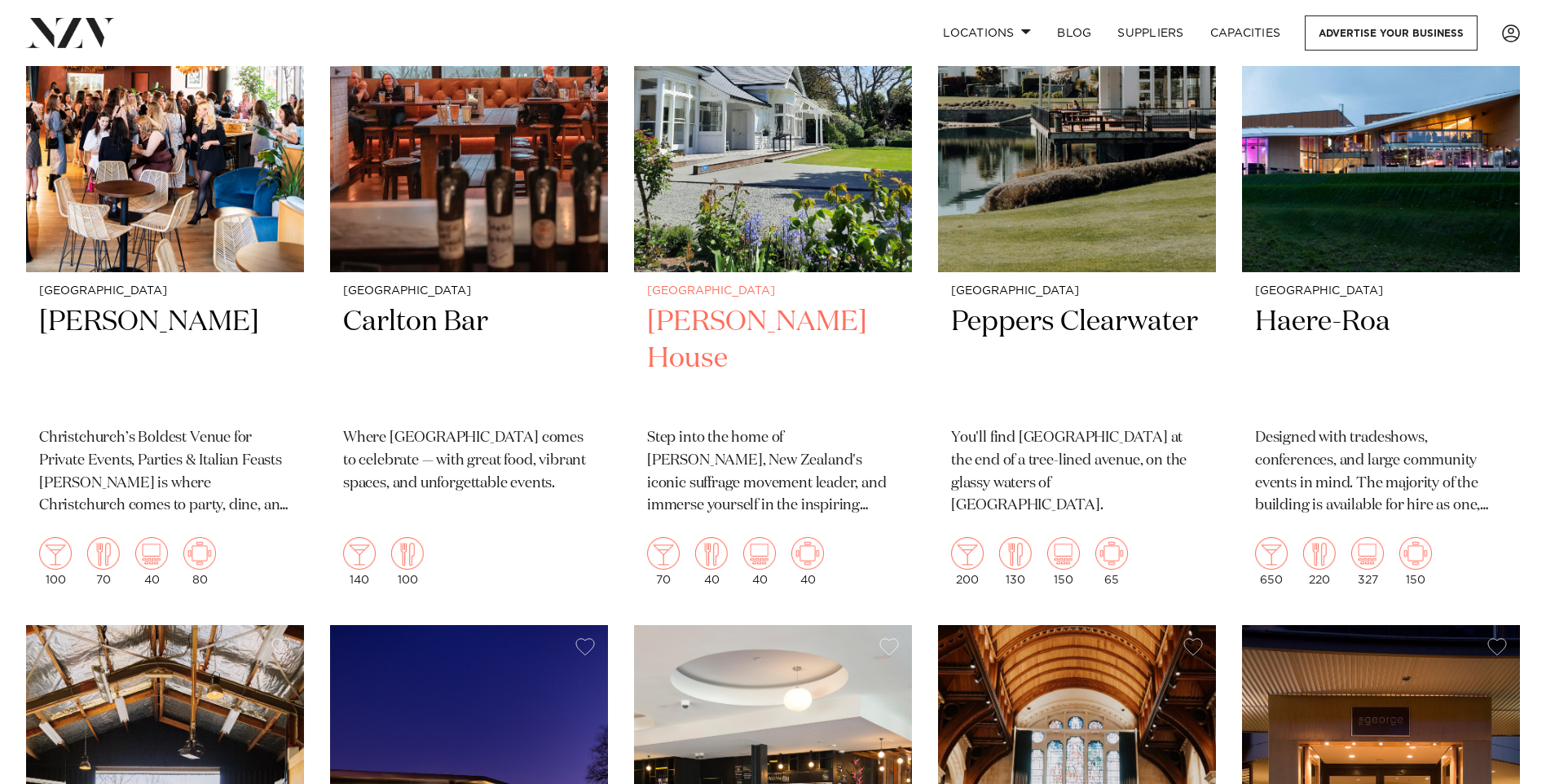
click at [811, 136] on img at bounding box center [773, 86] width 278 height 372
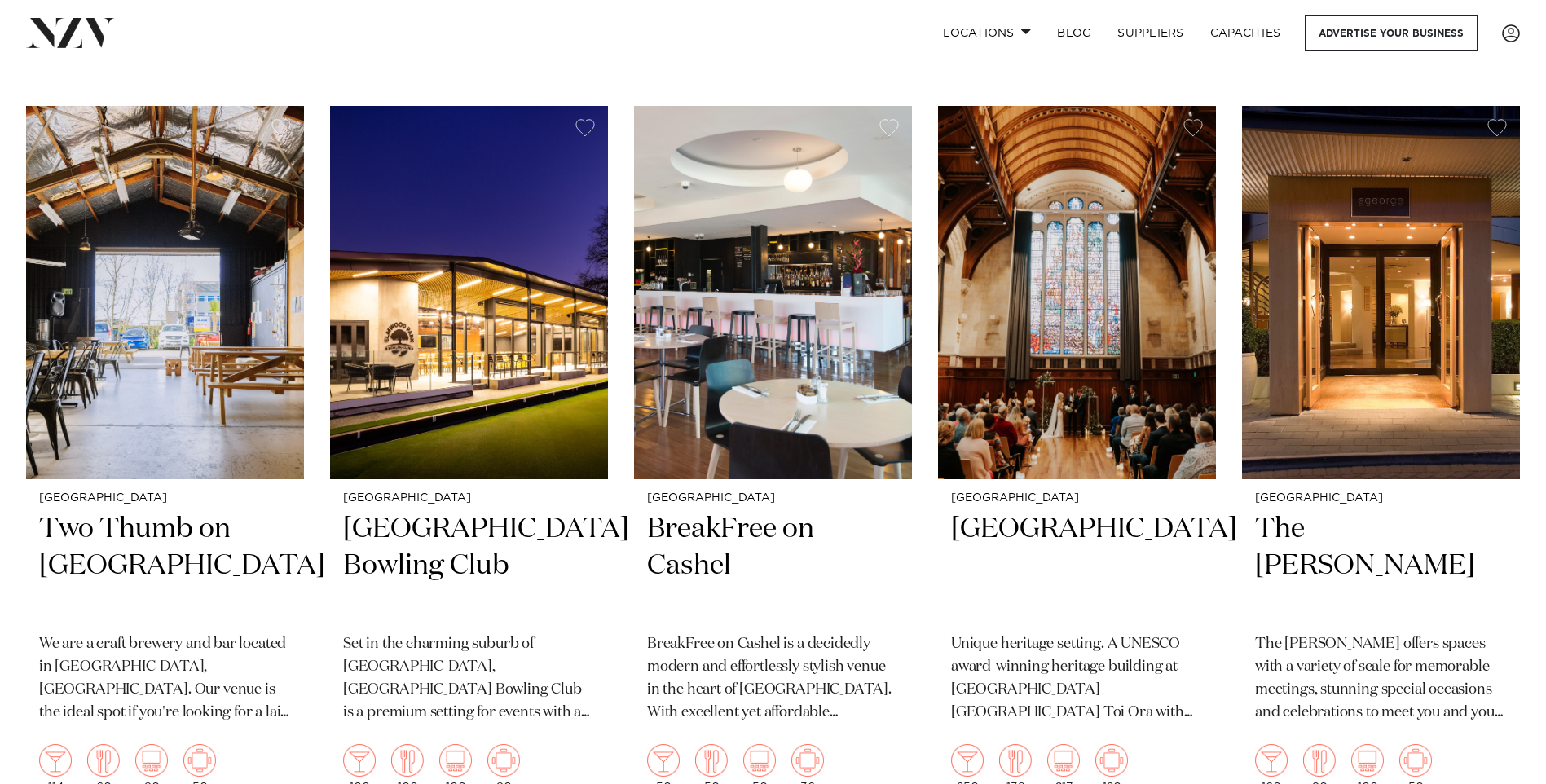
scroll to position [2851, 0]
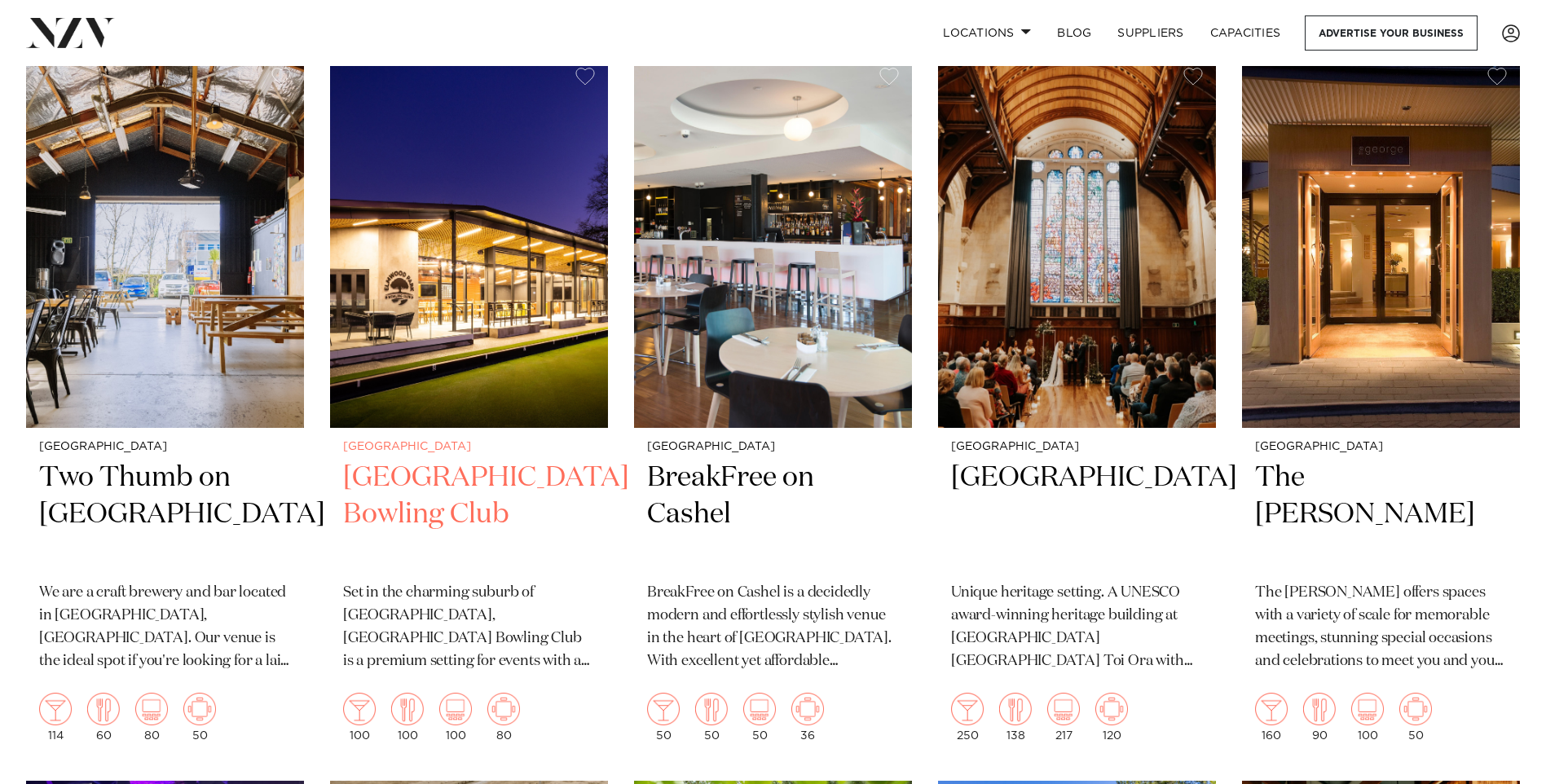
click at [449, 301] on img at bounding box center [468, 241] width 278 height 372
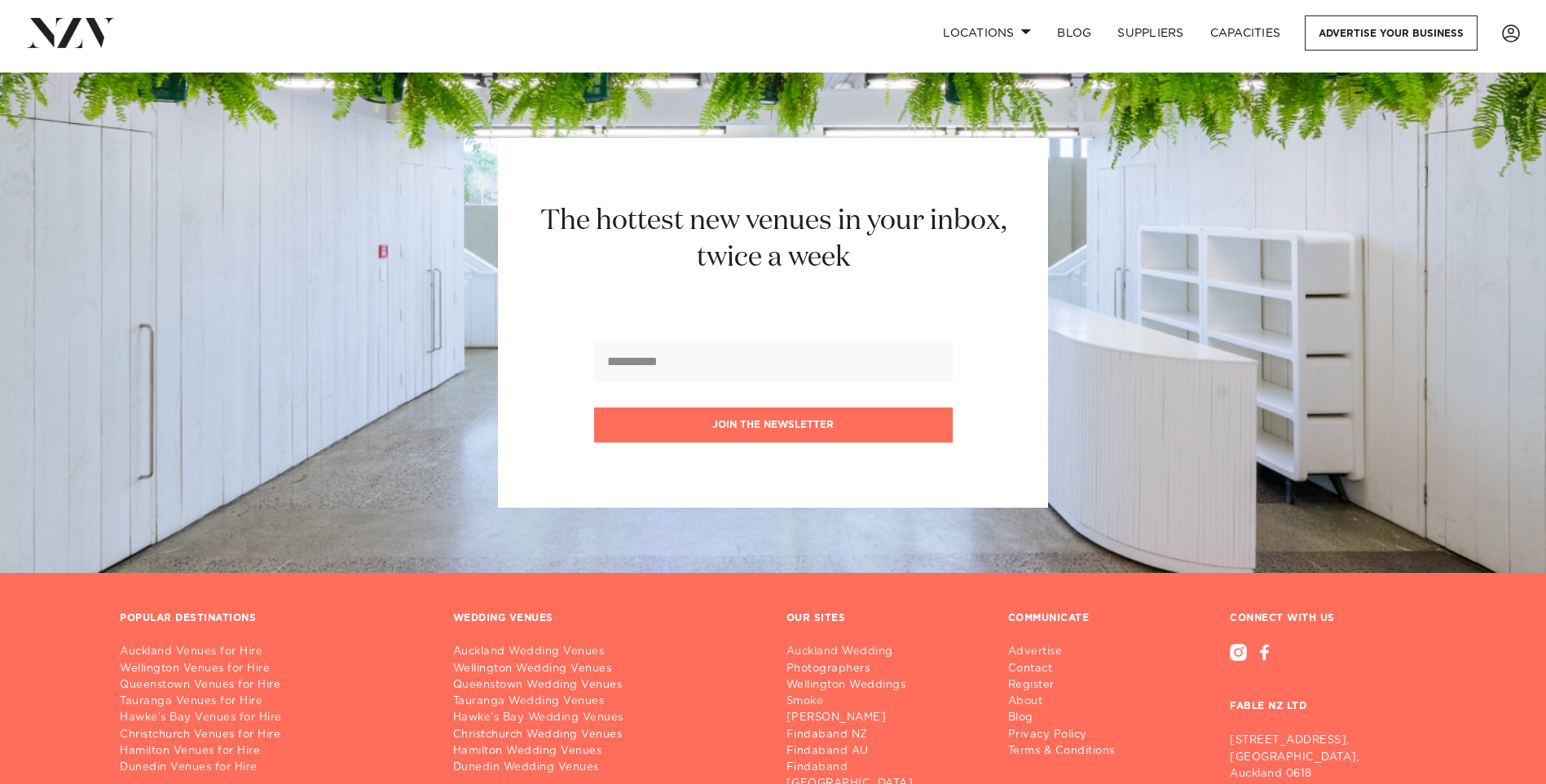
scroll to position [4399, 0]
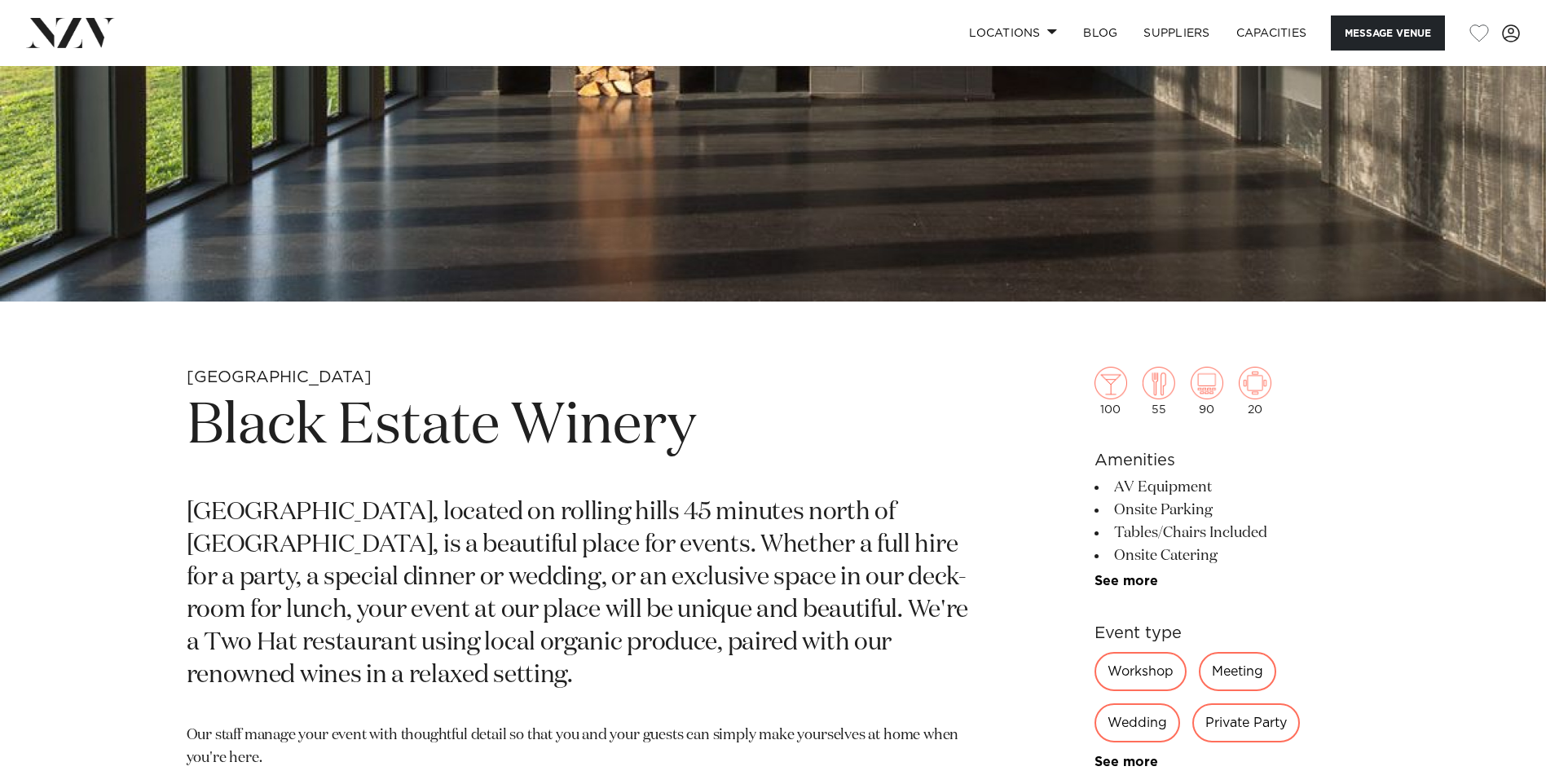
scroll to position [570, 0]
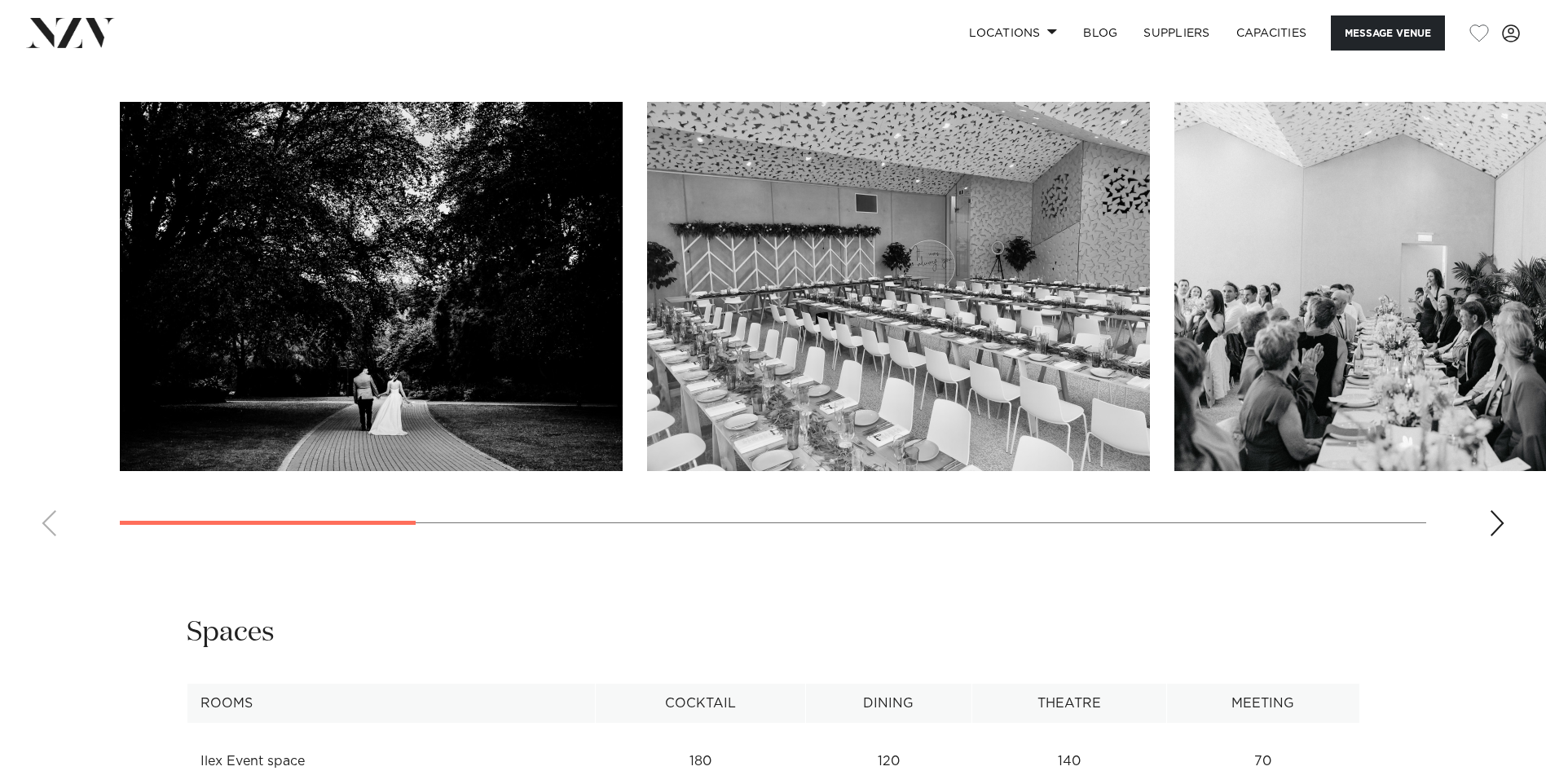
scroll to position [1629, 0]
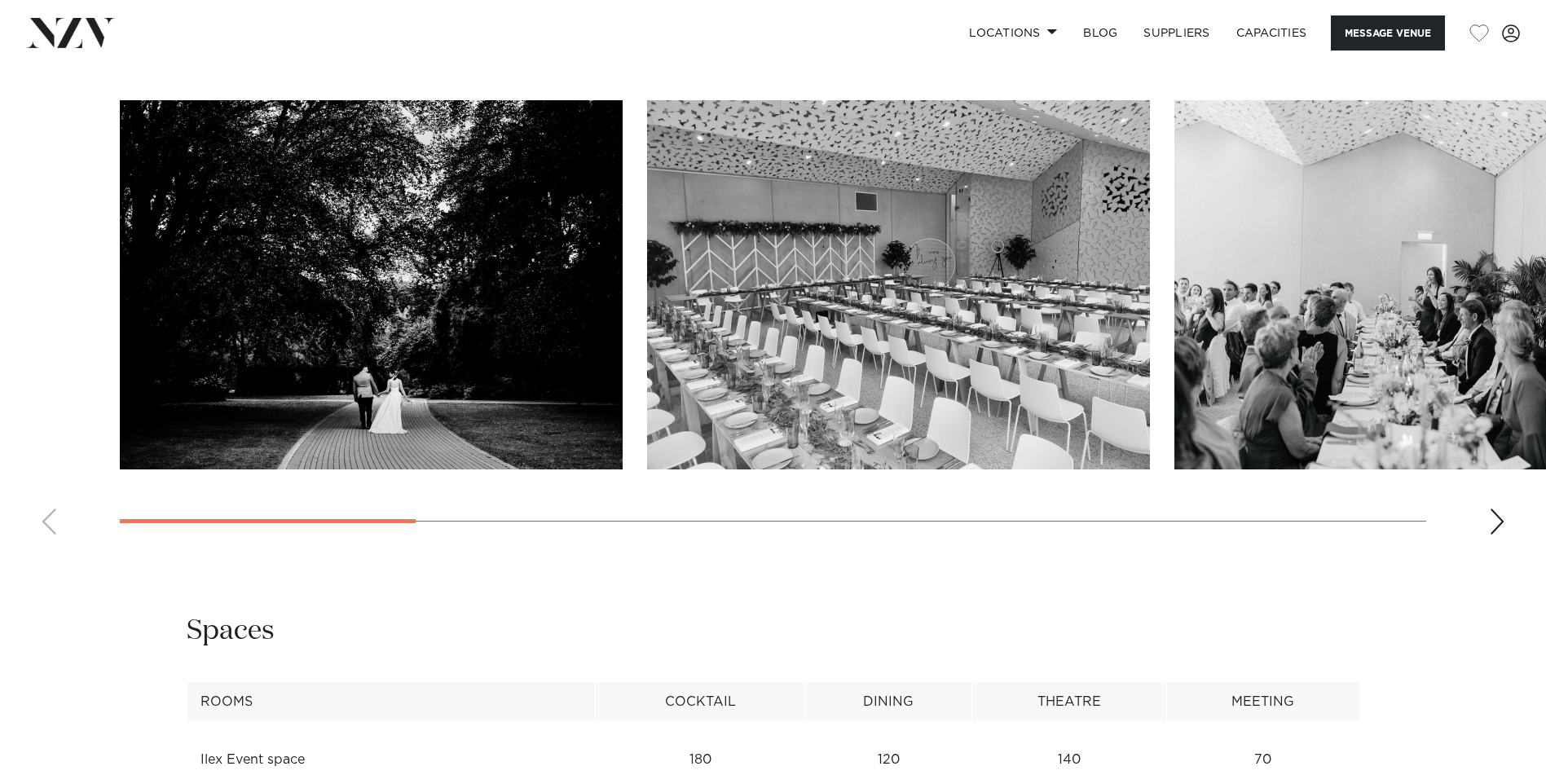
click at [1500, 518] on div "Next slide" at bounding box center [1496, 522] width 16 height 26
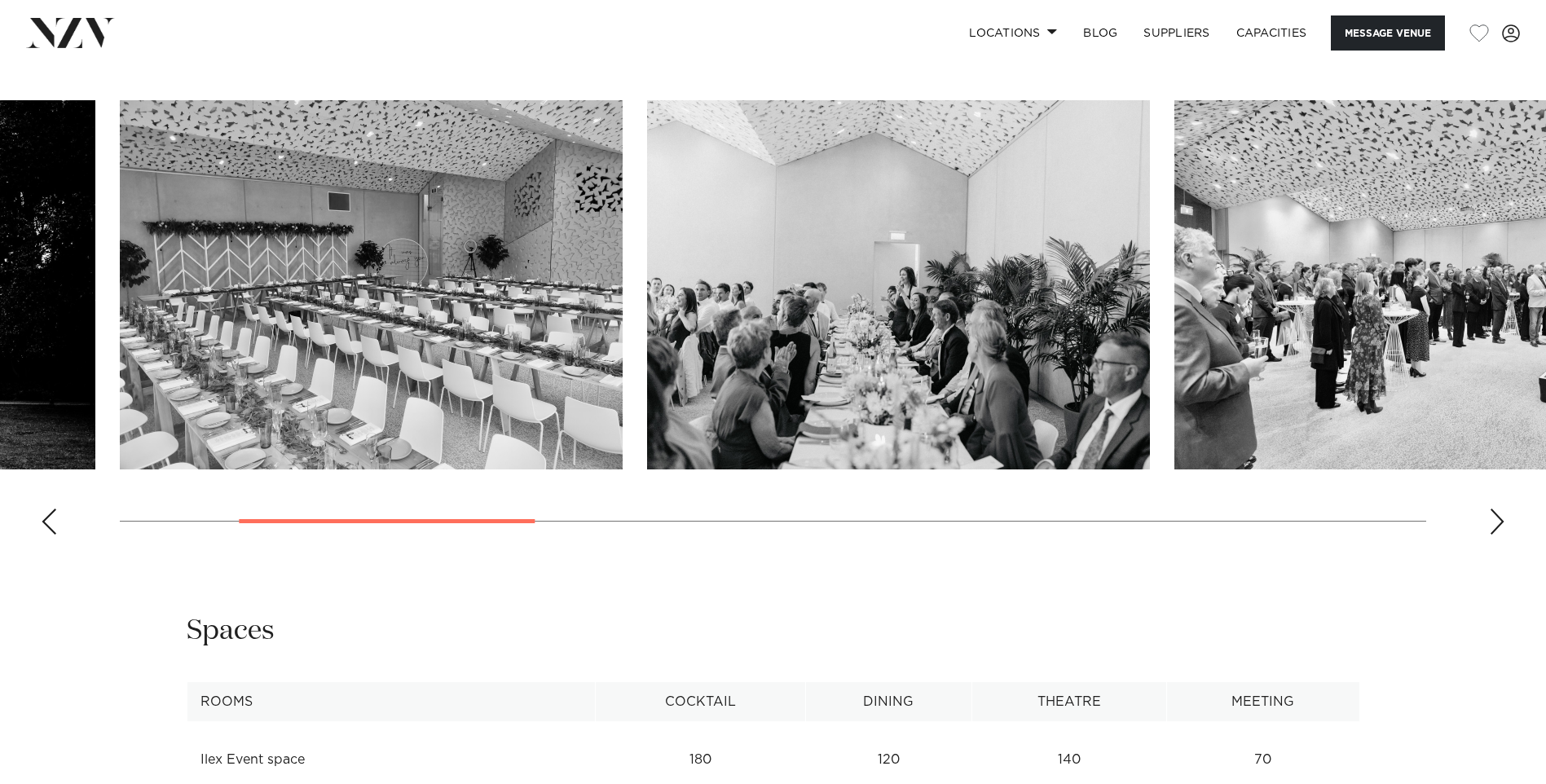
click at [1500, 518] on div "Next slide" at bounding box center [1496, 522] width 16 height 26
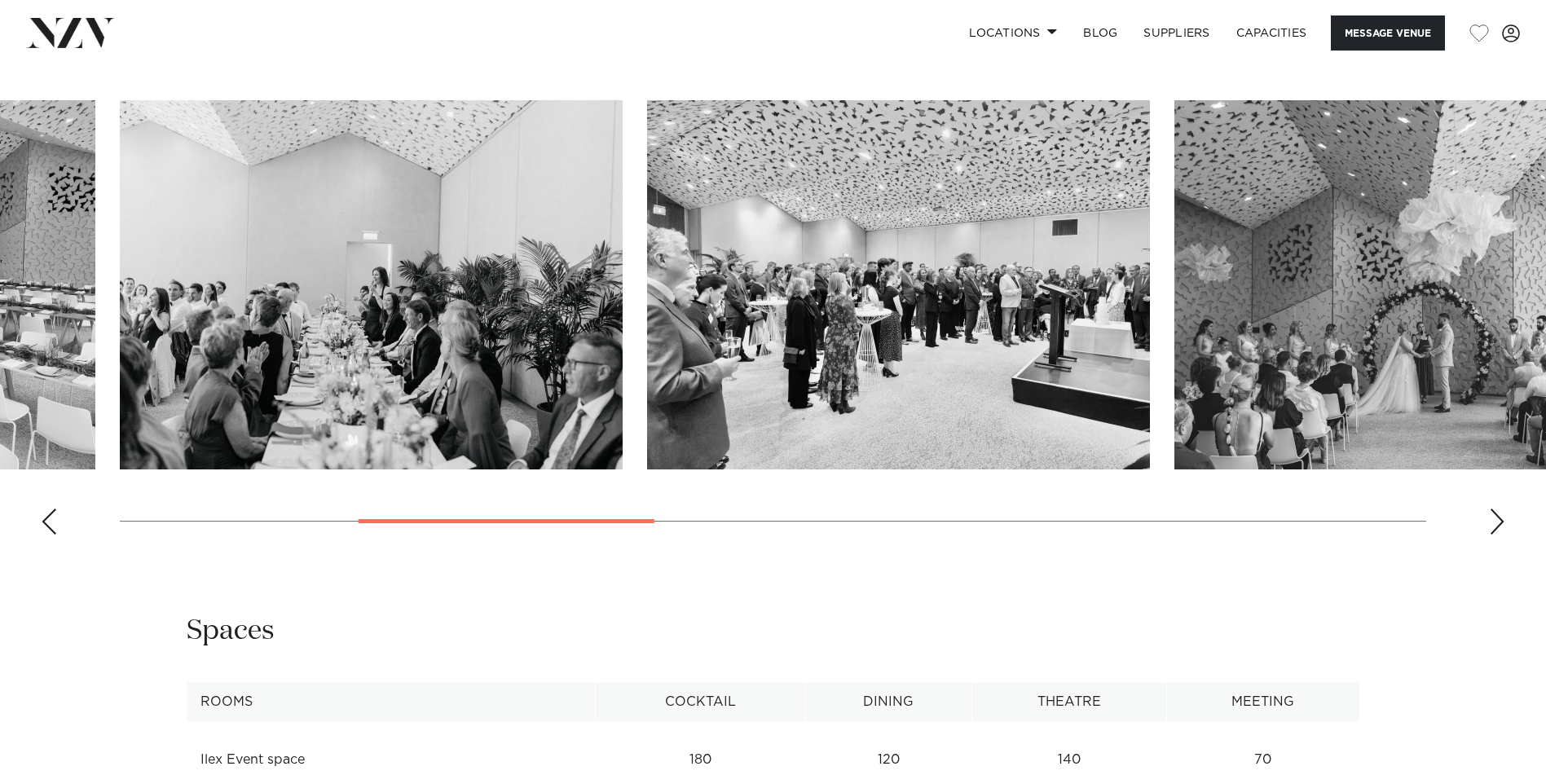
click at [1500, 518] on div "Next slide" at bounding box center [1496, 522] width 16 height 26
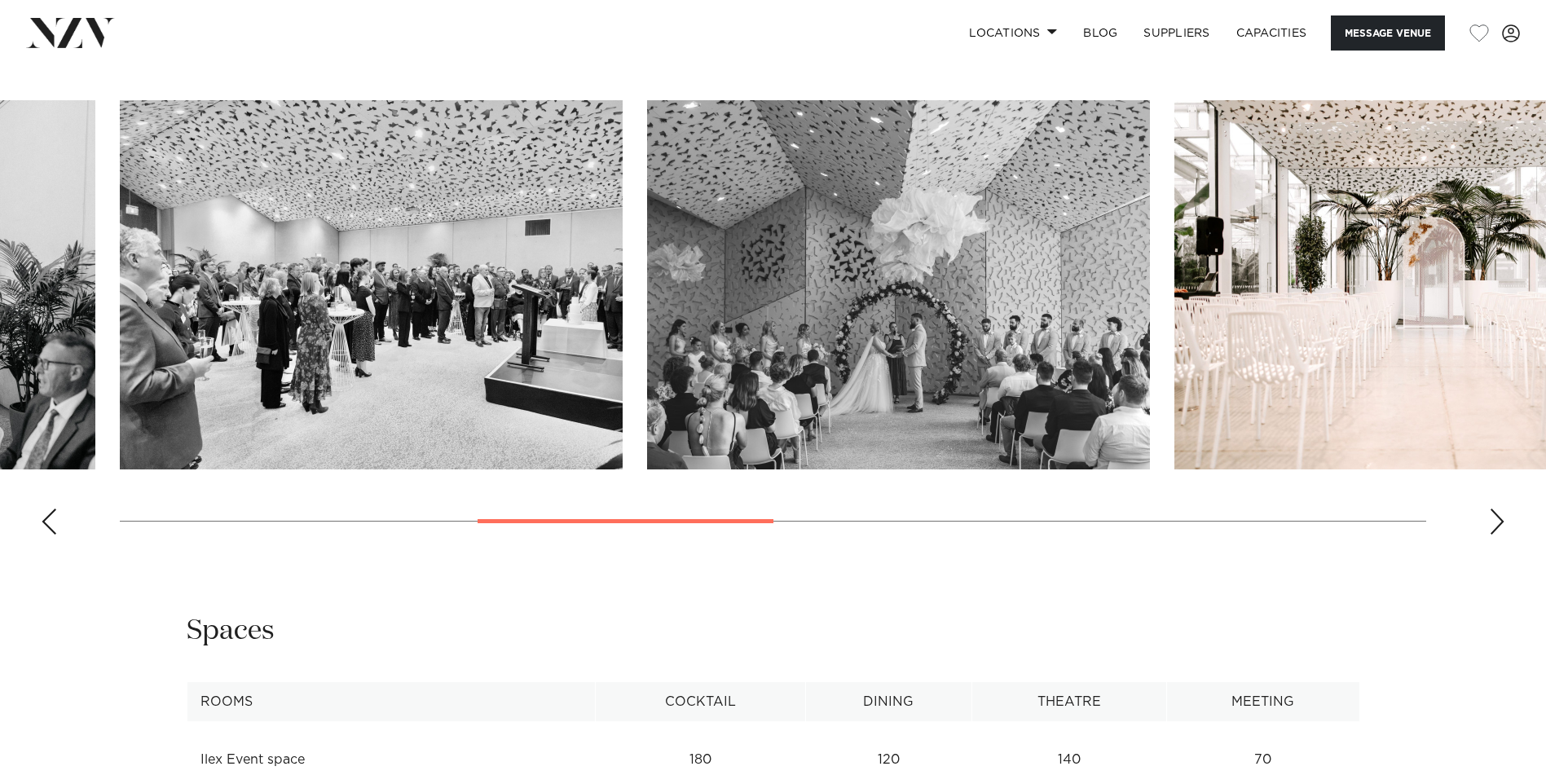
click at [1500, 518] on div "Next slide" at bounding box center [1496, 522] width 16 height 26
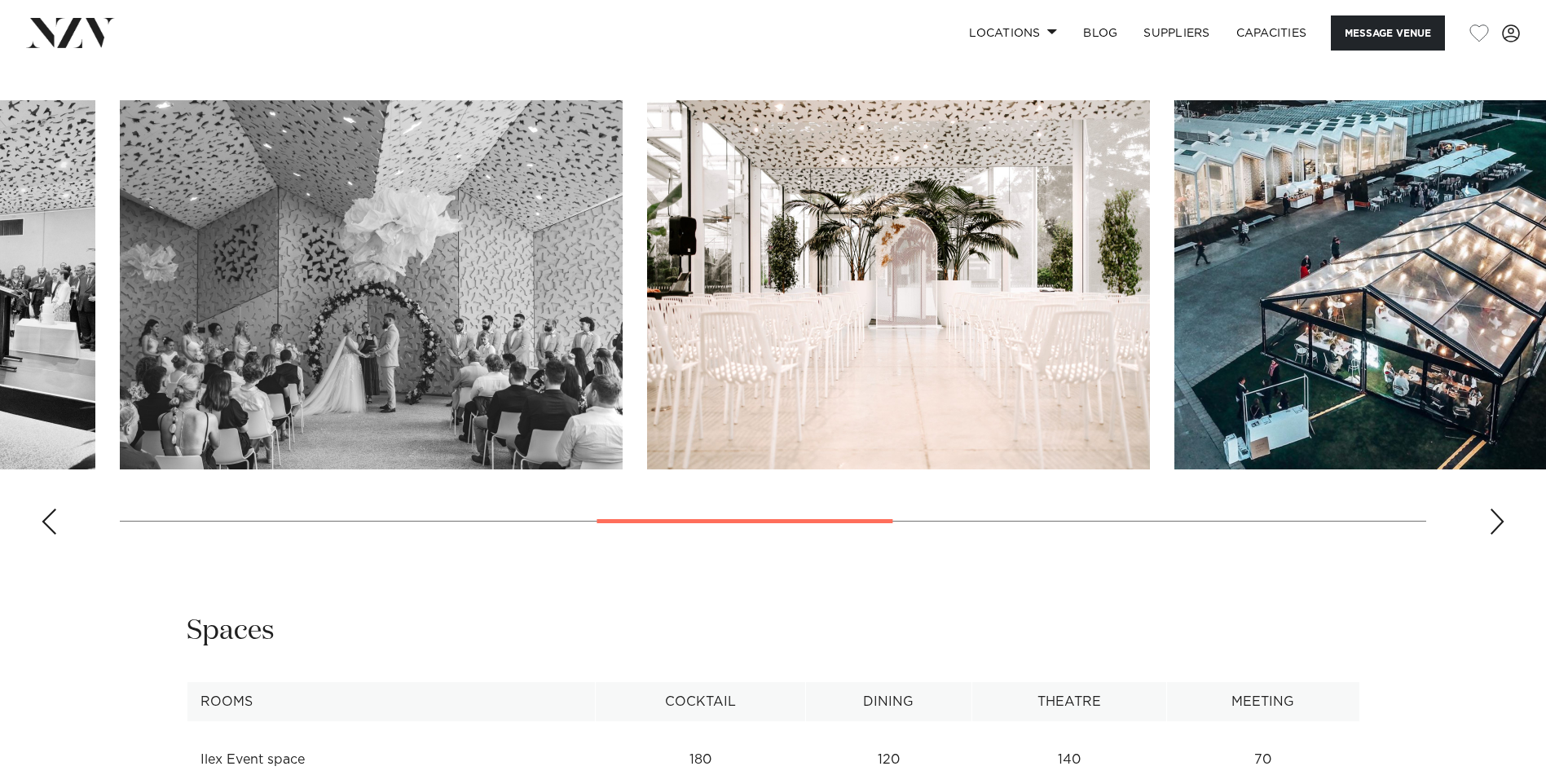
click at [1500, 518] on div "Next slide" at bounding box center [1496, 522] width 16 height 26
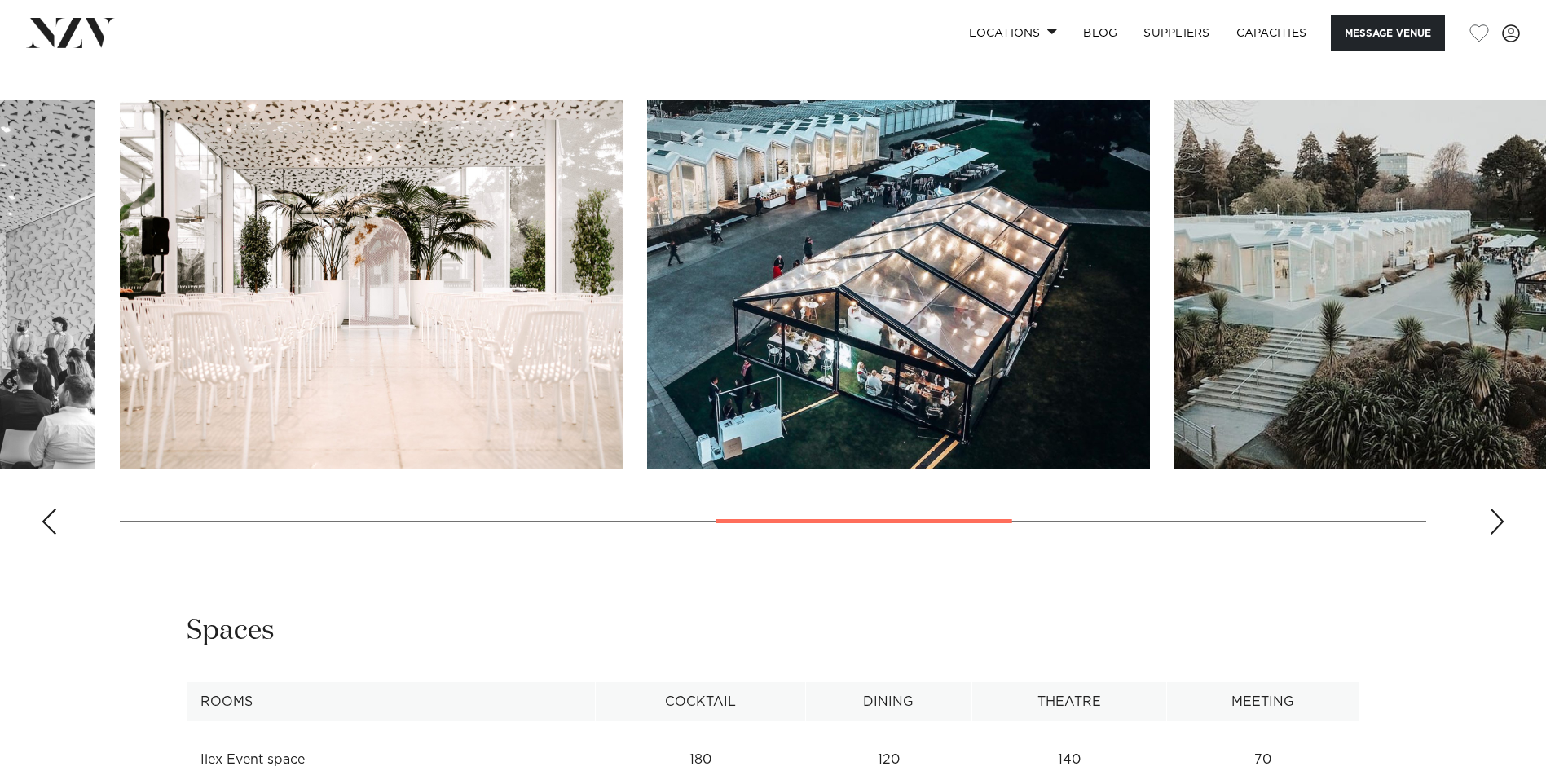
click at [1500, 518] on div "Next slide" at bounding box center [1496, 522] width 16 height 26
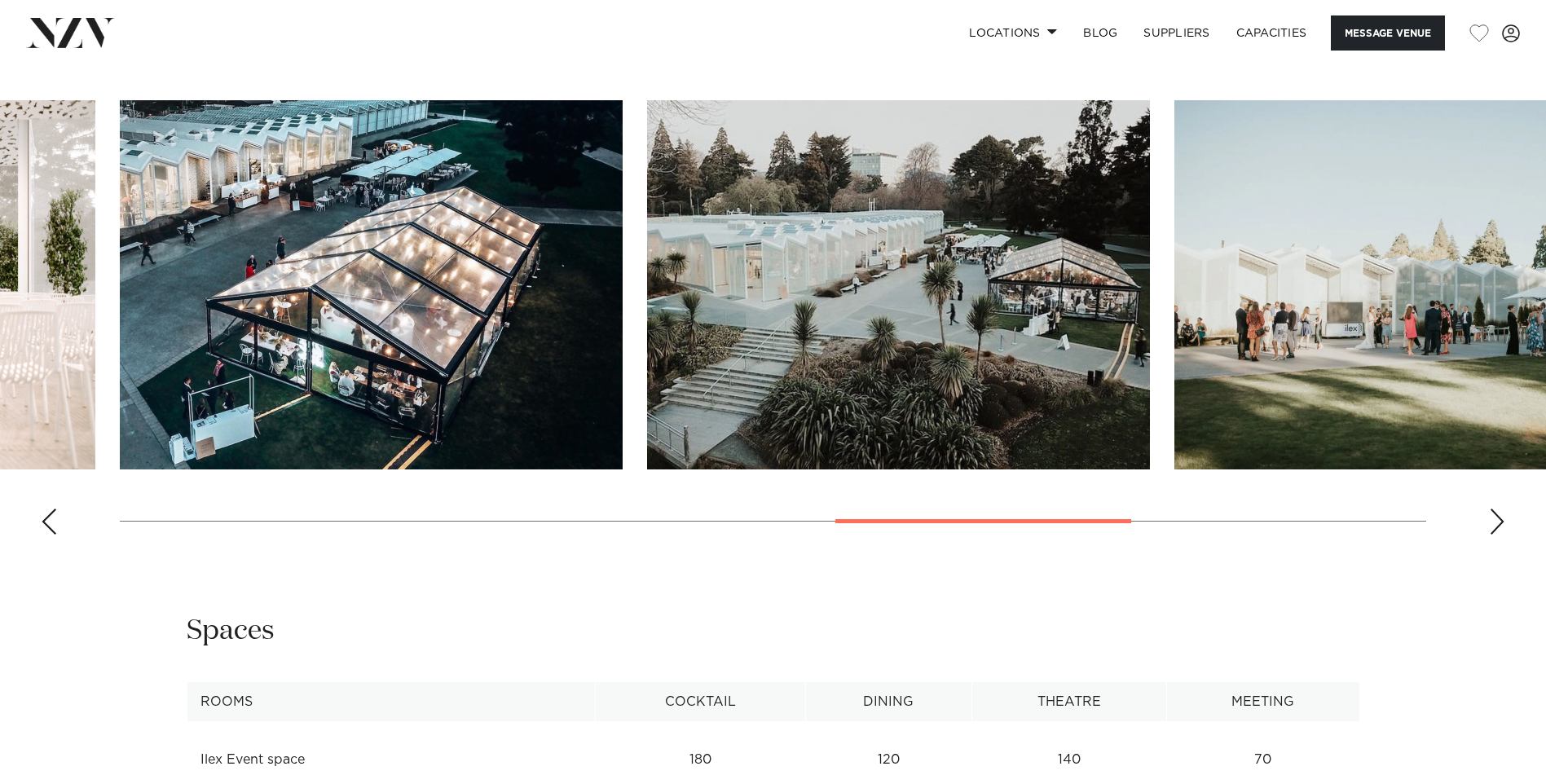
click at [1500, 518] on div "Next slide" at bounding box center [1496, 522] width 16 height 26
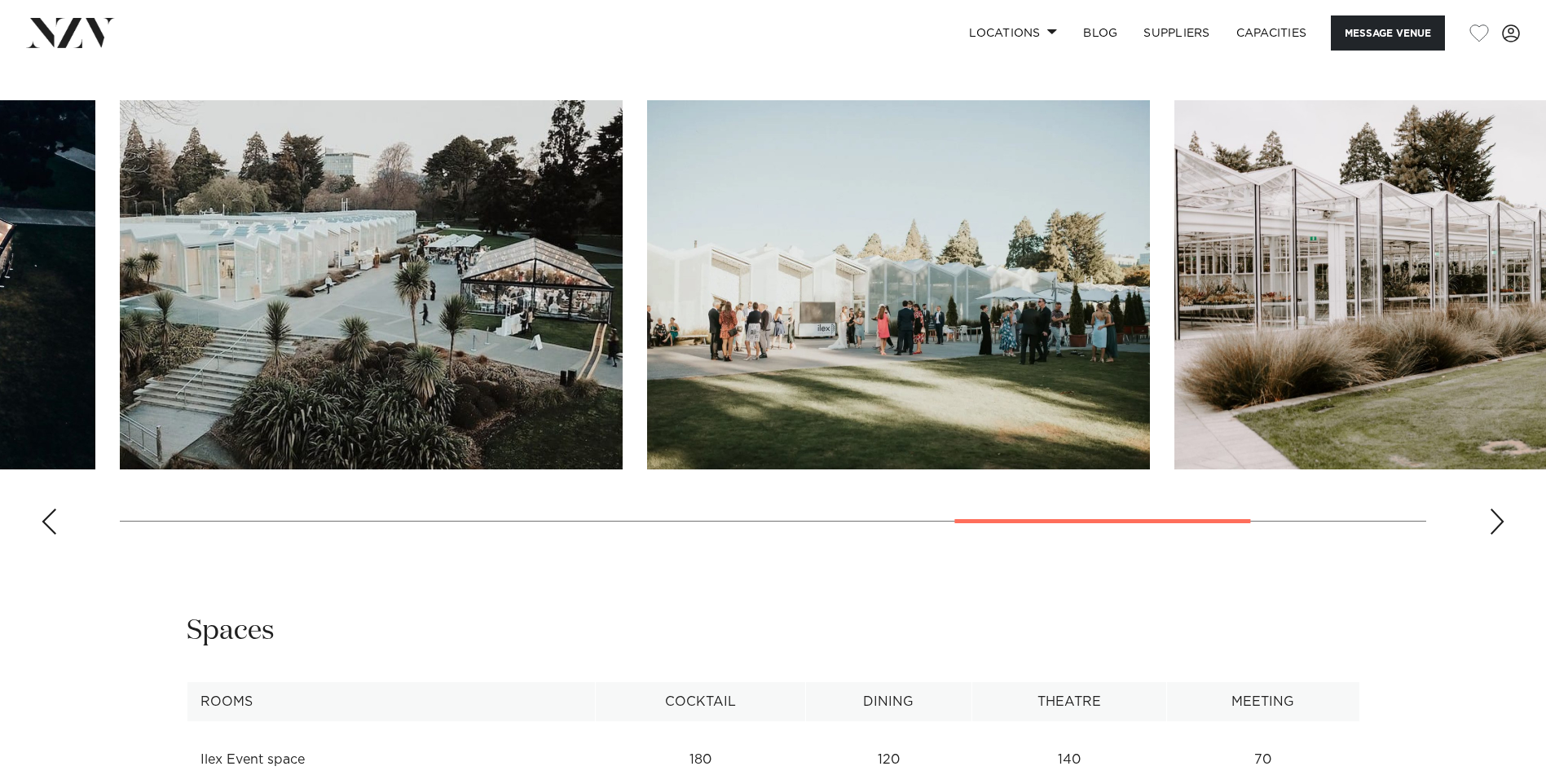
click at [1500, 518] on div "Next slide" at bounding box center [1496, 522] width 16 height 26
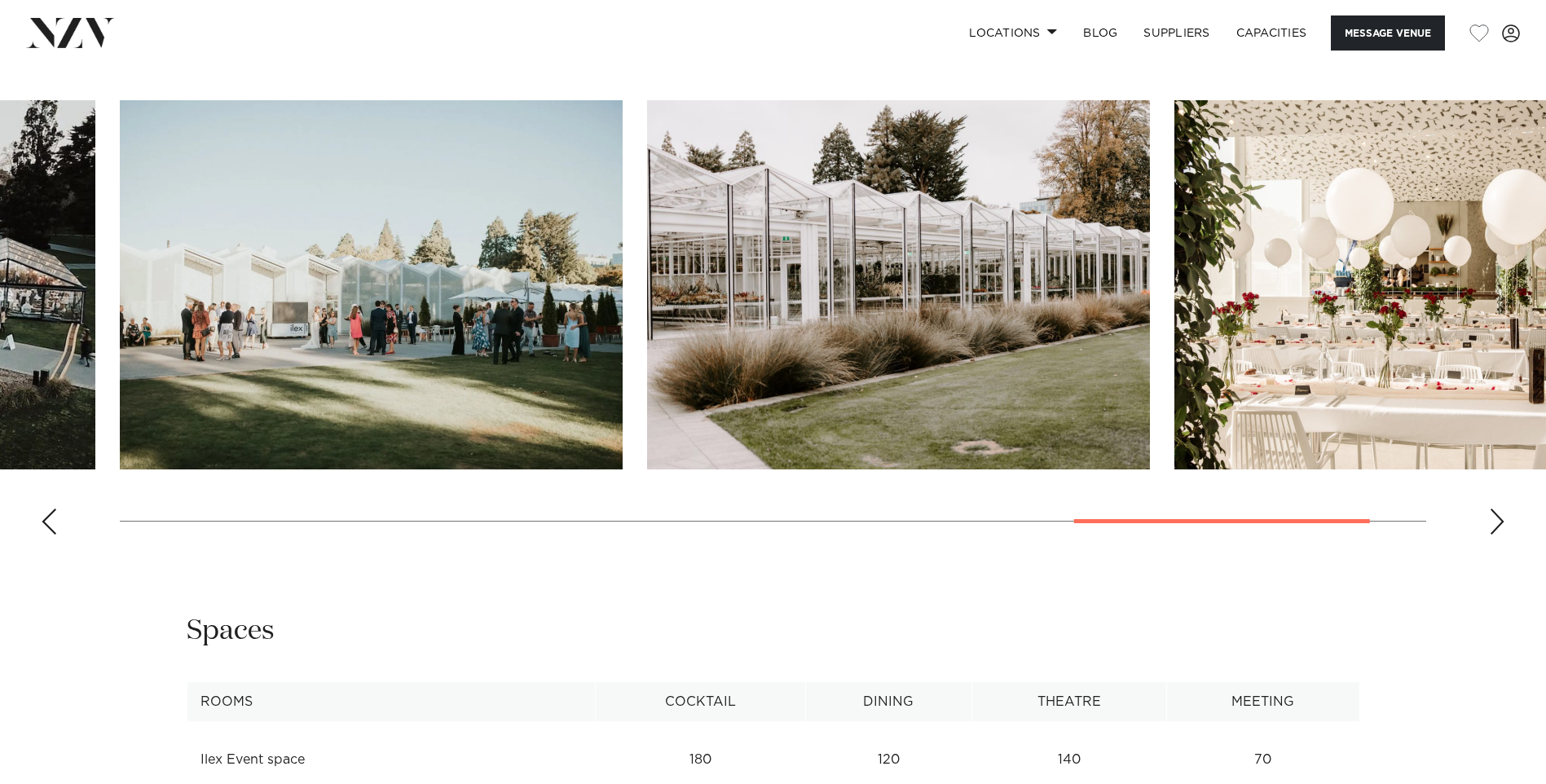
click at [1500, 518] on div "Next slide" at bounding box center [1496, 522] width 16 height 26
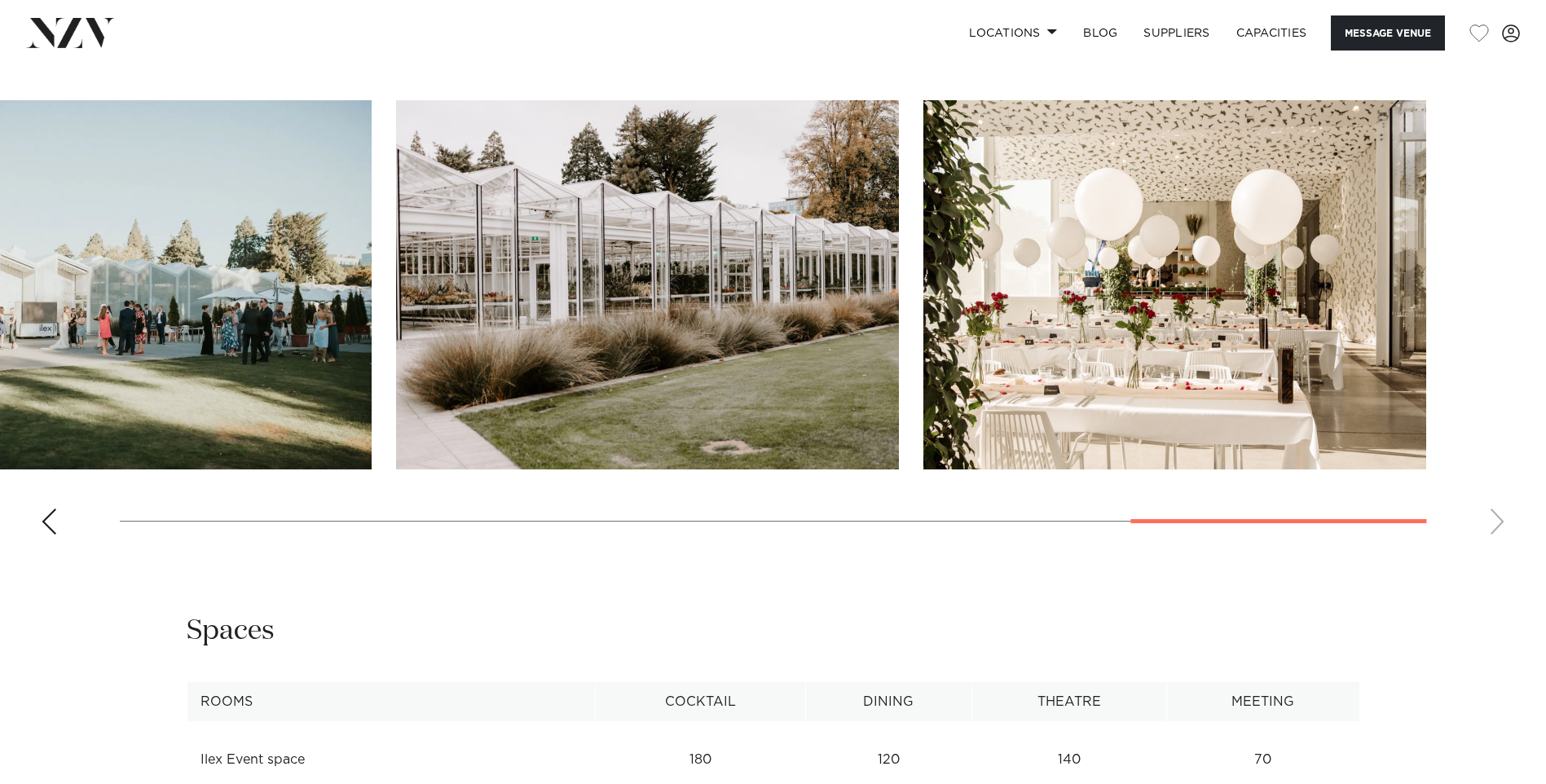
click at [1500, 518] on swiper-container at bounding box center [773, 324] width 1546 height 447
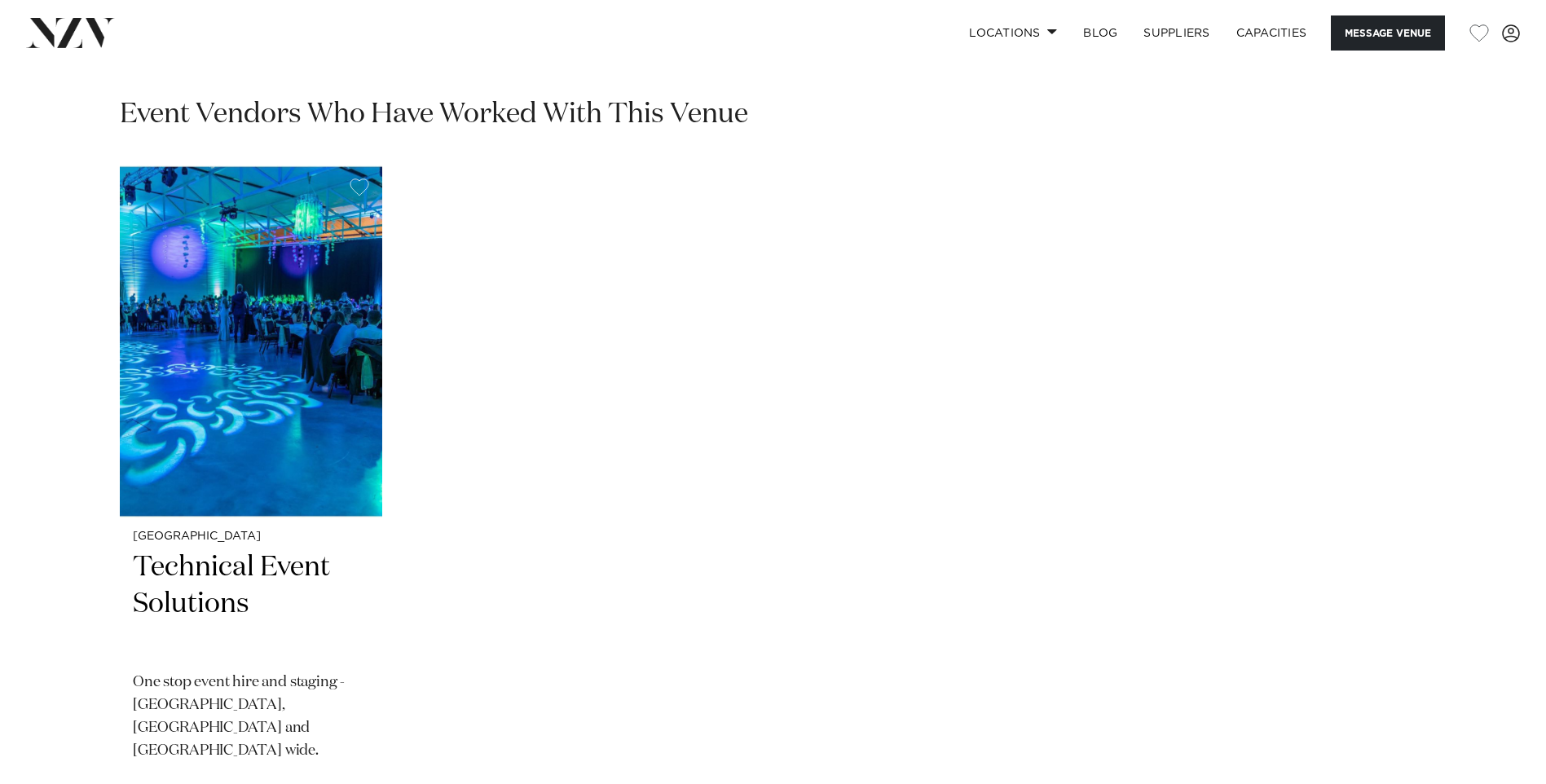
scroll to position [2525, 0]
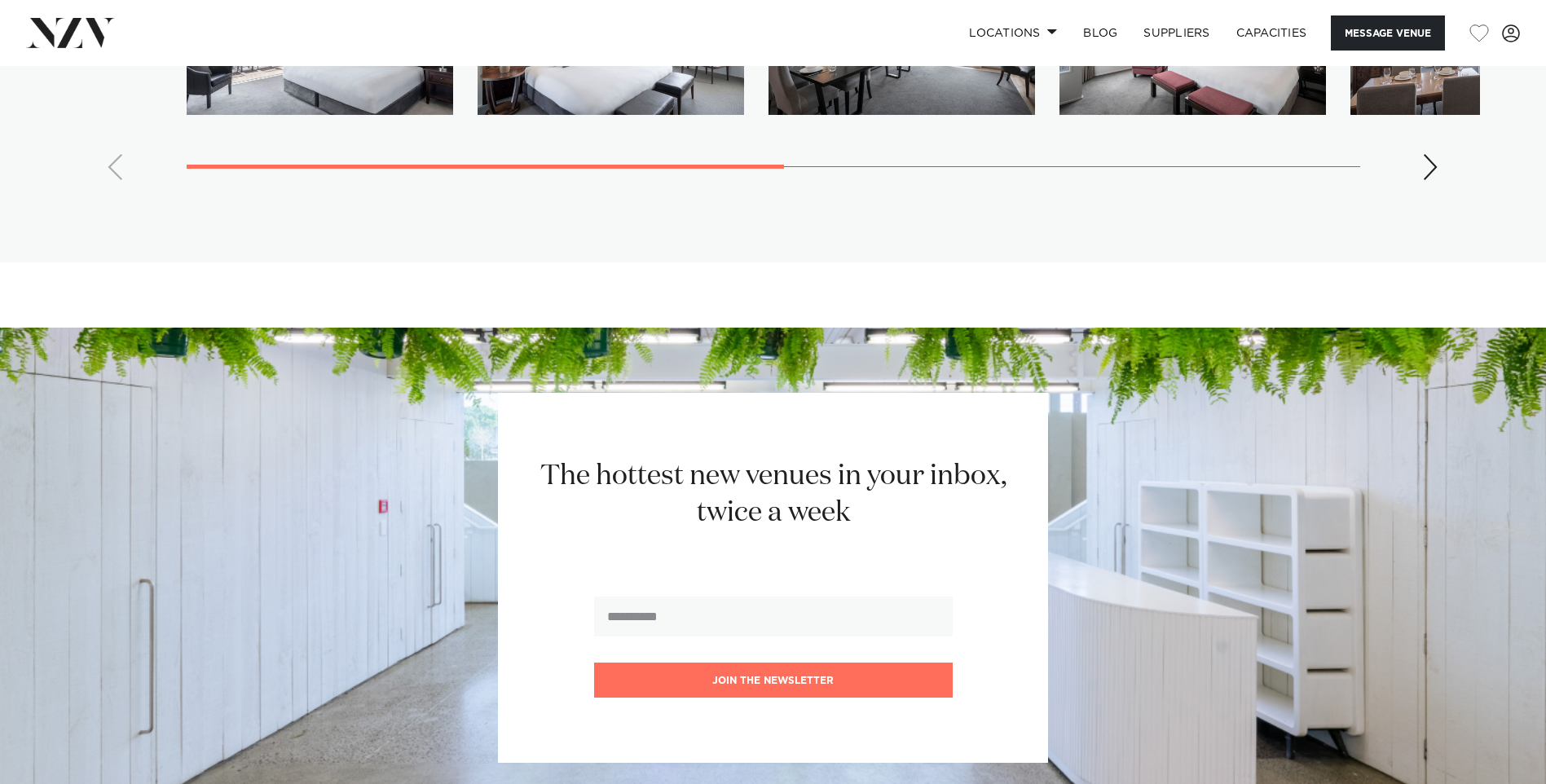
scroll to position [3503, 0]
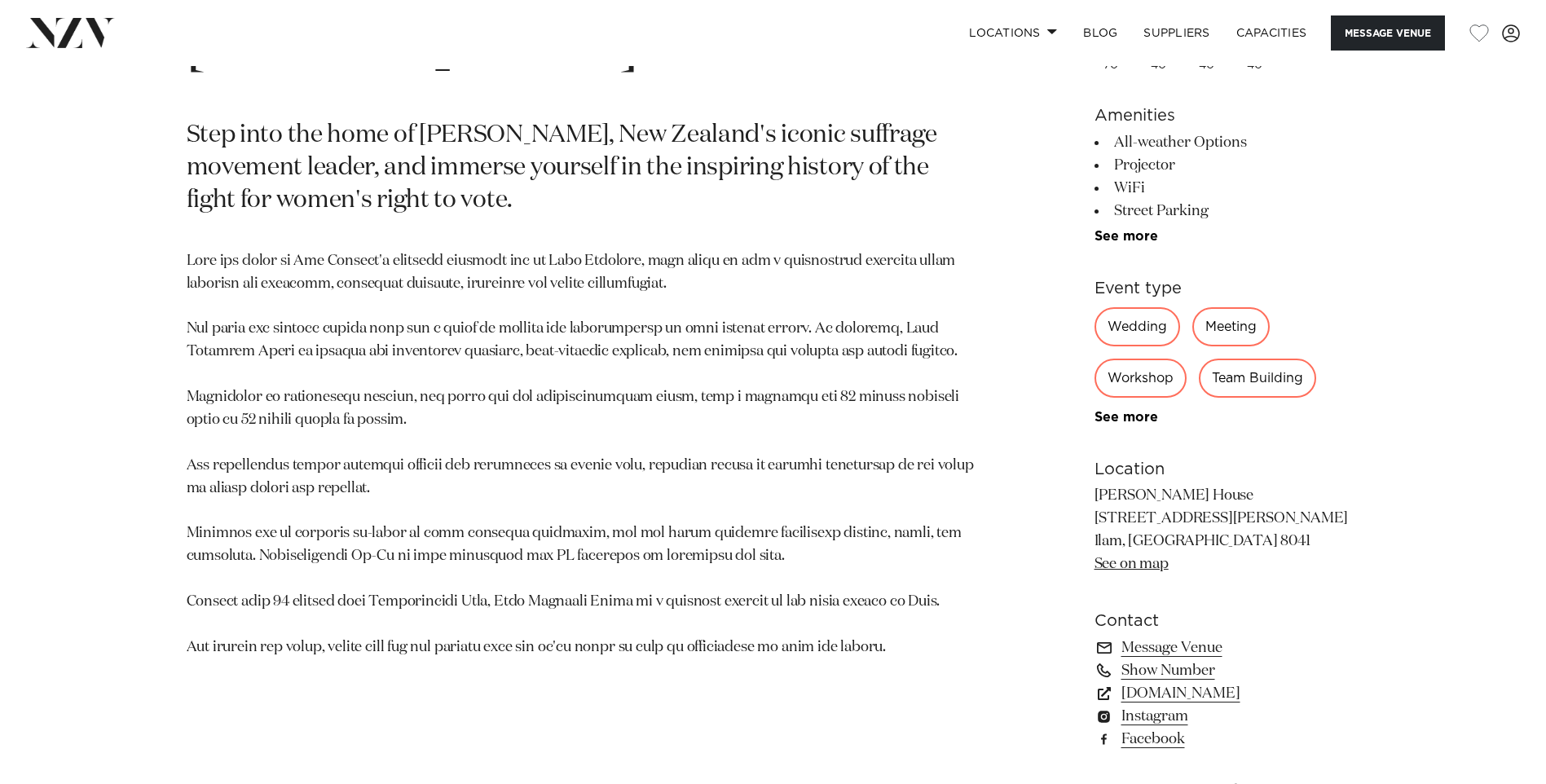
scroll to position [815, 0]
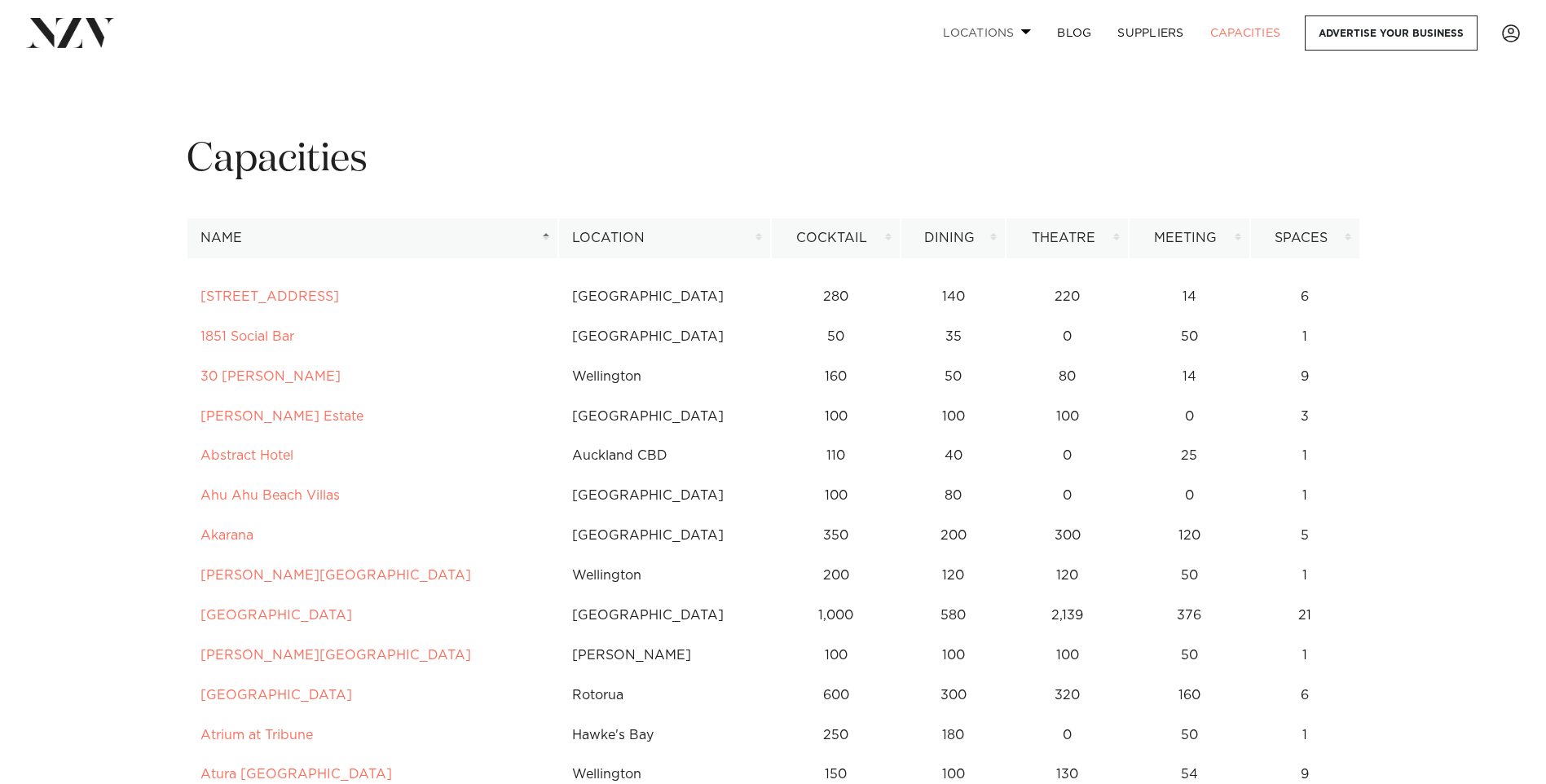
click at [1024, 32] on span at bounding box center [1026, 32] width 11 height 6
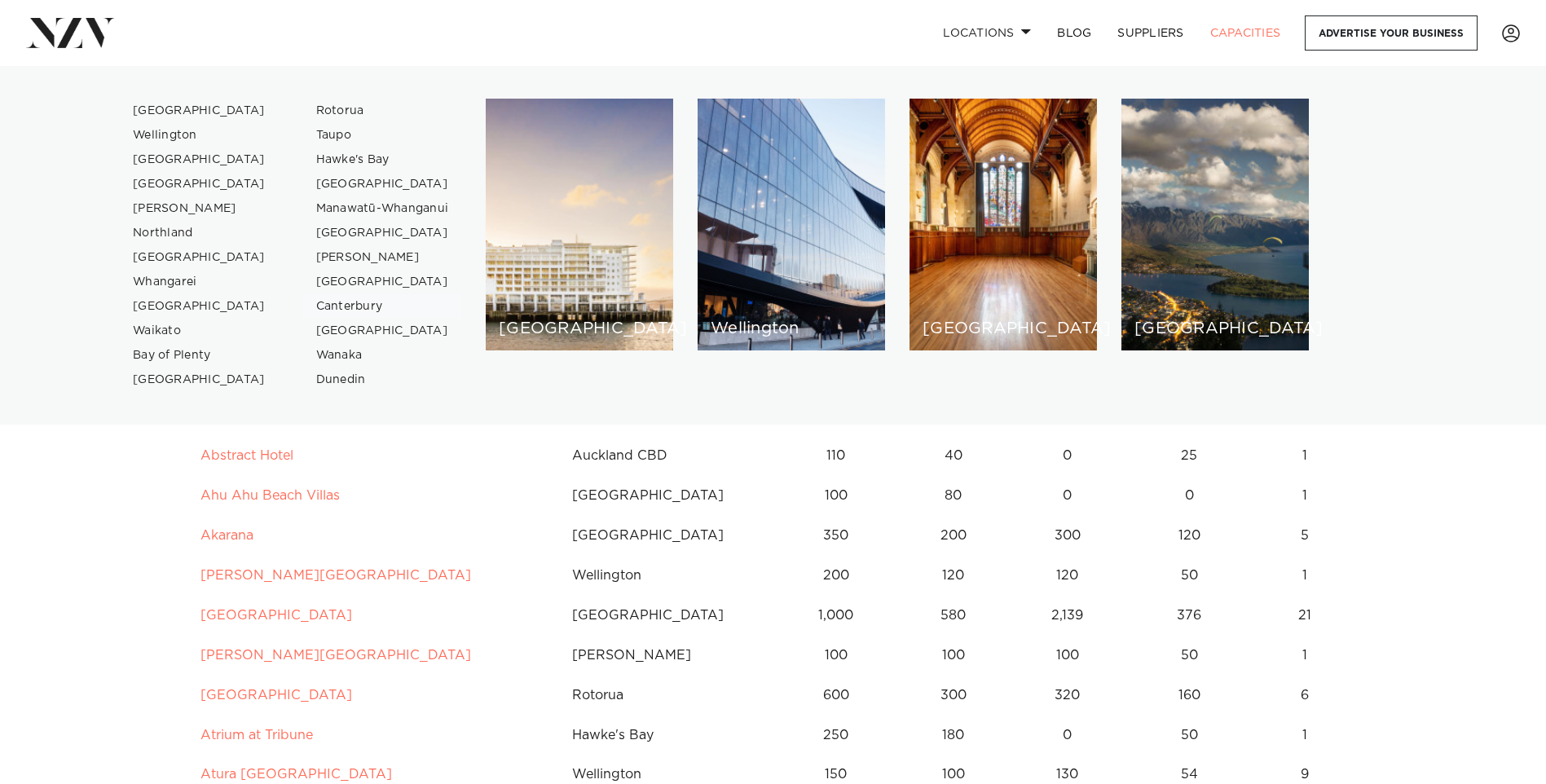
click at [339, 303] on link "Canterbury" at bounding box center [382, 306] width 158 height 25
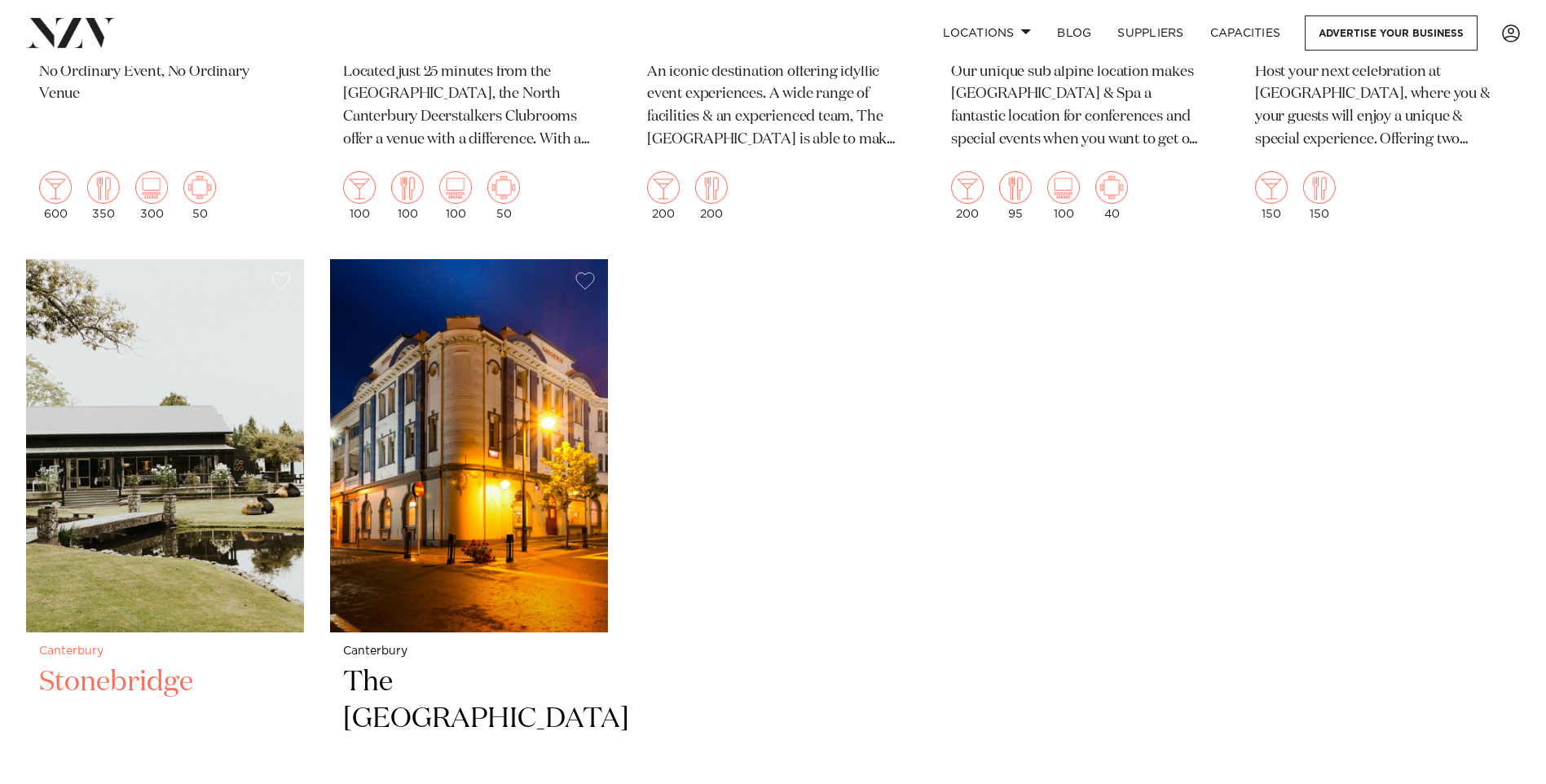
scroll to position [2851, 0]
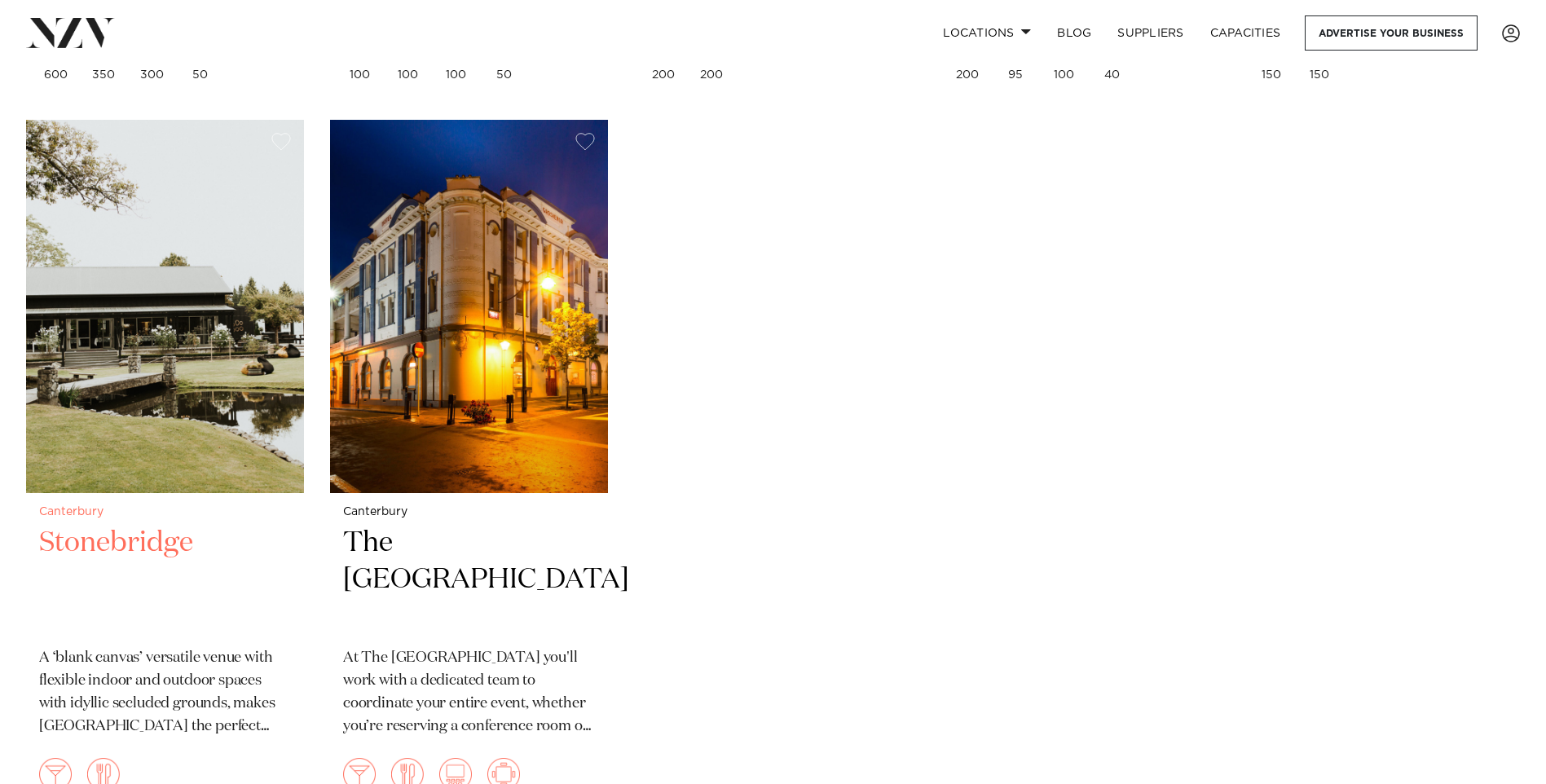
click at [116, 373] on img at bounding box center [164, 306] width 278 height 372
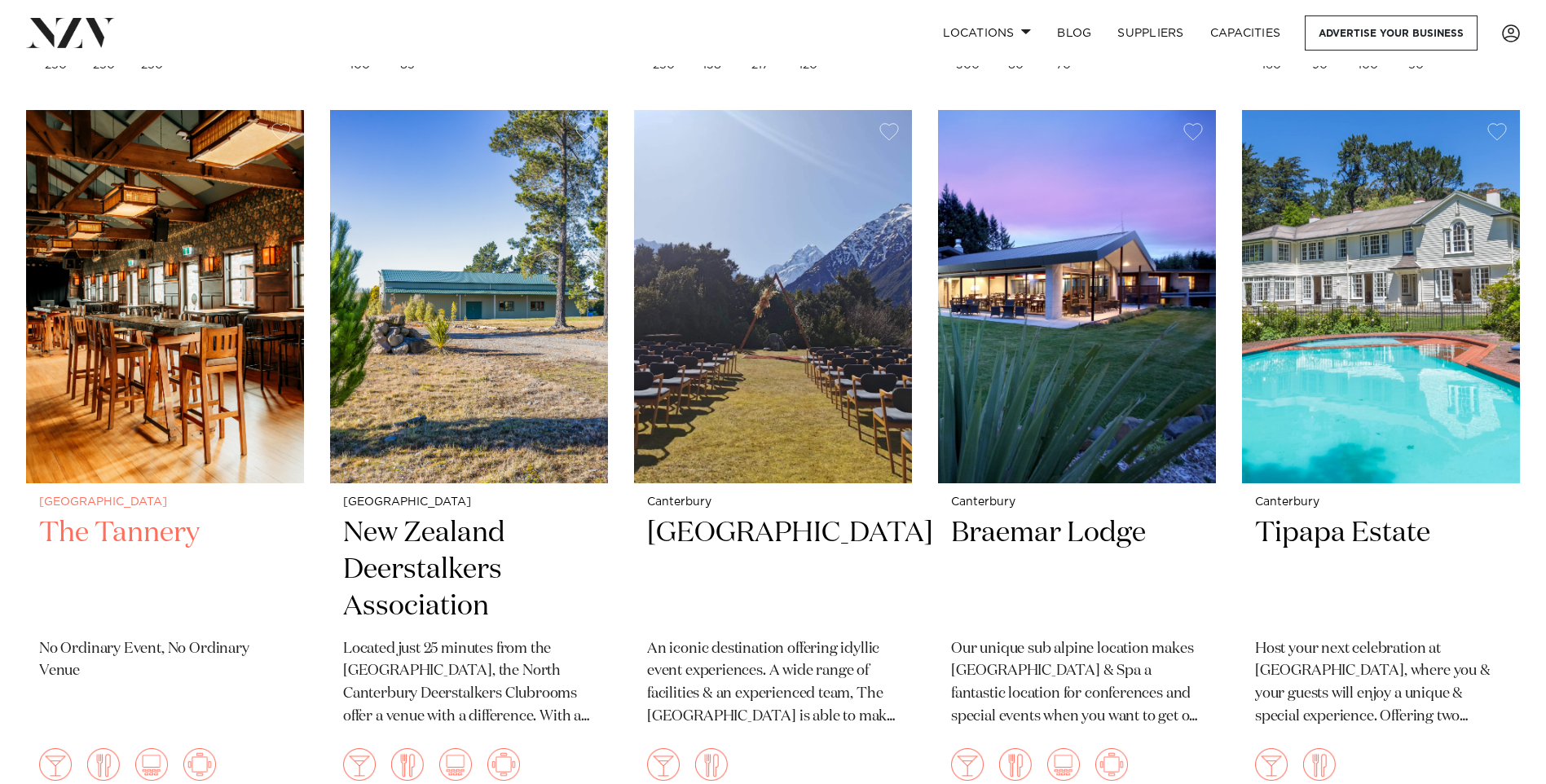
scroll to position [2118, 0]
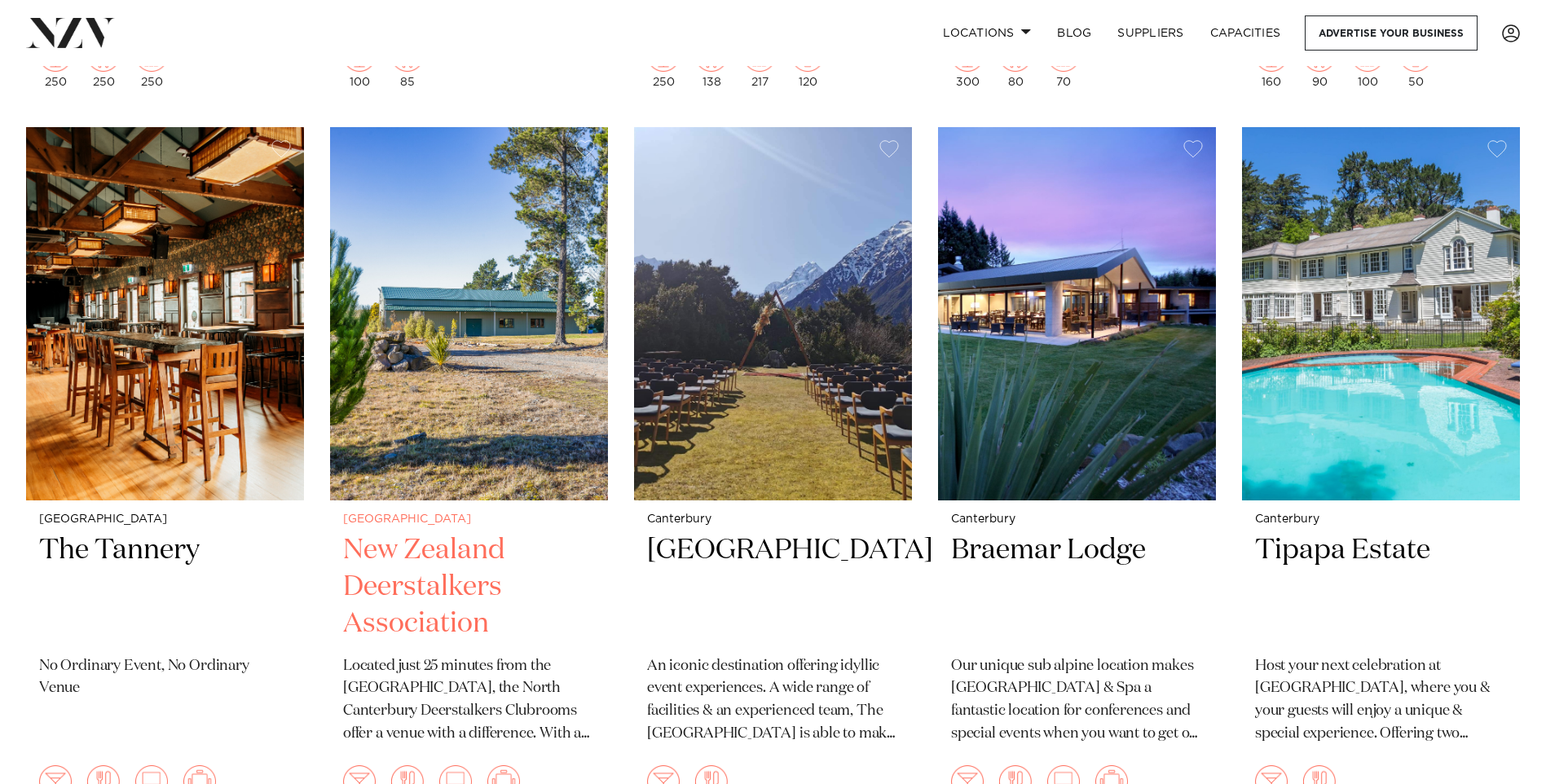
click at [490, 331] on img at bounding box center [468, 313] width 278 height 372
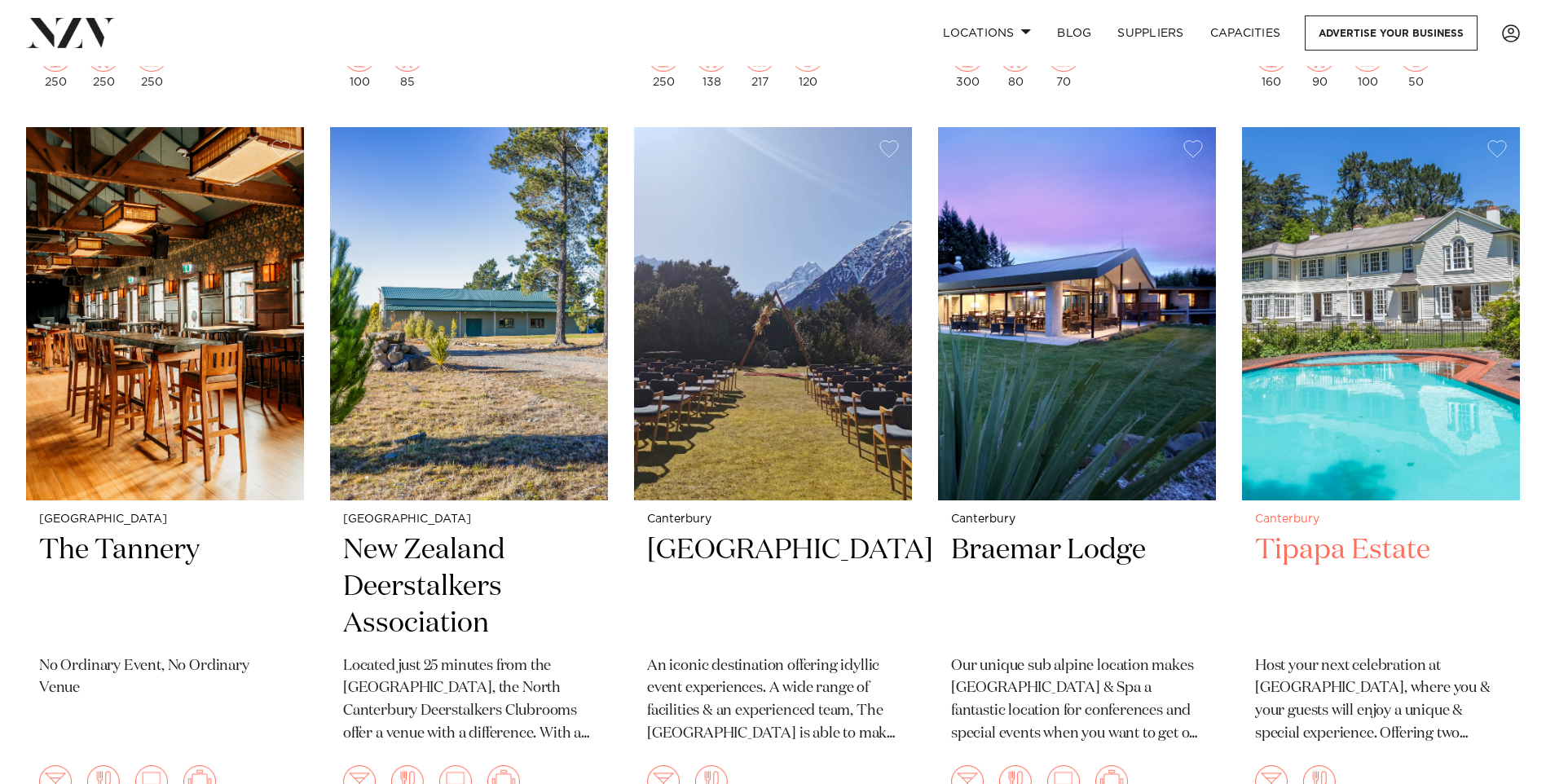
click at [1384, 332] on img at bounding box center [1381, 313] width 278 height 372
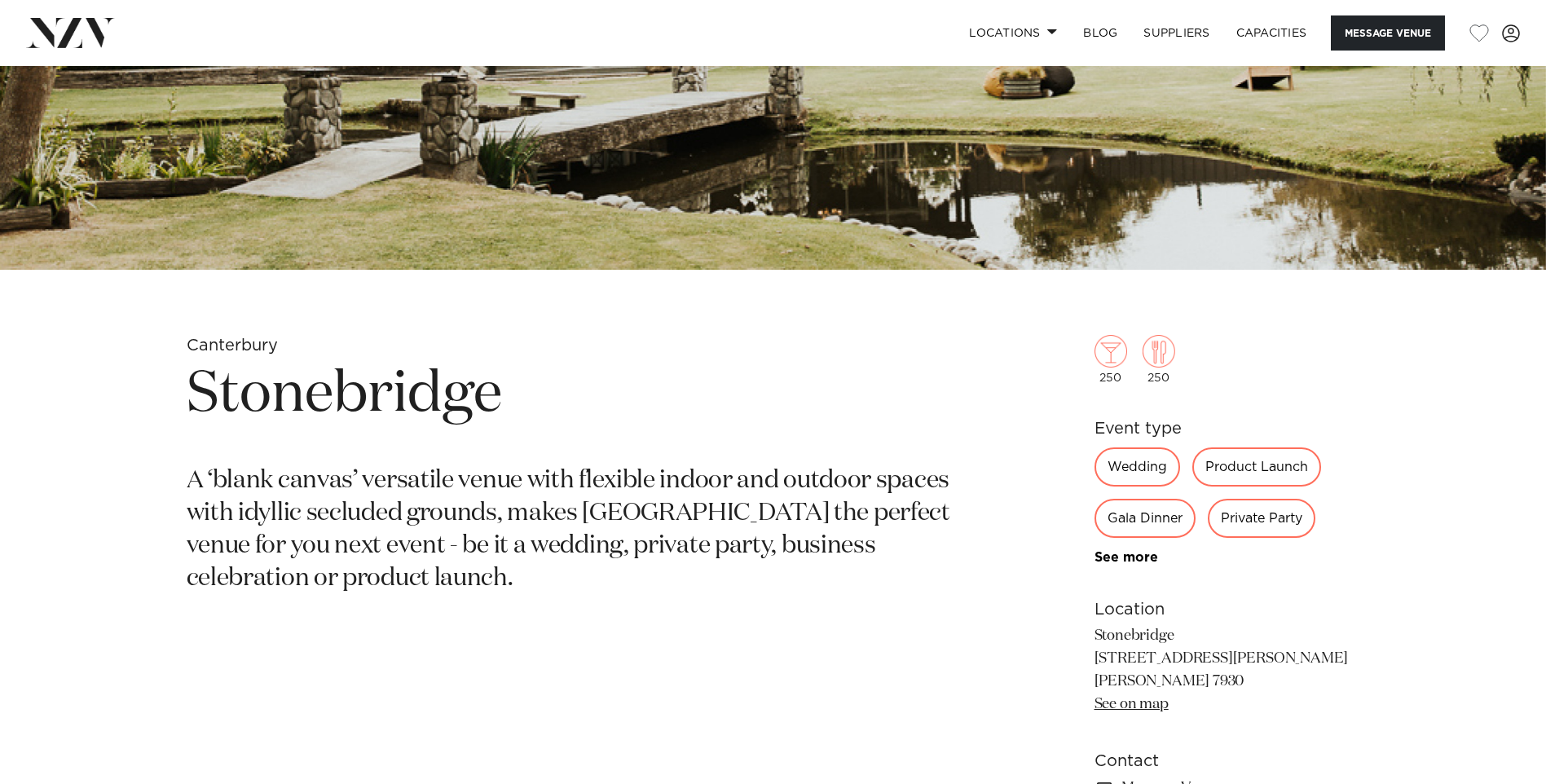
scroll to position [570, 0]
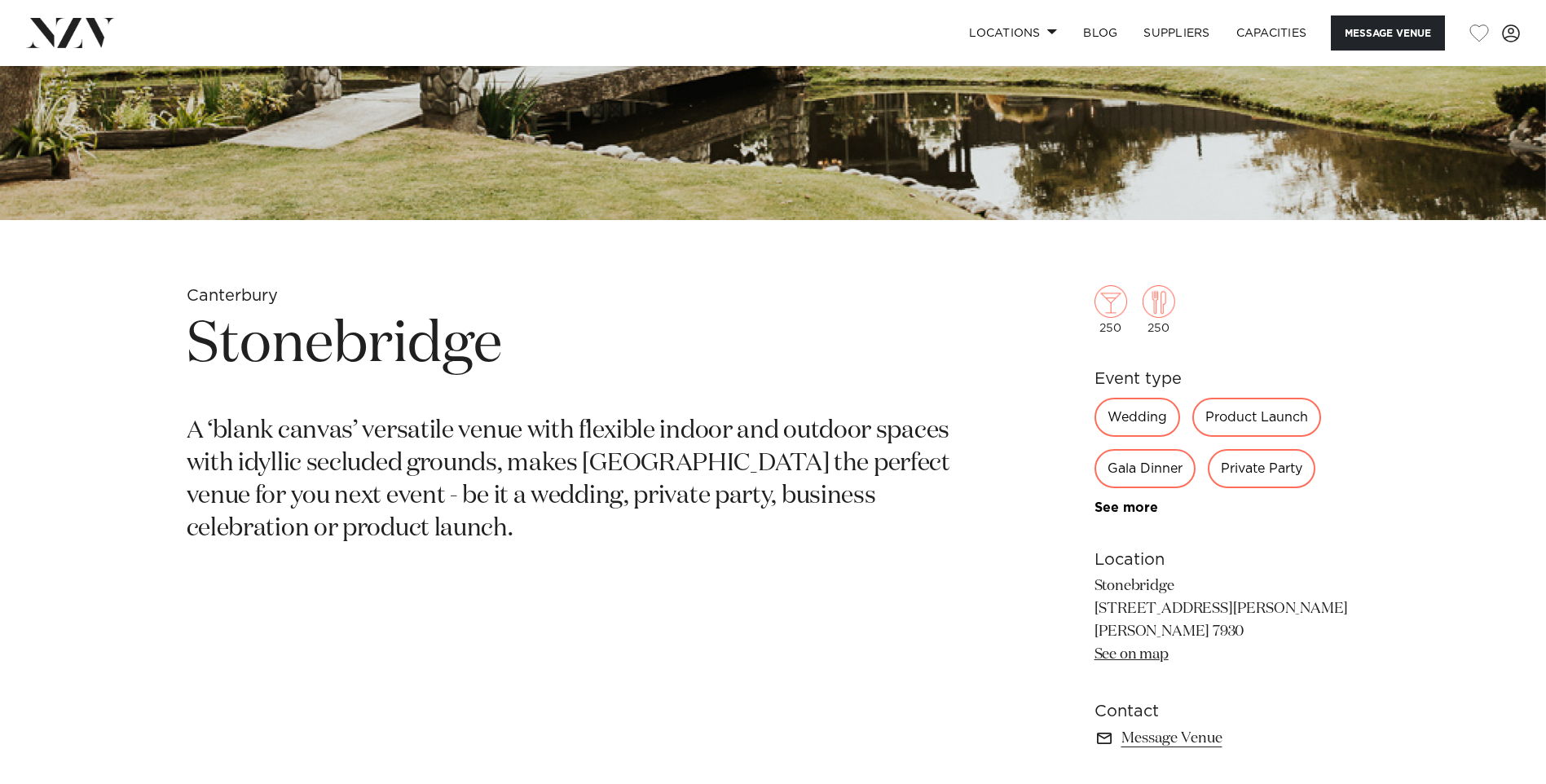
click at [1126, 412] on div "Wedding" at bounding box center [1137, 418] width 85 height 40
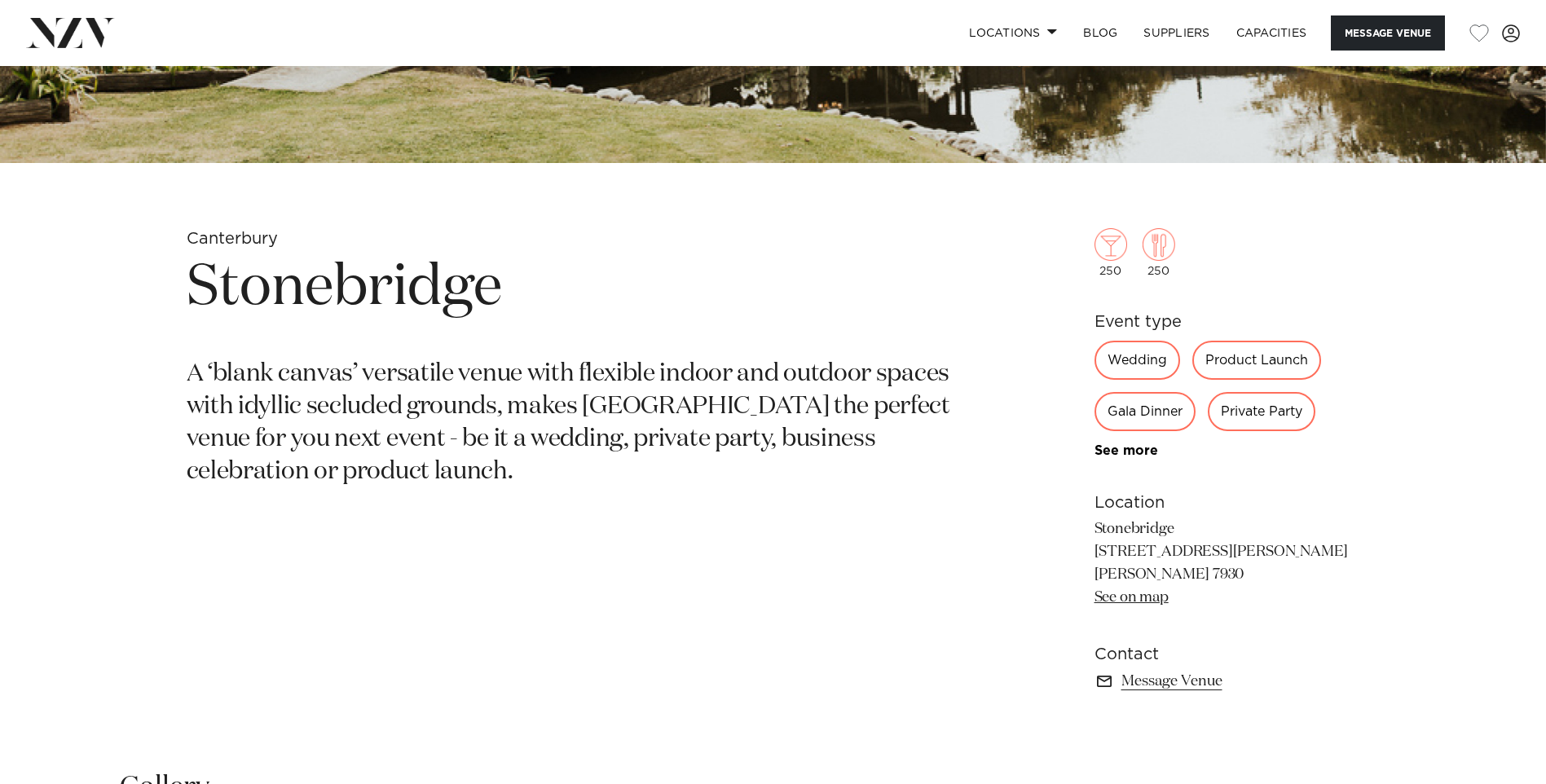
scroll to position [489, 0]
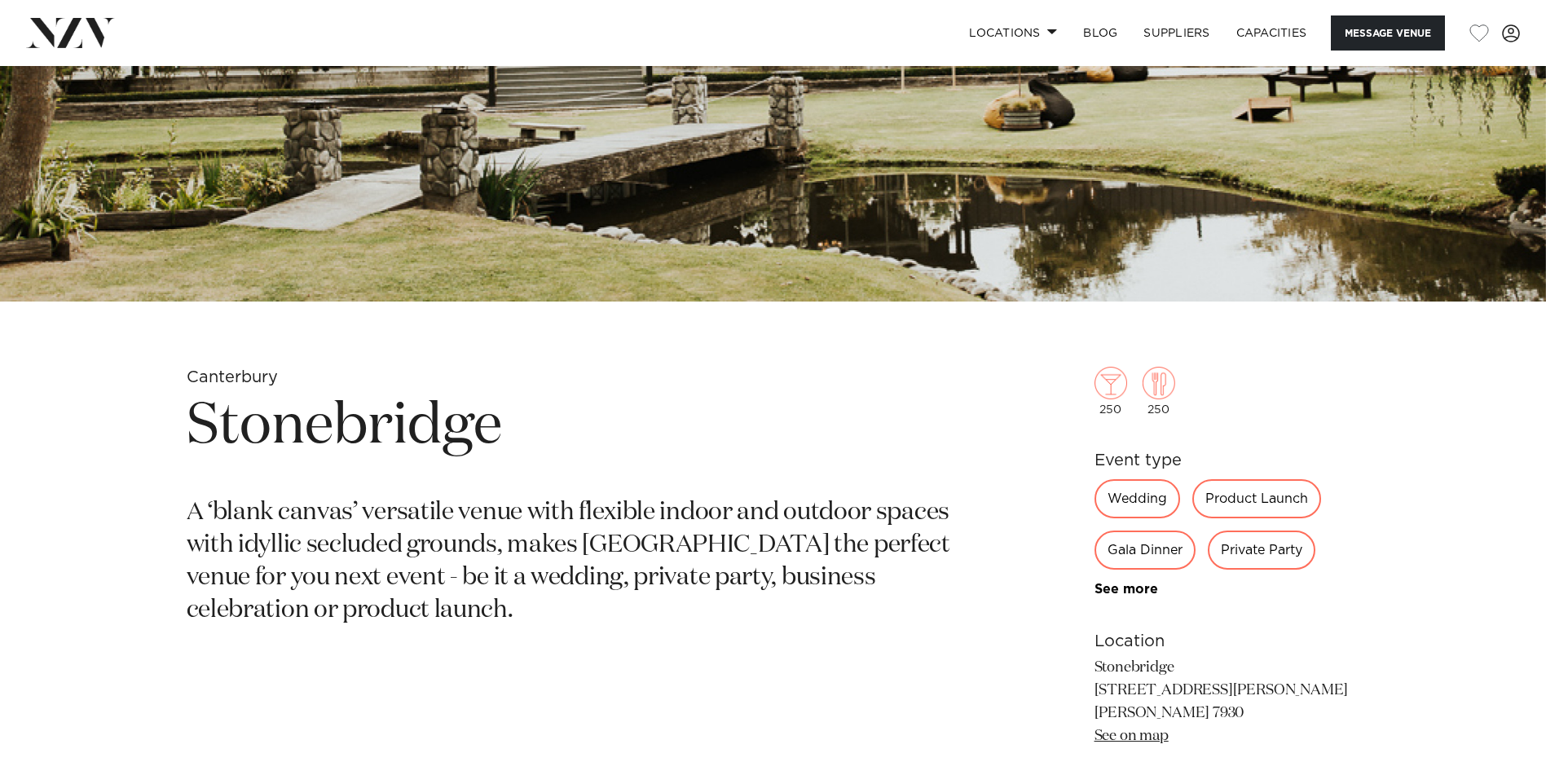
click at [1141, 500] on div "Wedding" at bounding box center [1137, 499] width 85 height 40
click at [1162, 494] on div "Wedding" at bounding box center [1137, 499] width 85 height 40
click at [1114, 585] on link "See more" at bounding box center [1158, 588] width 127 height 13
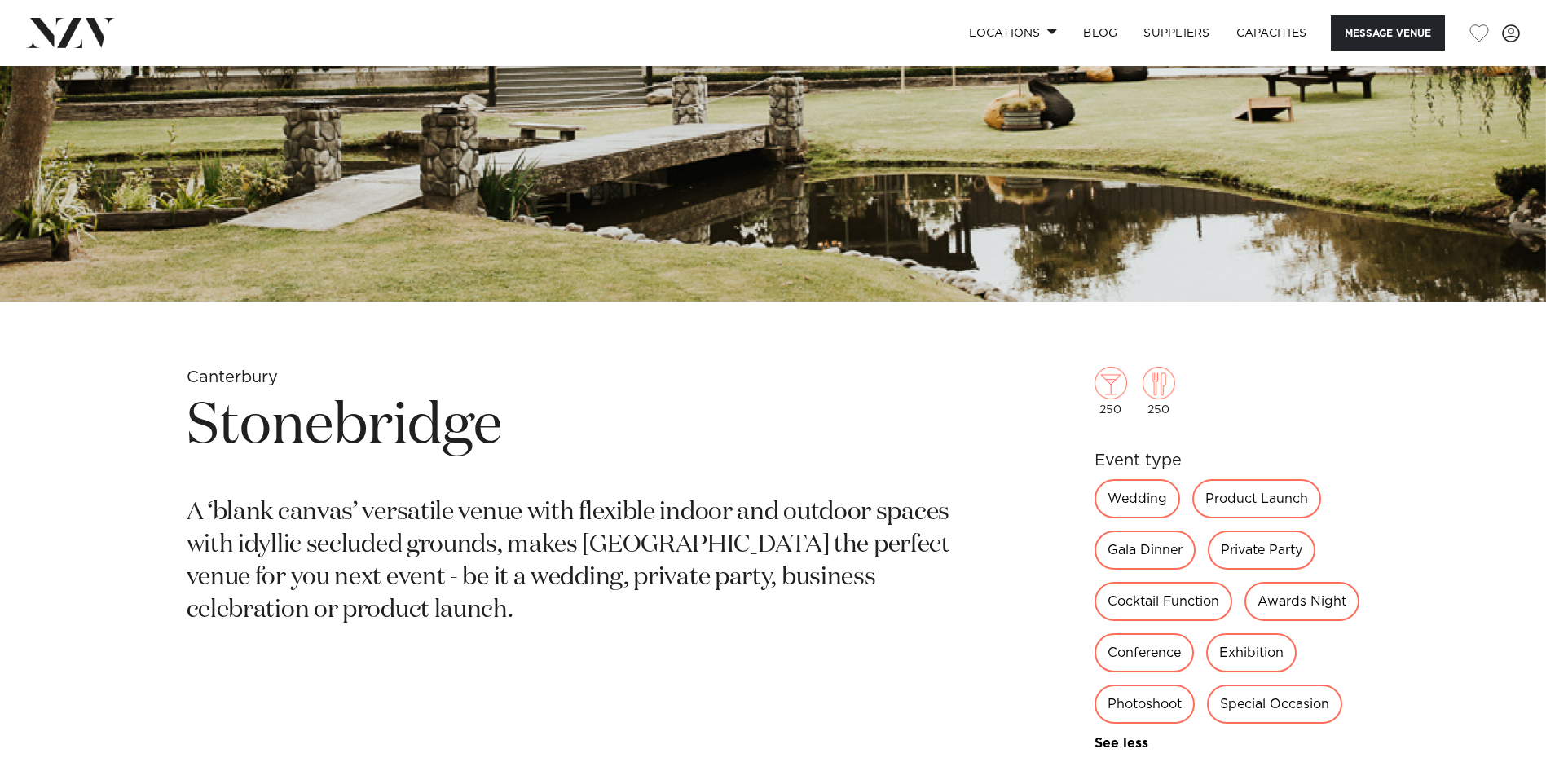
click at [1132, 500] on div "Wedding" at bounding box center [1137, 499] width 85 height 40
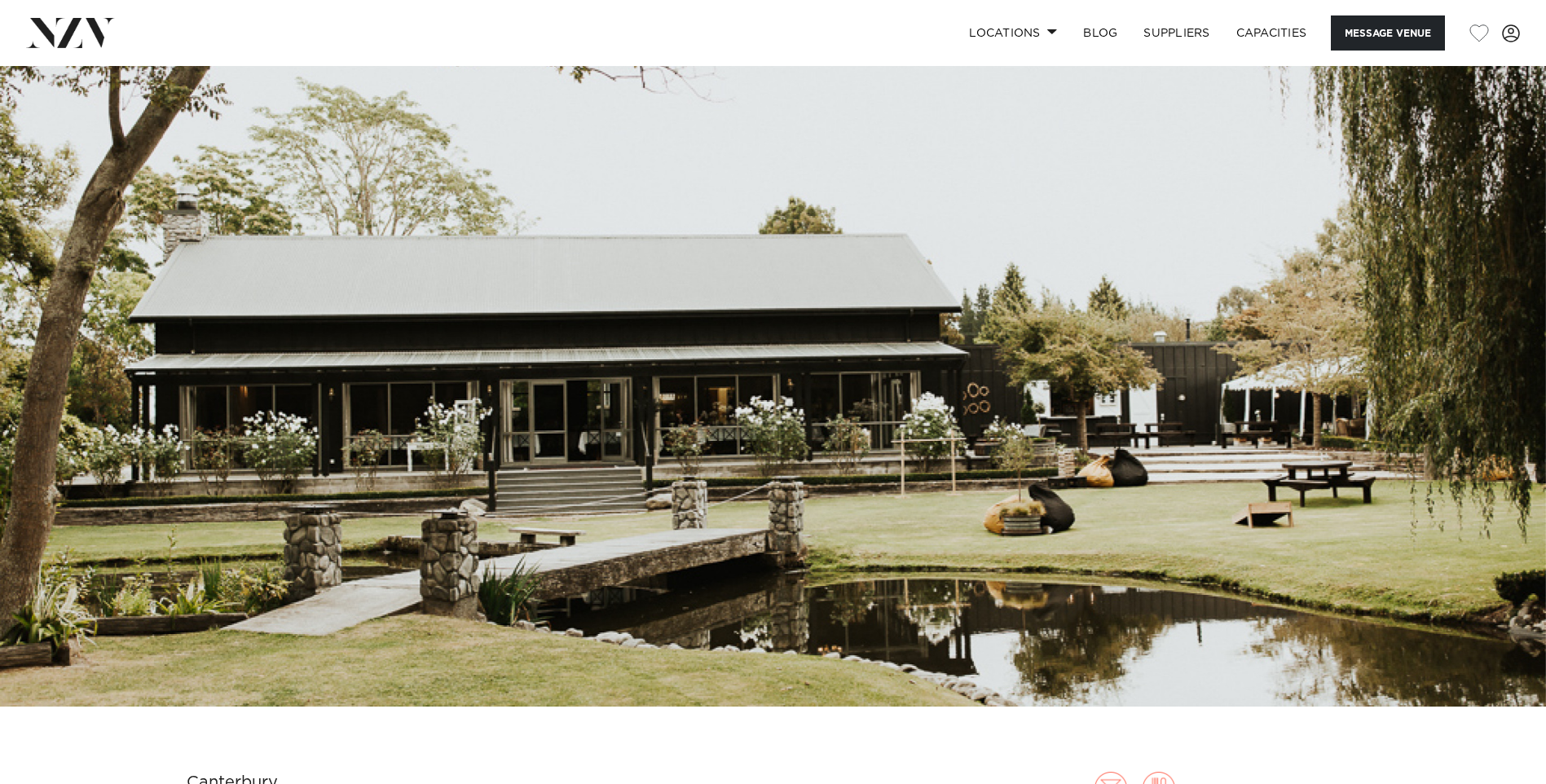
scroll to position [81, 0]
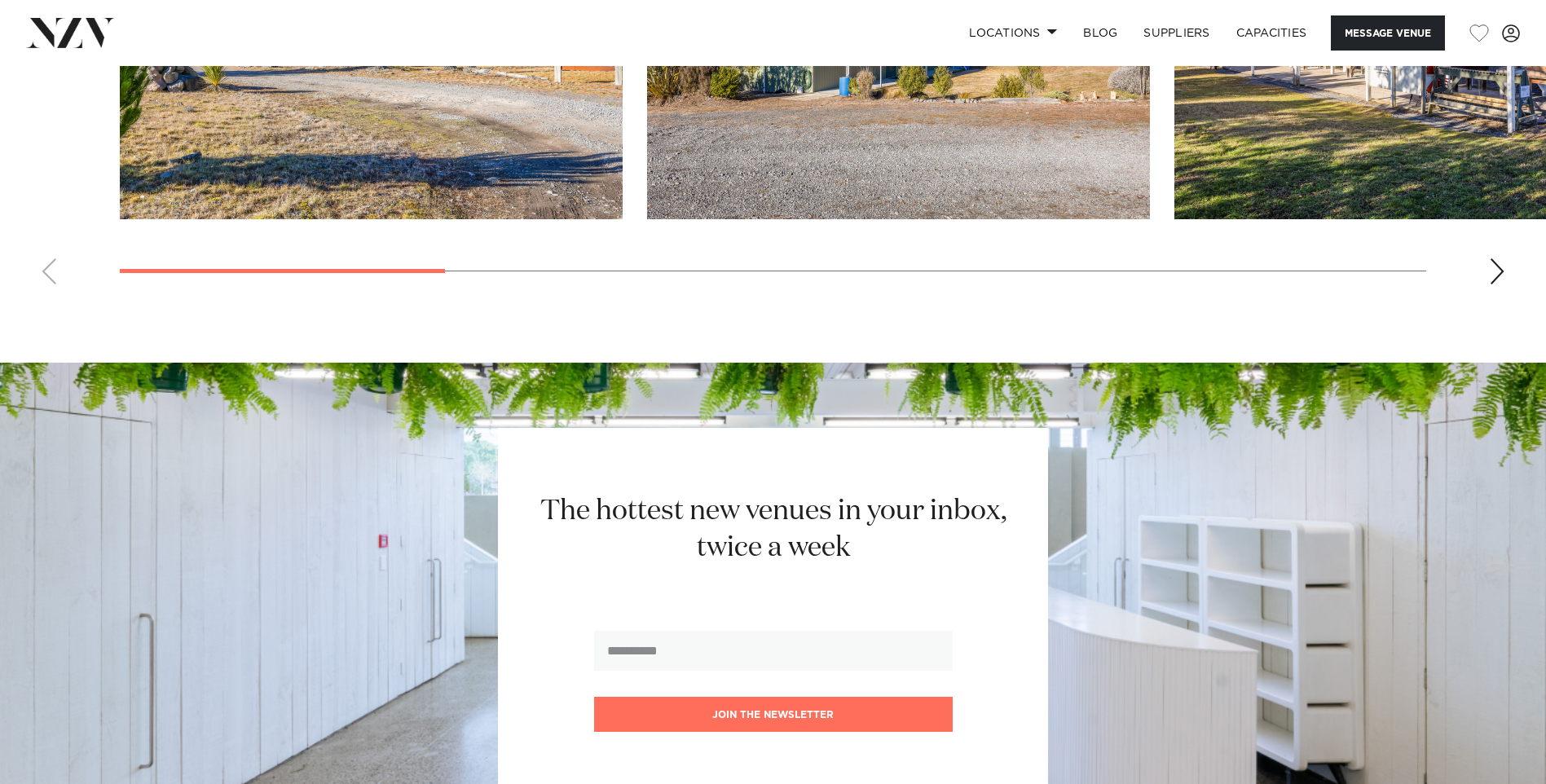
scroll to position [1629, 0]
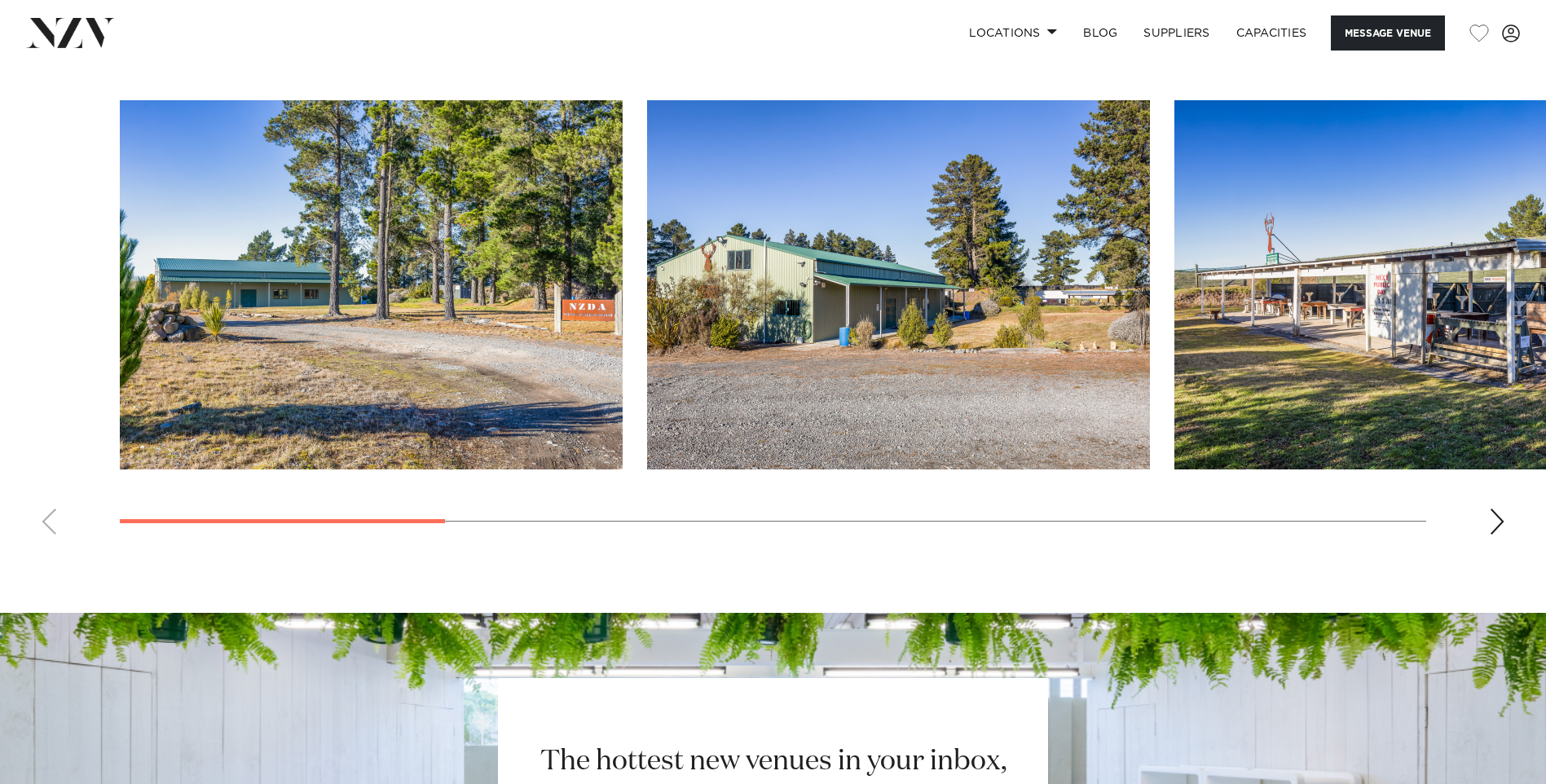
click at [1500, 525] on div "Next slide" at bounding box center [1496, 522] width 16 height 26
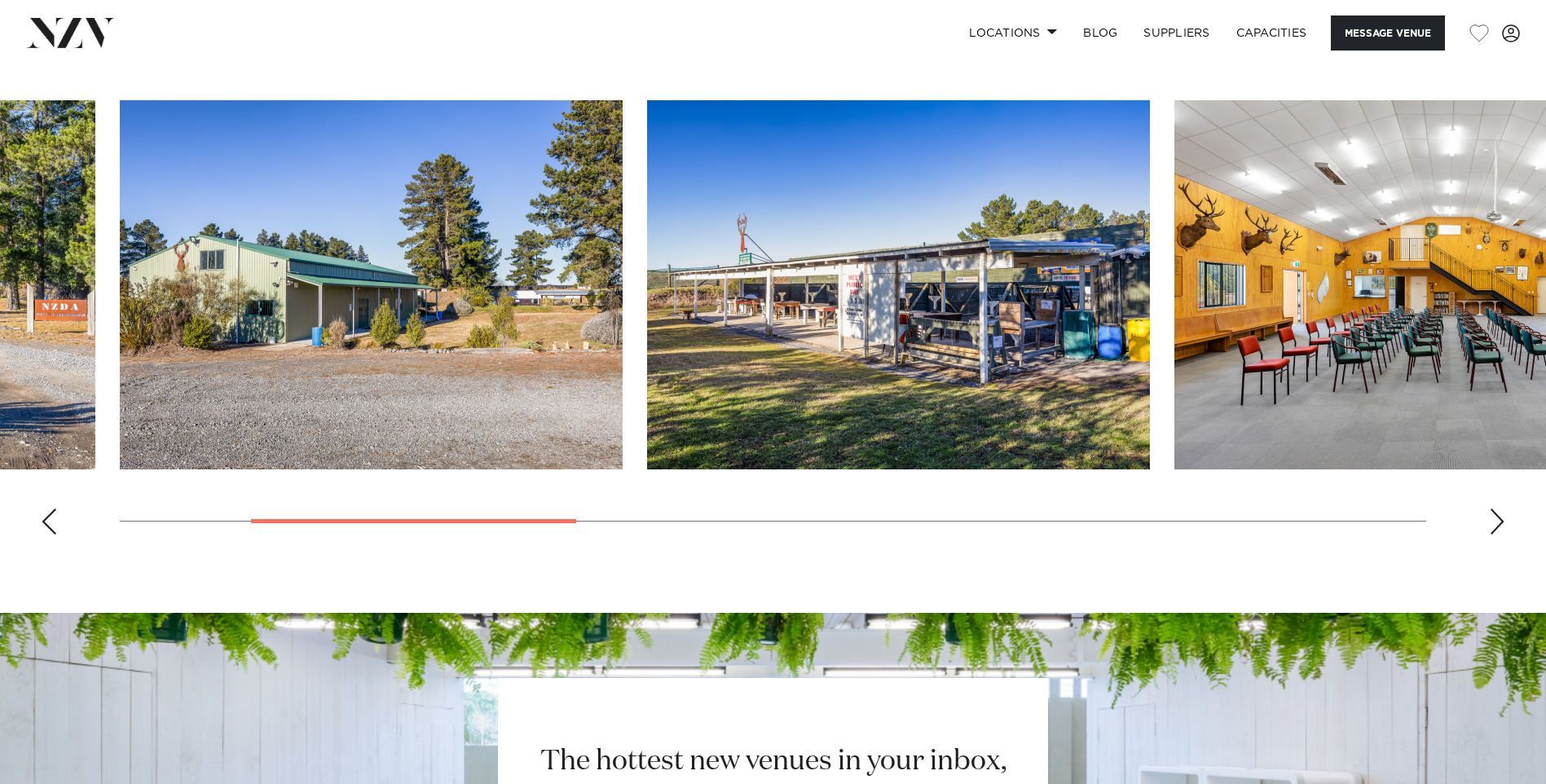
click at [1500, 525] on div "Next slide" at bounding box center [1496, 522] width 16 height 26
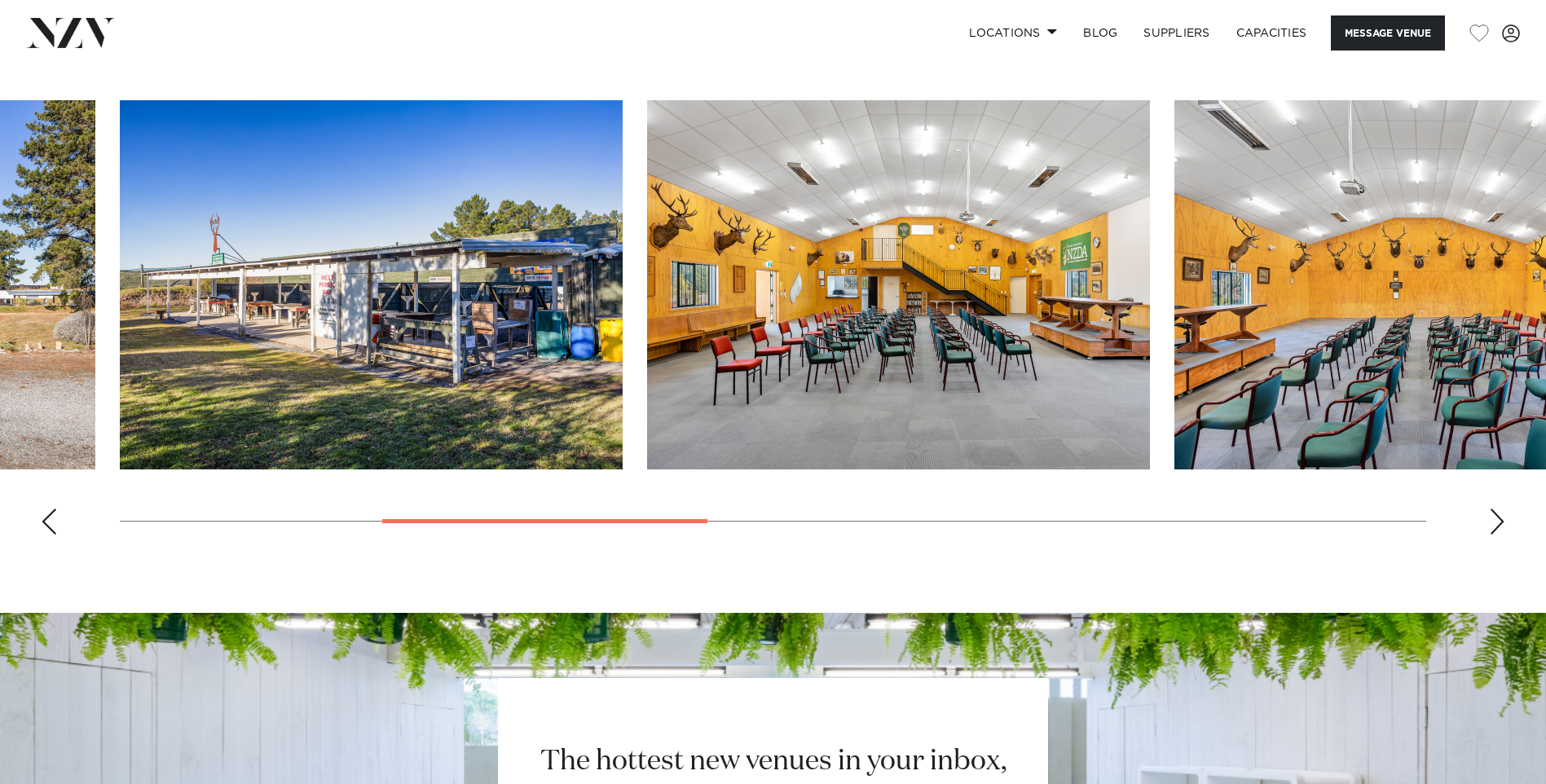
click at [1500, 525] on div "Next slide" at bounding box center [1496, 522] width 16 height 26
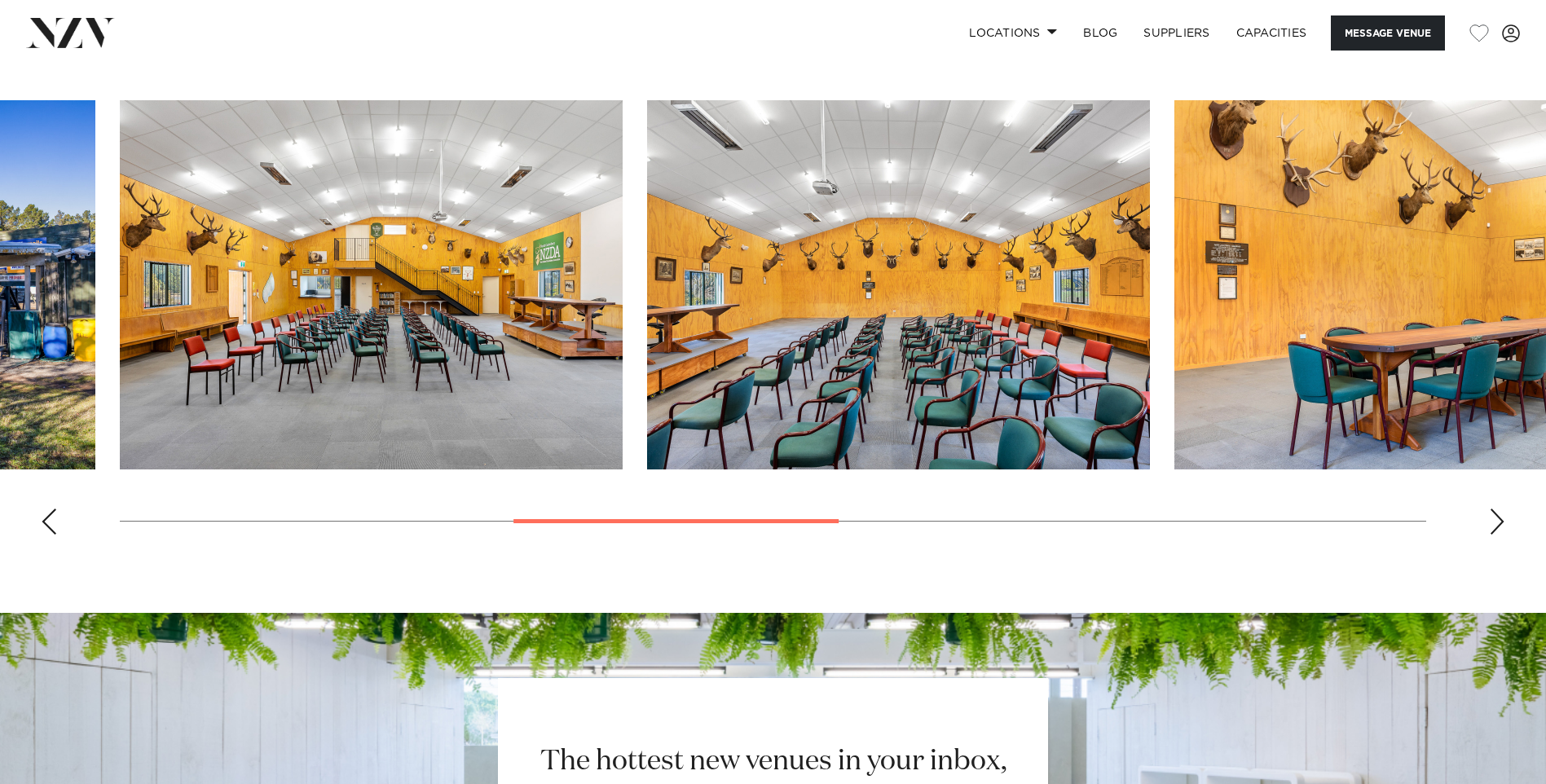
click at [1500, 525] on div "Next slide" at bounding box center [1496, 522] width 16 height 26
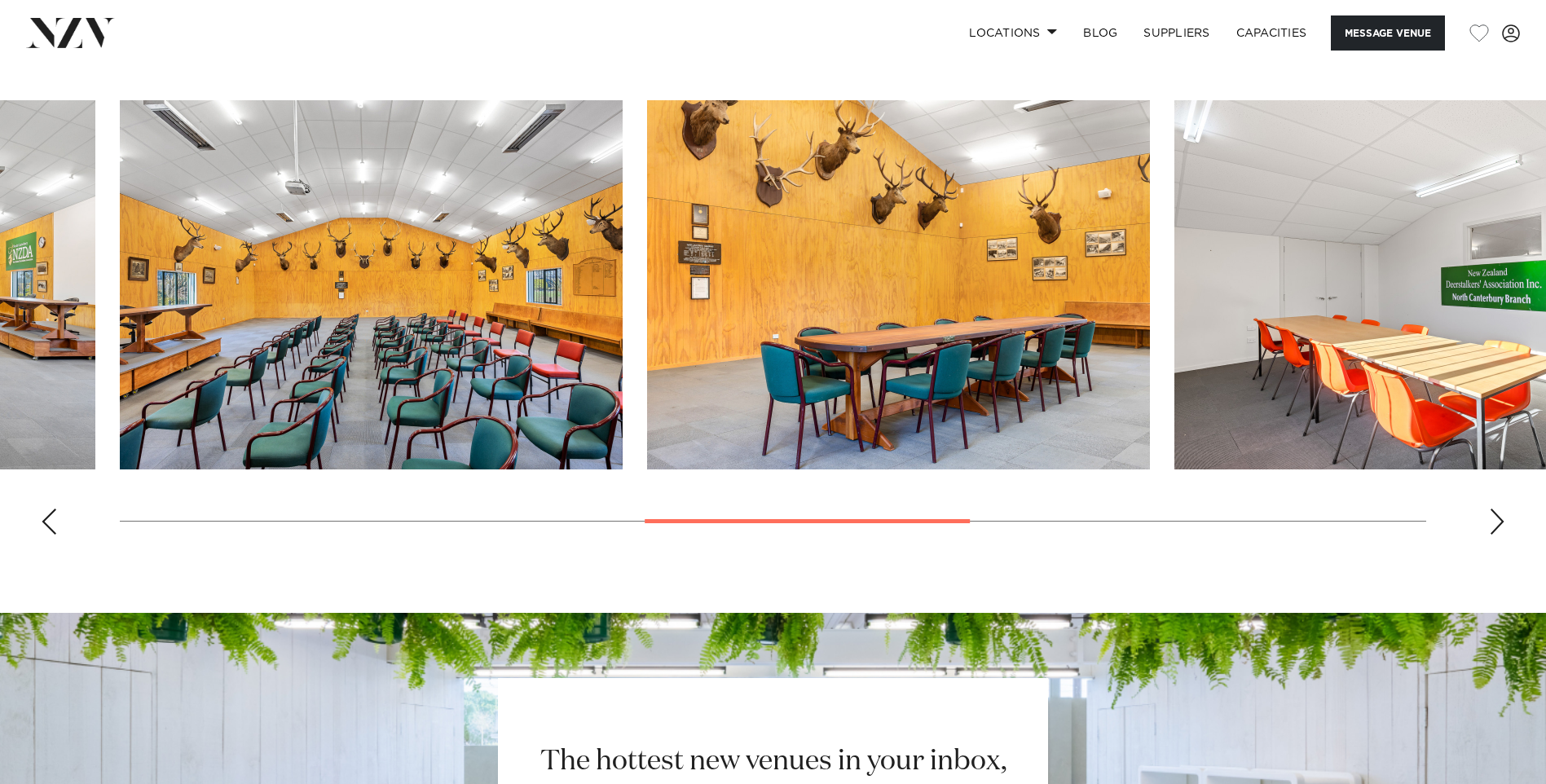
click at [1500, 525] on div "Next slide" at bounding box center [1496, 522] width 16 height 26
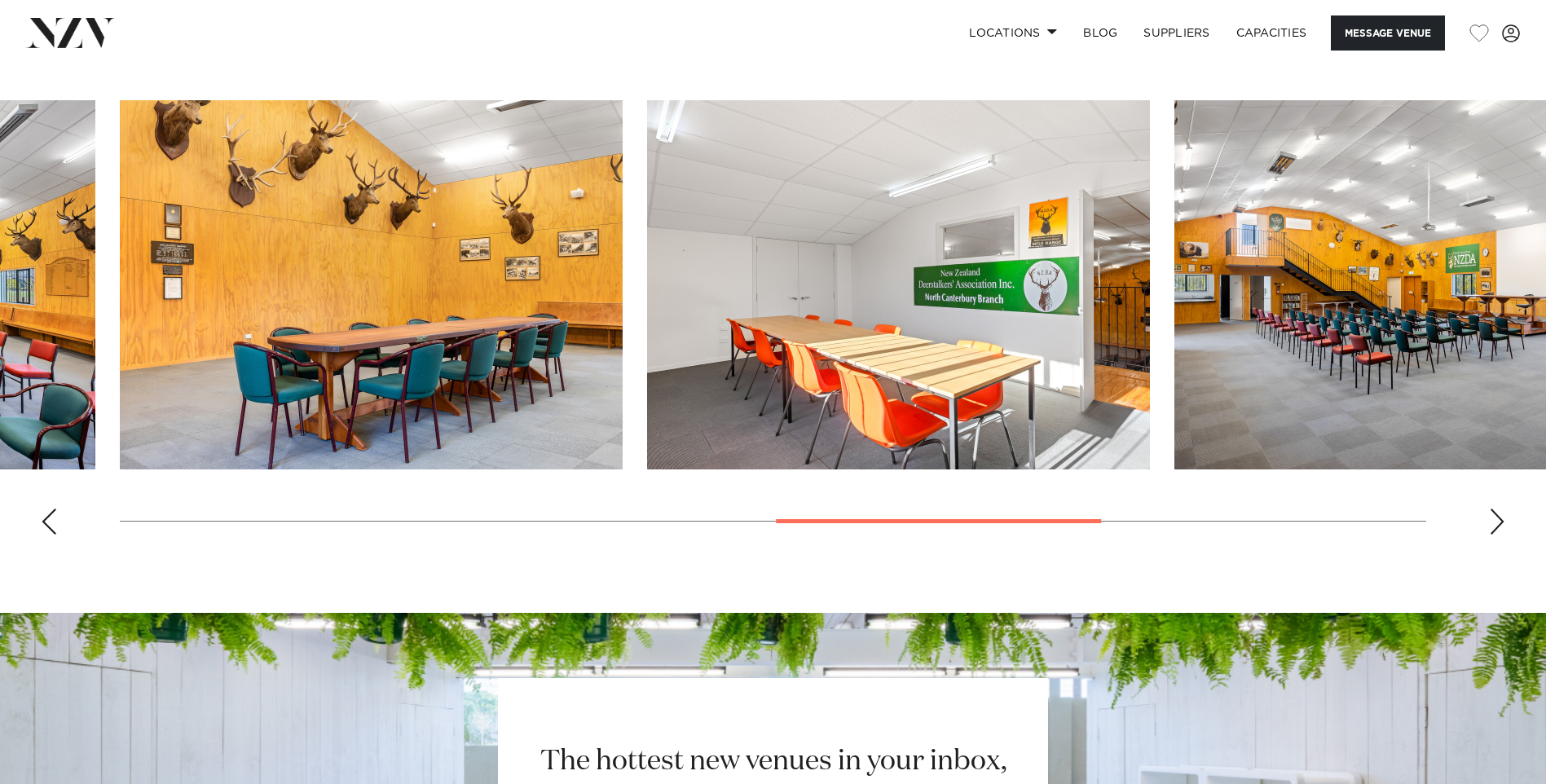
click at [1500, 525] on div "Next slide" at bounding box center [1496, 522] width 16 height 26
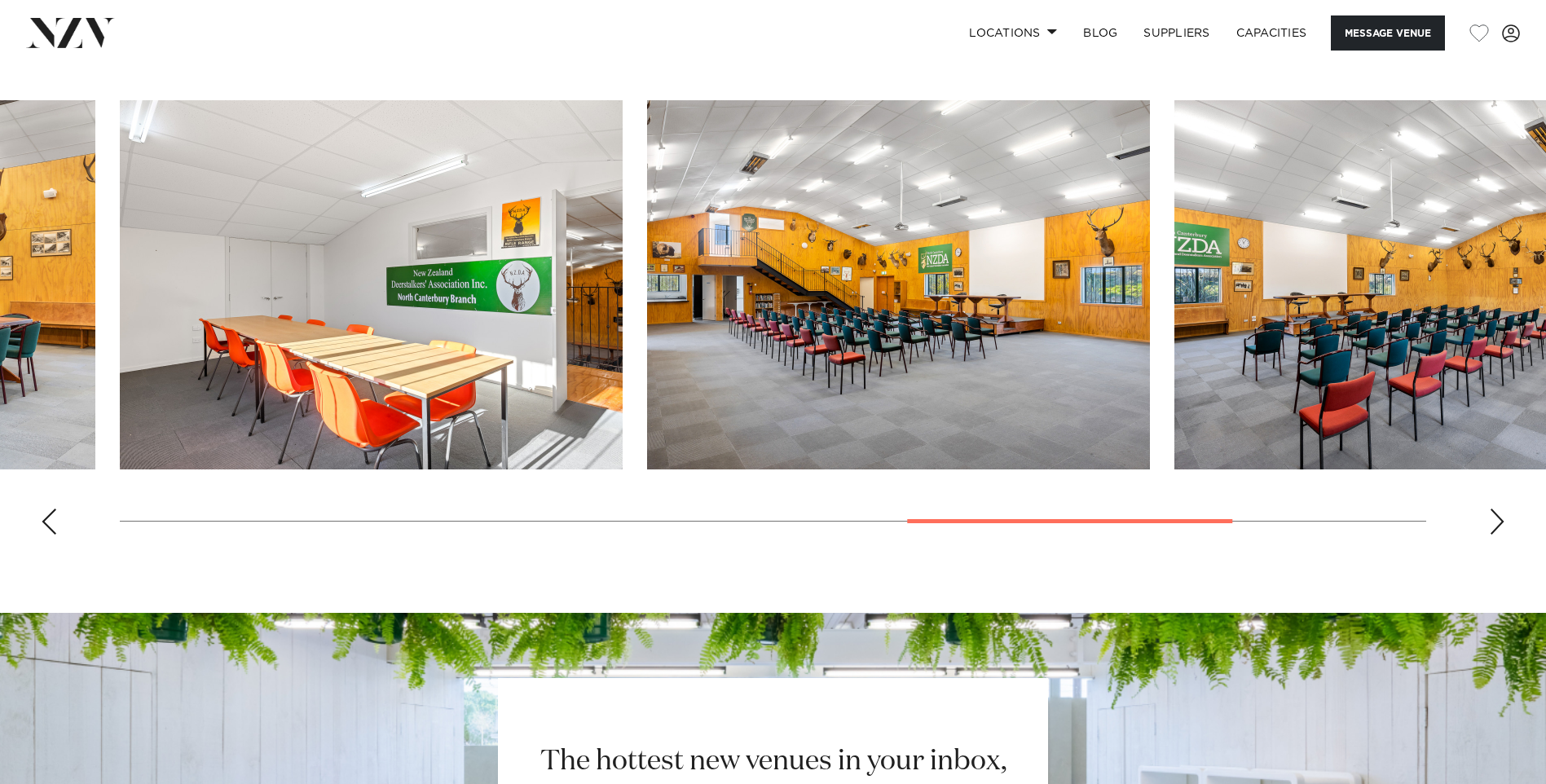
click at [1500, 525] on div "Next slide" at bounding box center [1496, 522] width 16 height 26
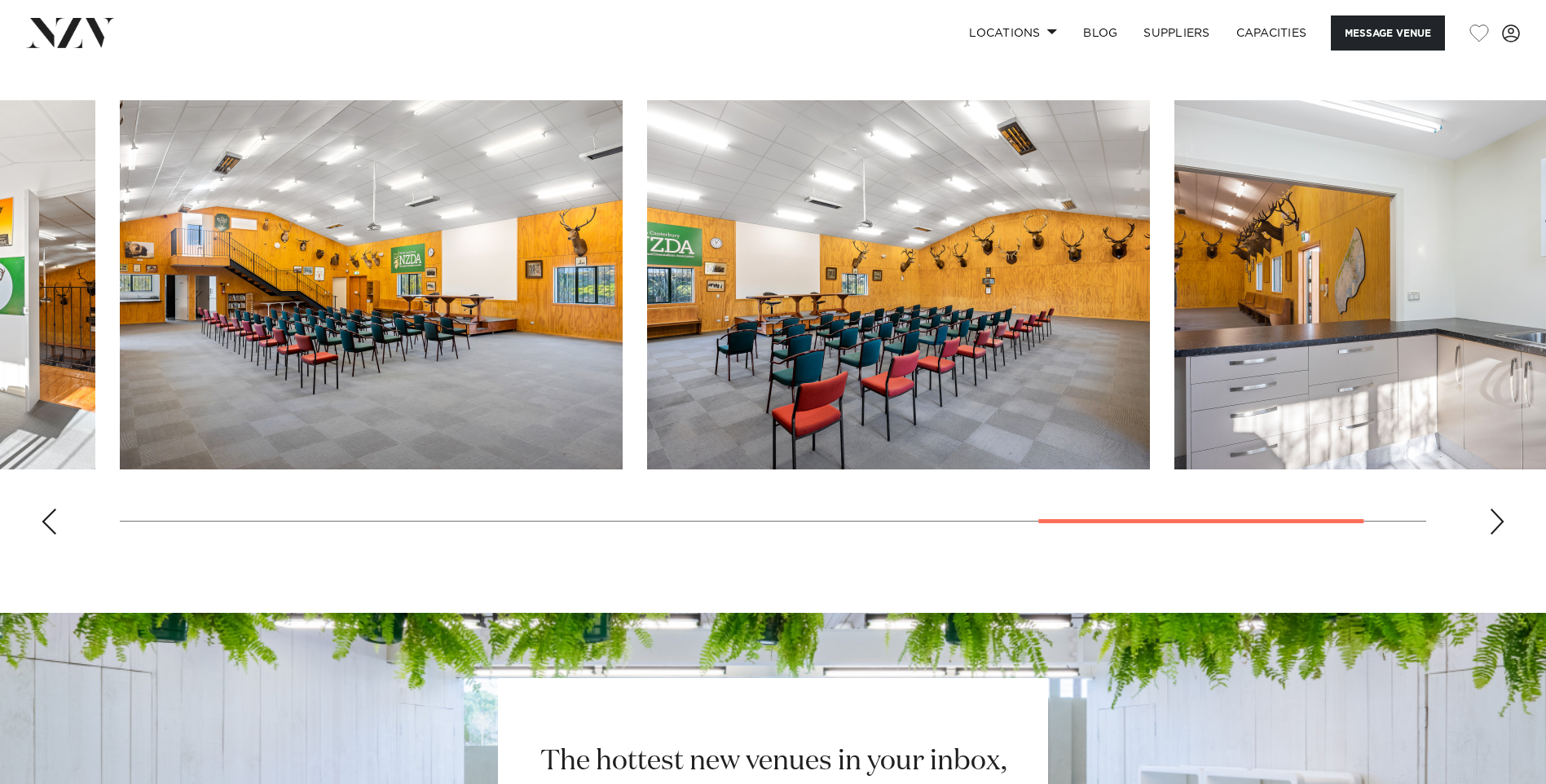
click at [1500, 525] on div "Next slide" at bounding box center [1496, 522] width 16 height 26
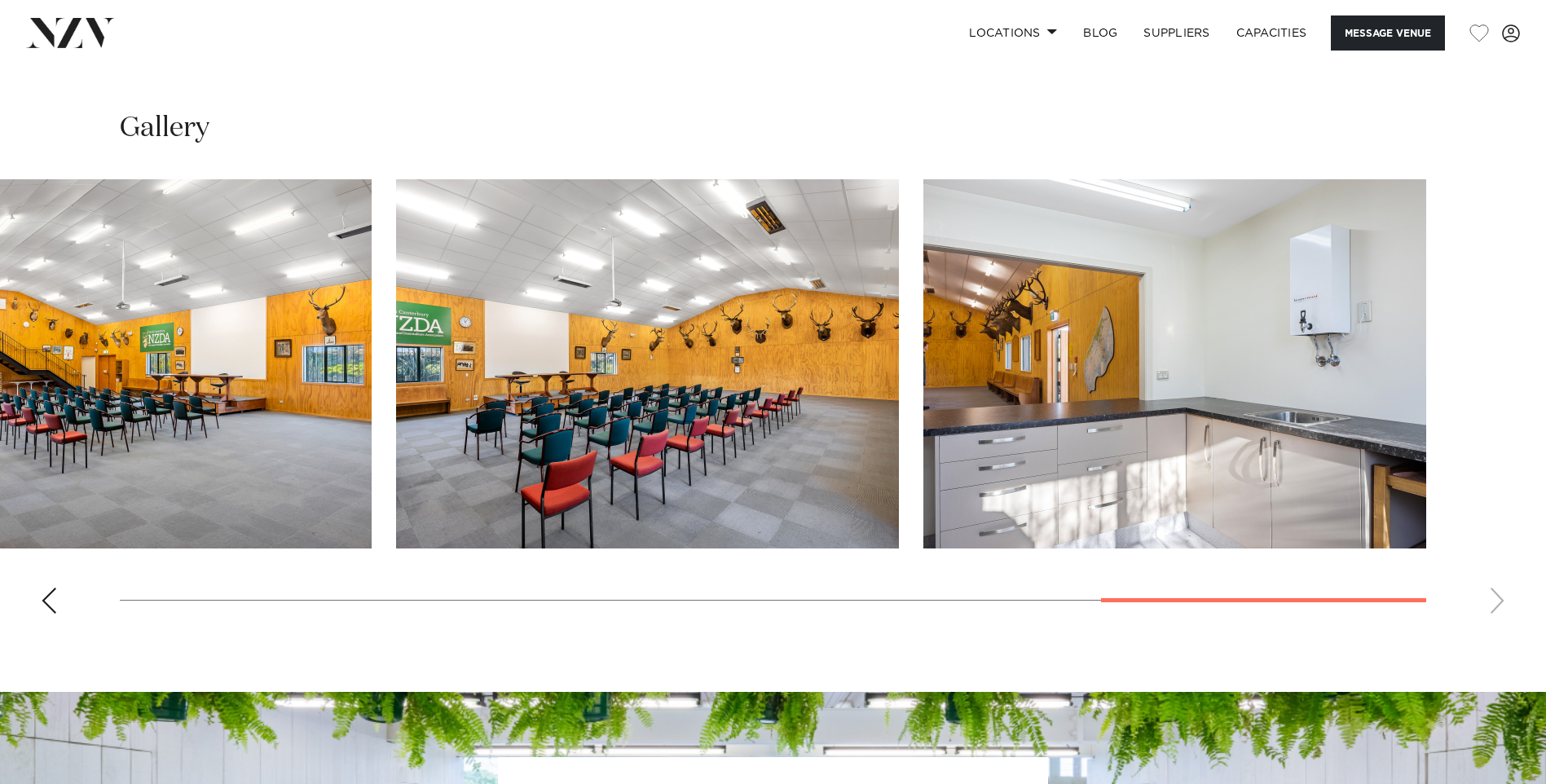
scroll to position [1548, 0]
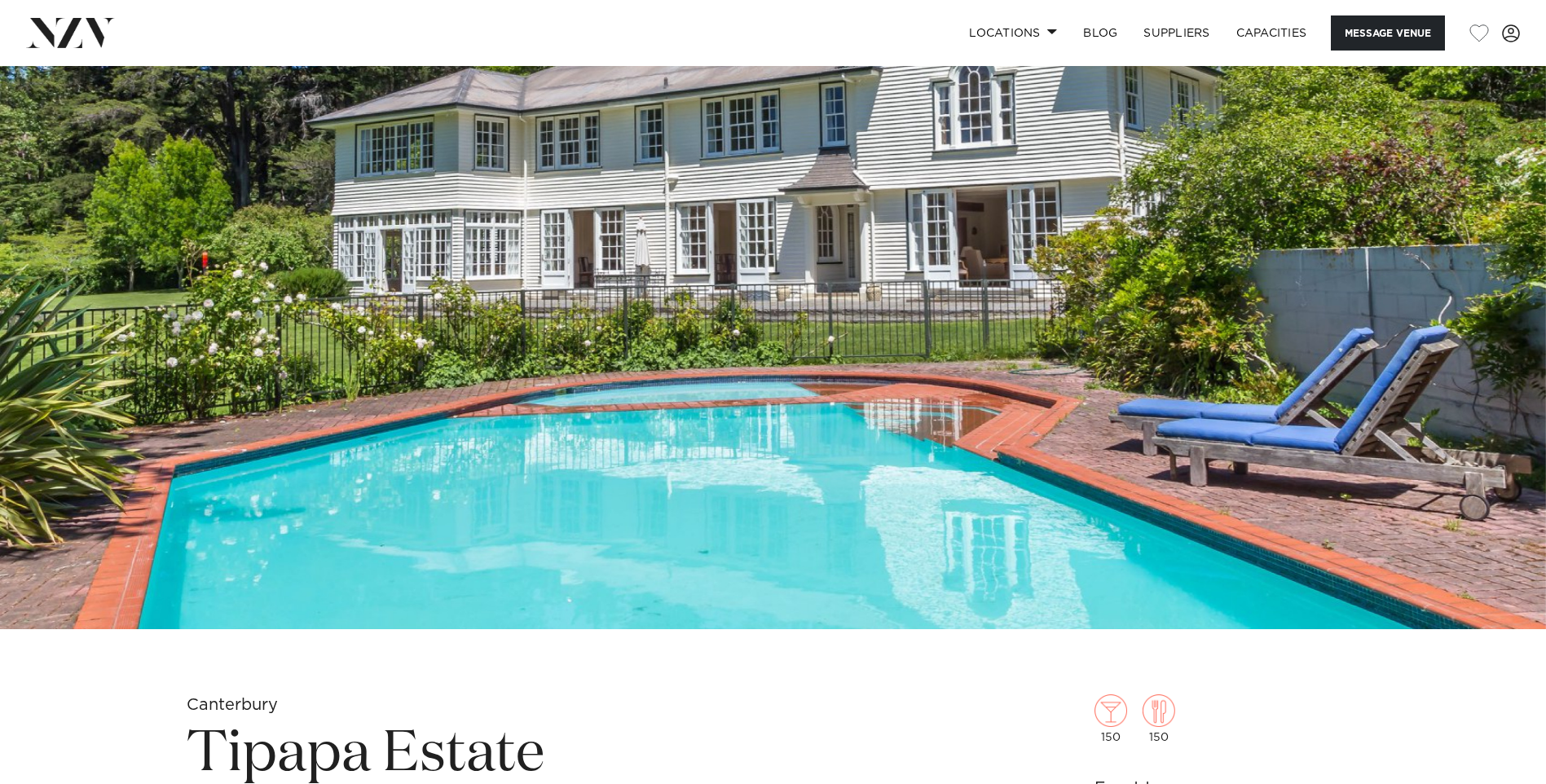
scroll to position [81, 0]
